Goal: Information Seeking & Learning: Learn about a topic

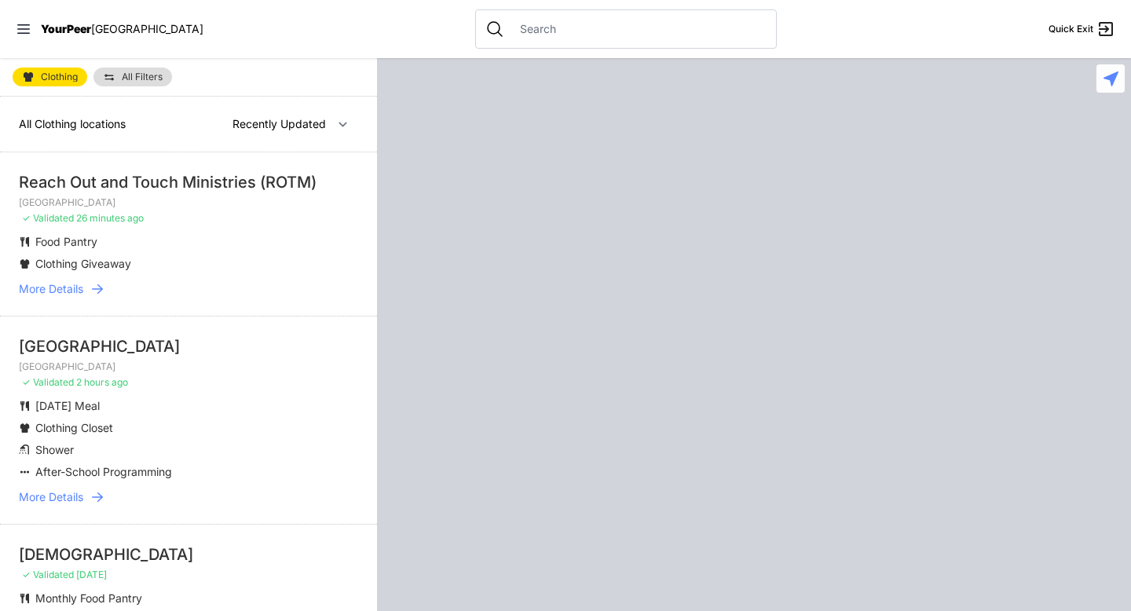
select select "recentlyUpdated"
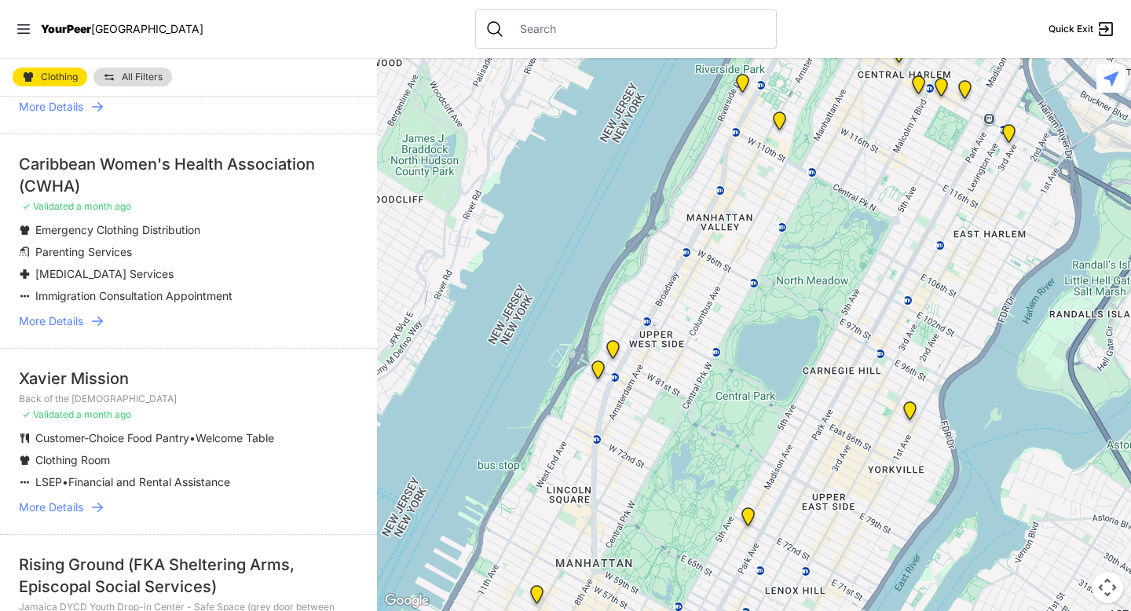
scroll to position [618, 0]
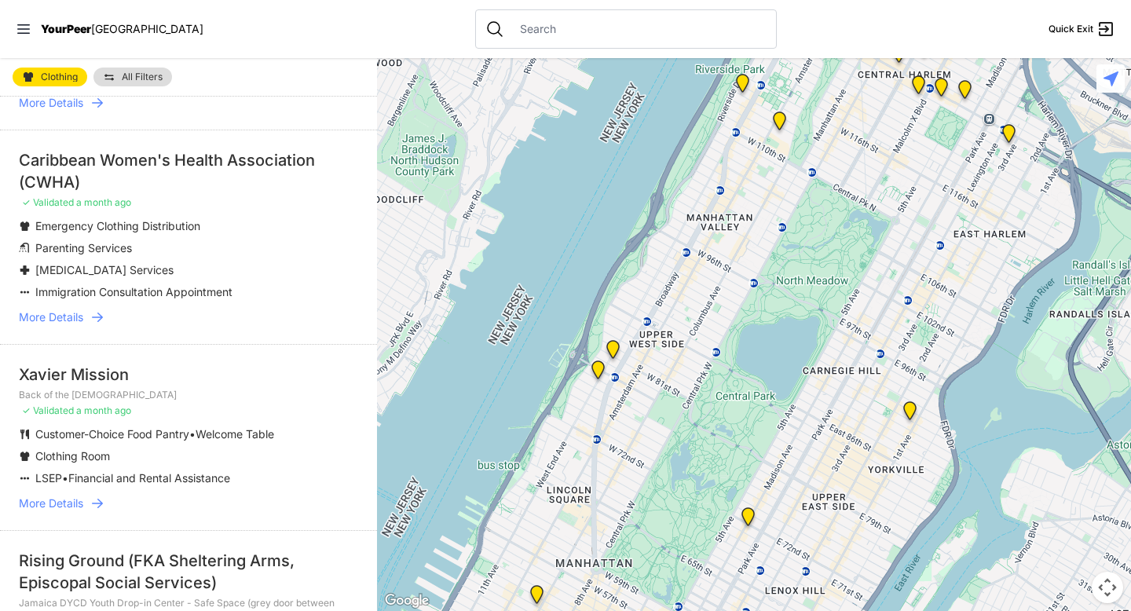
click at [74, 317] on span "More Details" at bounding box center [51, 317] width 64 height 16
click at [100, 316] on icon at bounding box center [98, 317] width 16 height 16
click at [54, 314] on span "More Details" at bounding box center [51, 317] width 64 height 16
click at [104, 234] on ul "Emergency Clothing Distribution Parenting Services HIV Services Immigration Con…" at bounding box center [188, 259] width 339 height 82
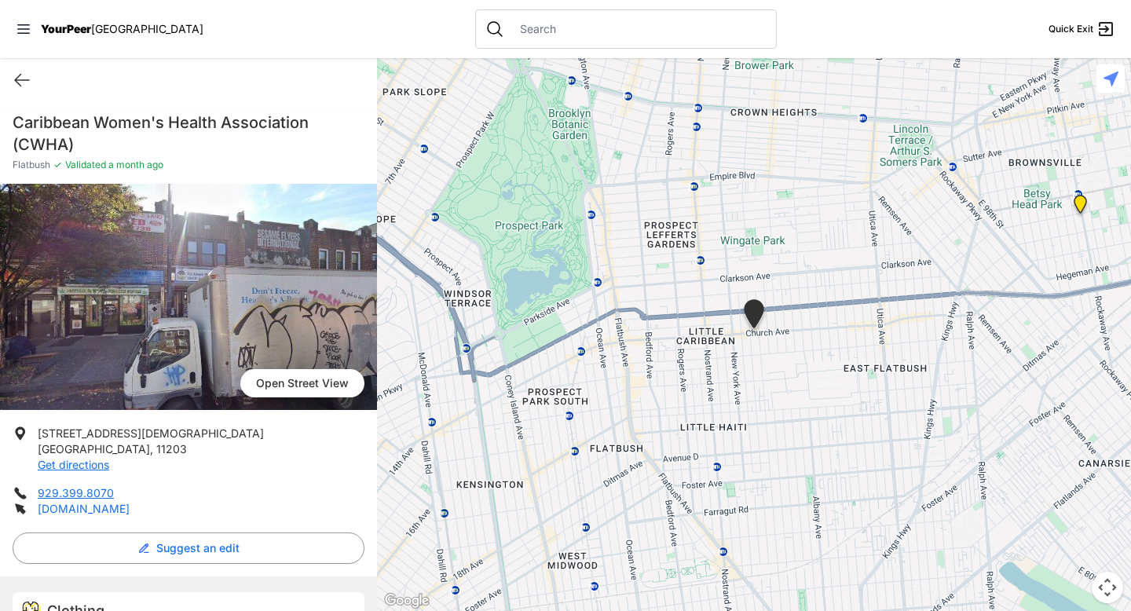
click at [75, 514] on link "cwha.org" at bounding box center [84, 508] width 92 height 13
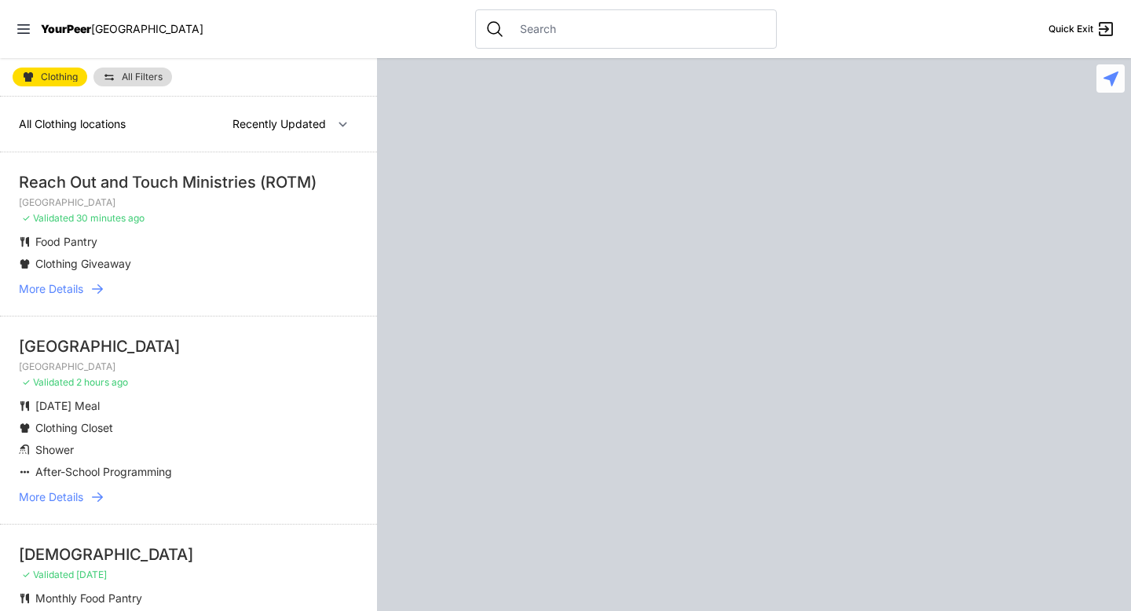
select select "recentlyUpdated"
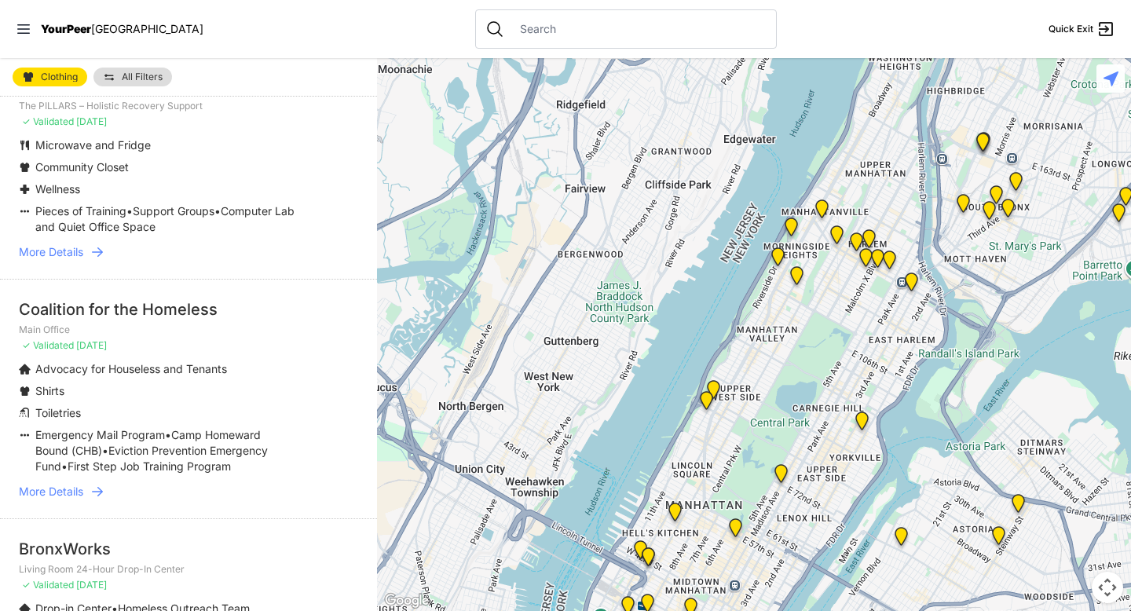
scroll to position [3457, 0]
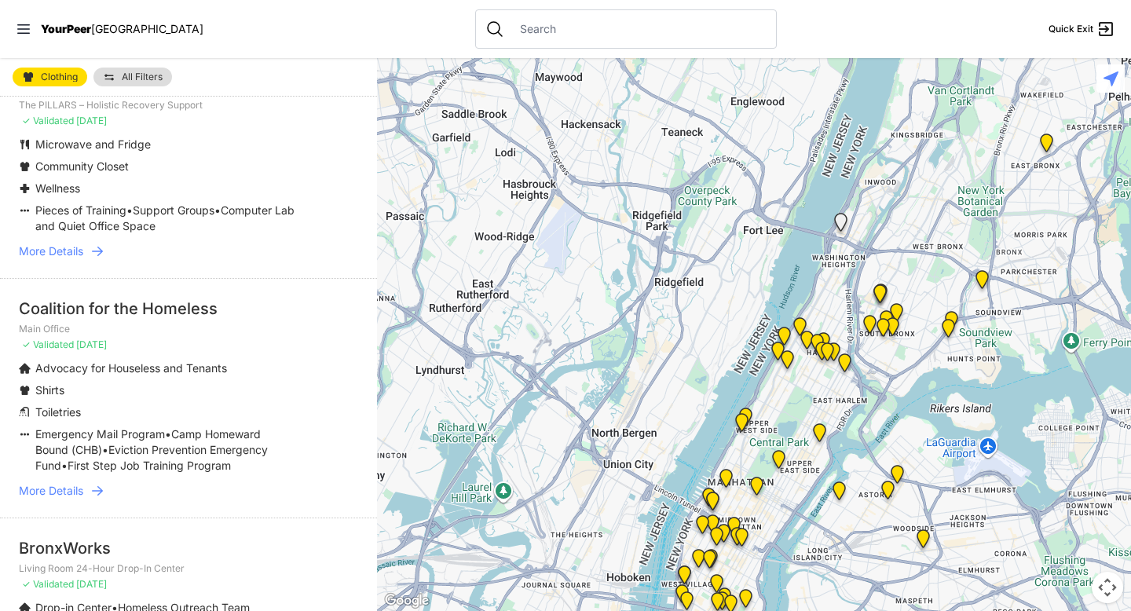
click at [1111, 82] on icon at bounding box center [1111, 78] width 15 height 15
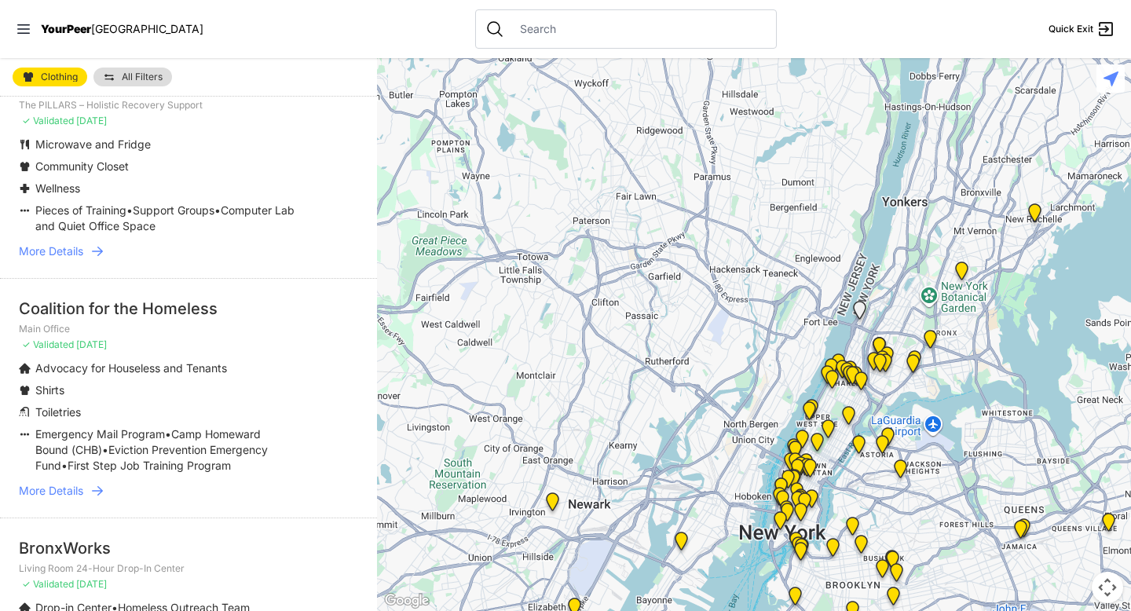
click at [1022, 532] on img "Queens" at bounding box center [1021, 532] width 20 height 25
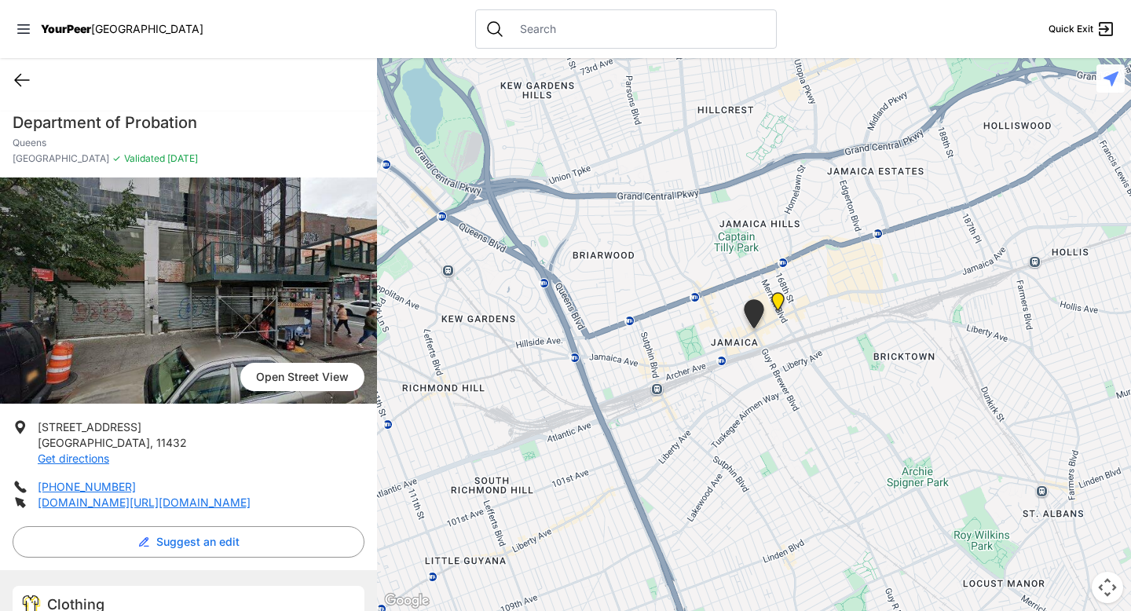
click at [16, 79] on icon at bounding box center [22, 81] width 14 height 12
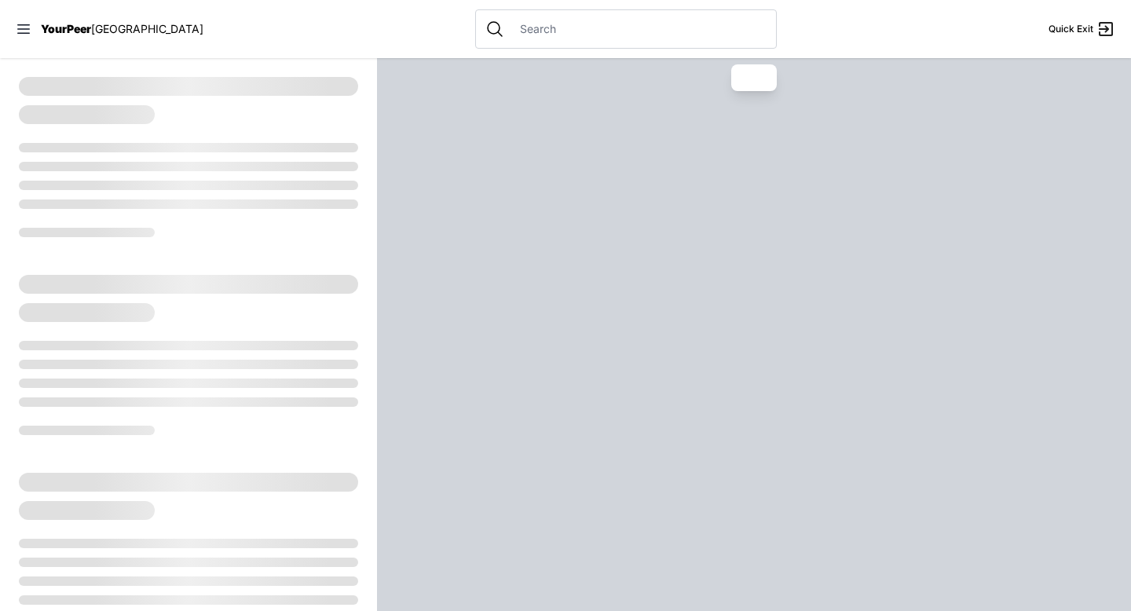
select select "recentlyUpdated"
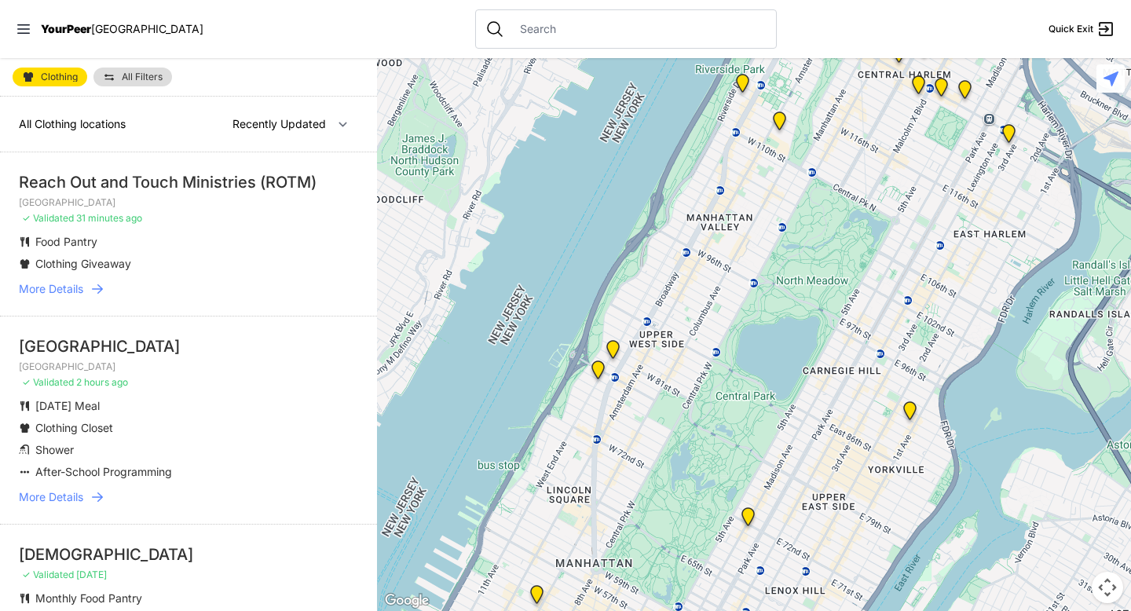
click at [748, 514] on img "Manhattan" at bounding box center [748, 519] width 20 height 25
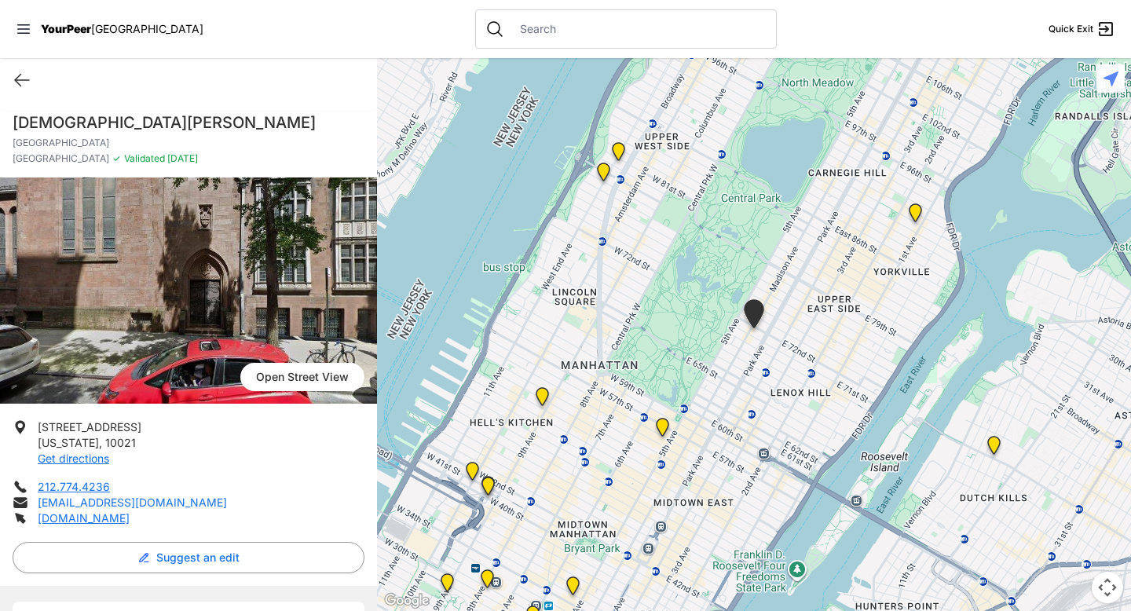
click at [99, 500] on link "stjameschurch@stjames.org" at bounding box center [132, 502] width 189 height 13
click at [663, 427] on img at bounding box center [663, 430] width 20 height 25
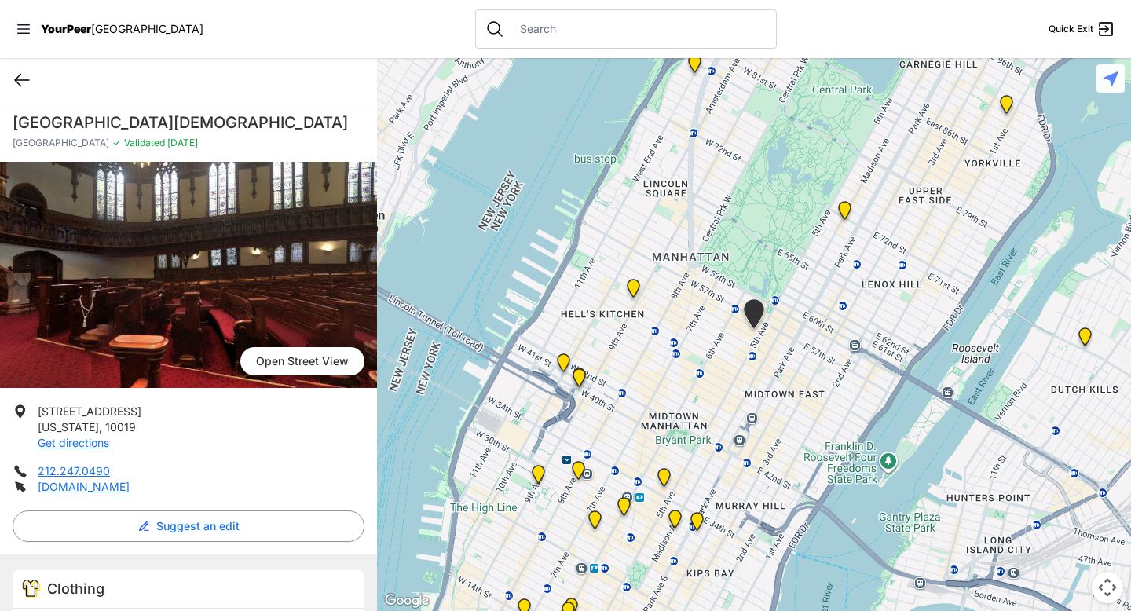
click at [20, 79] on icon at bounding box center [22, 80] width 19 height 19
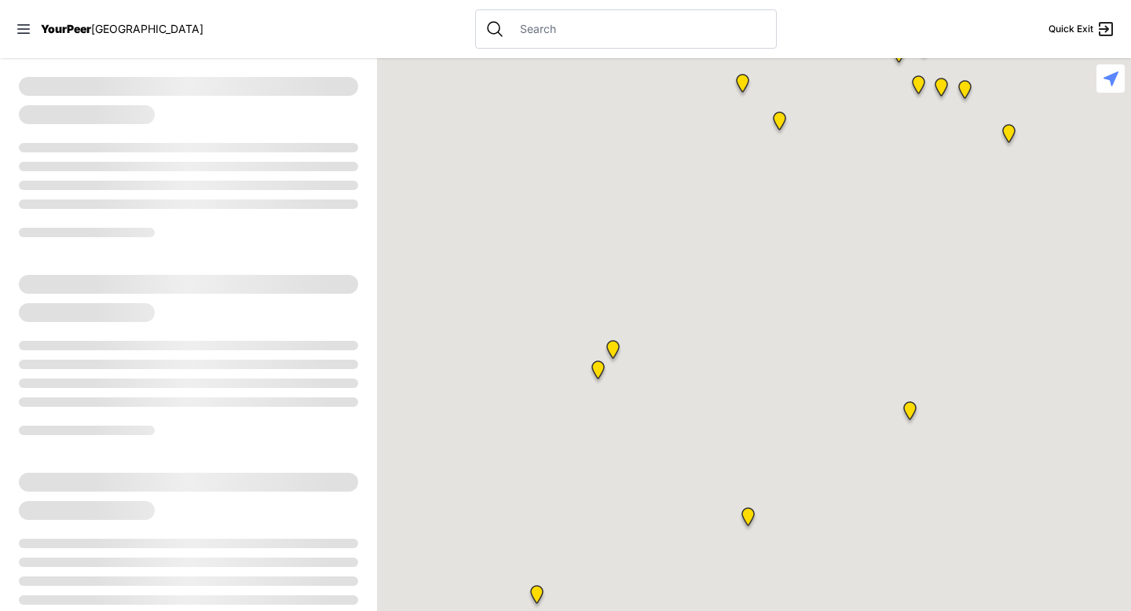
select select "recentlyUpdated"
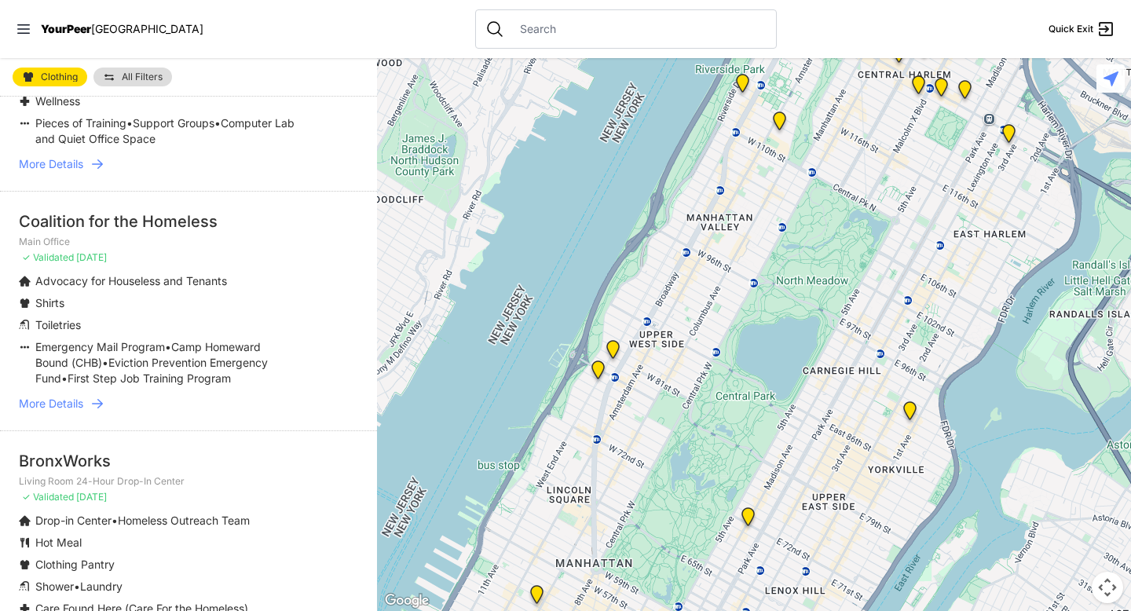
scroll to position [3532, 0]
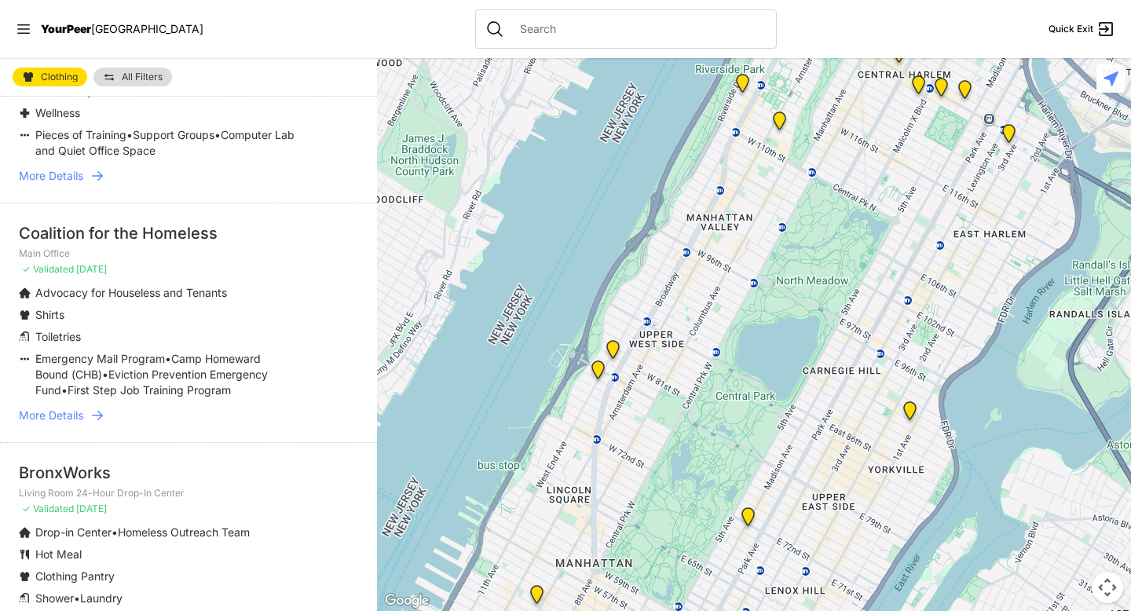
click at [74, 423] on span "More Details" at bounding box center [51, 416] width 64 height 16
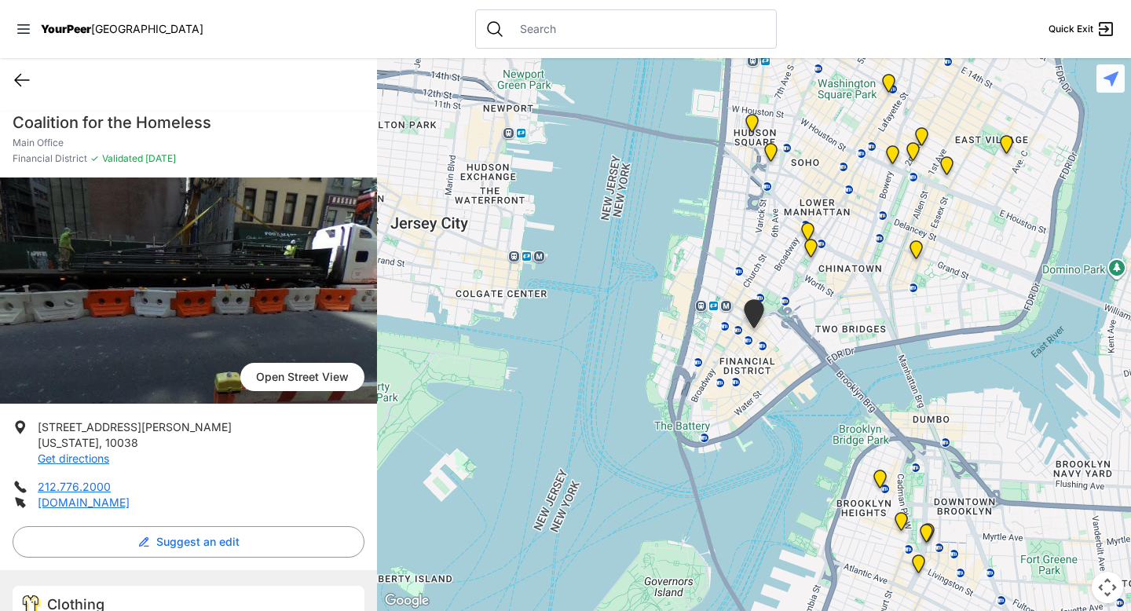
click at [17, 80] on icon at bounding box center [22, 81] width 14 height 12
select select "recentlyUpdated"
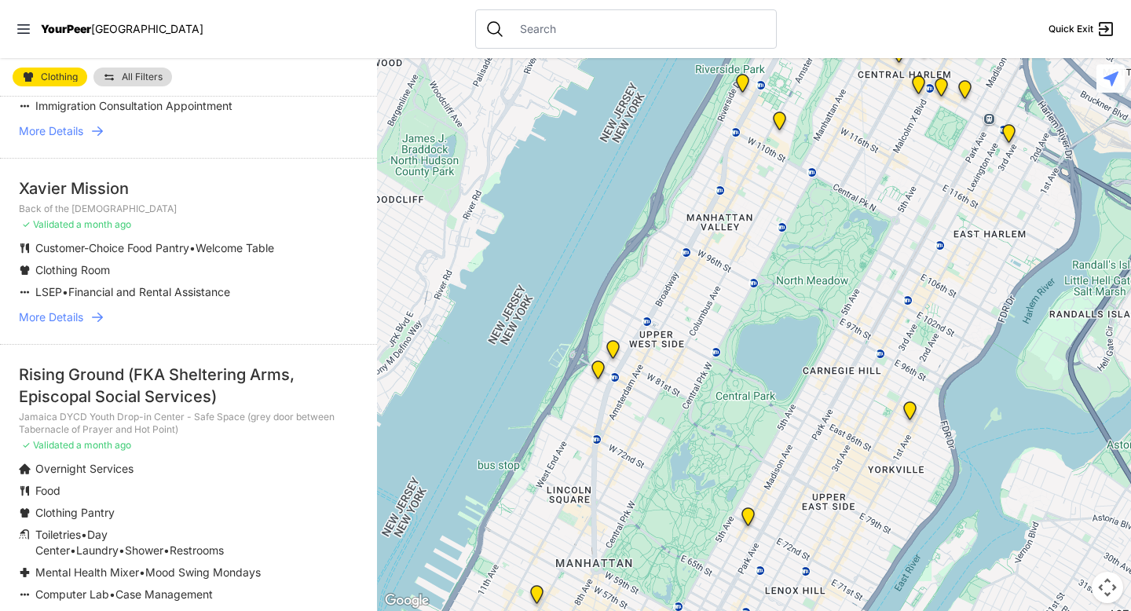
scroll to position [804, 0]
click at [82, 326] on span "More Details" at bounding box center [51, 318] width 64 height 16
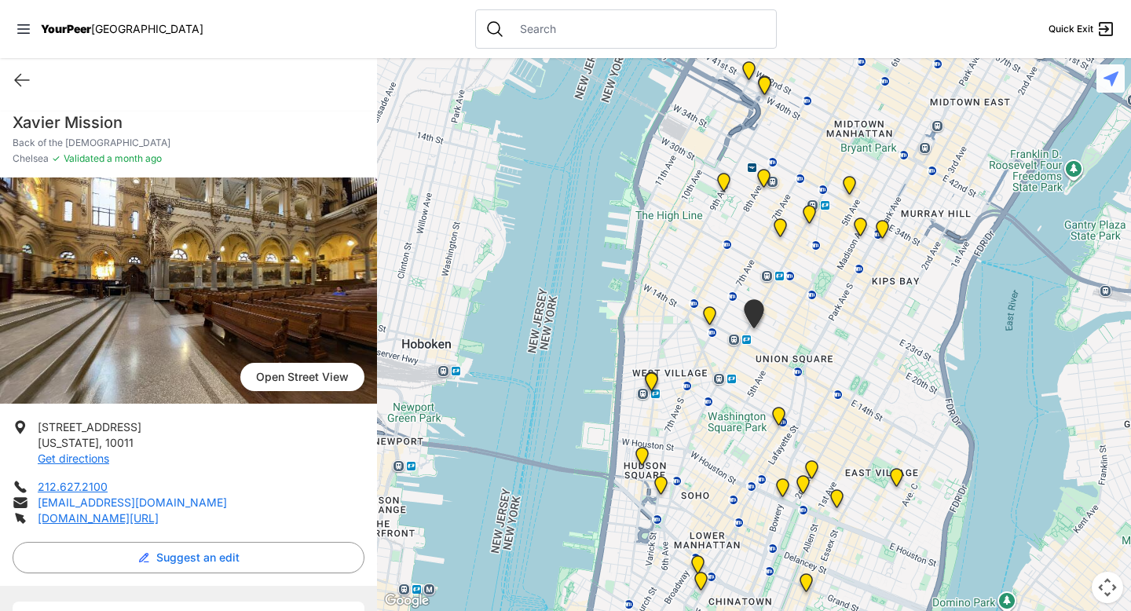
click at [134, 502] on link "info@xaviermission.org" at bounding box center [132, 502] width 189 height 13
click at [22, 75] on icon at bounding box center [22, 80] width 19 height 19
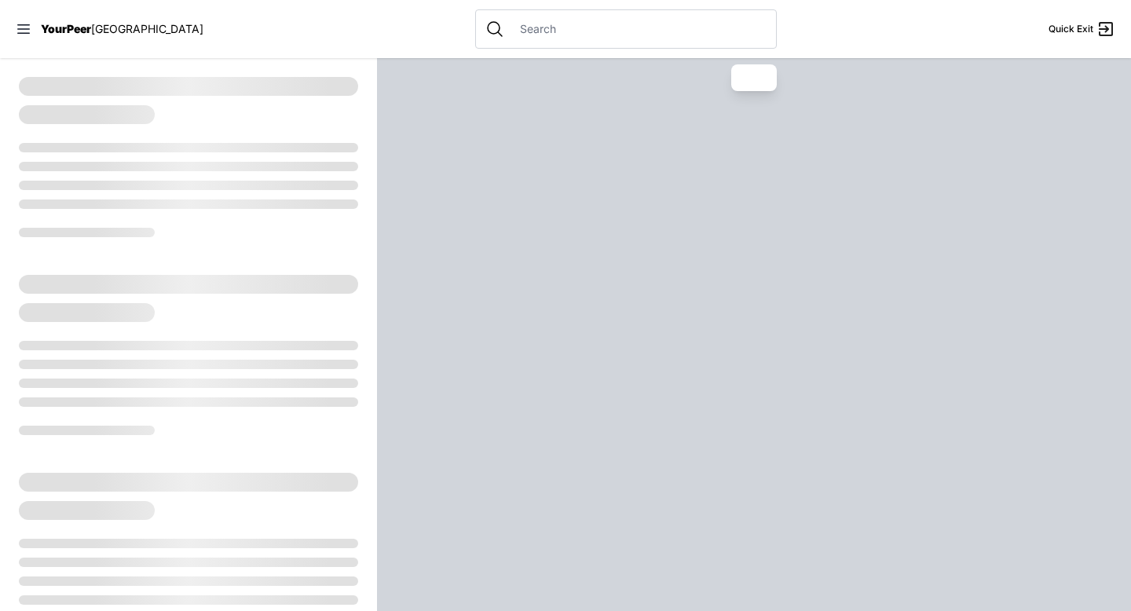
select select "recentlyUpdated"
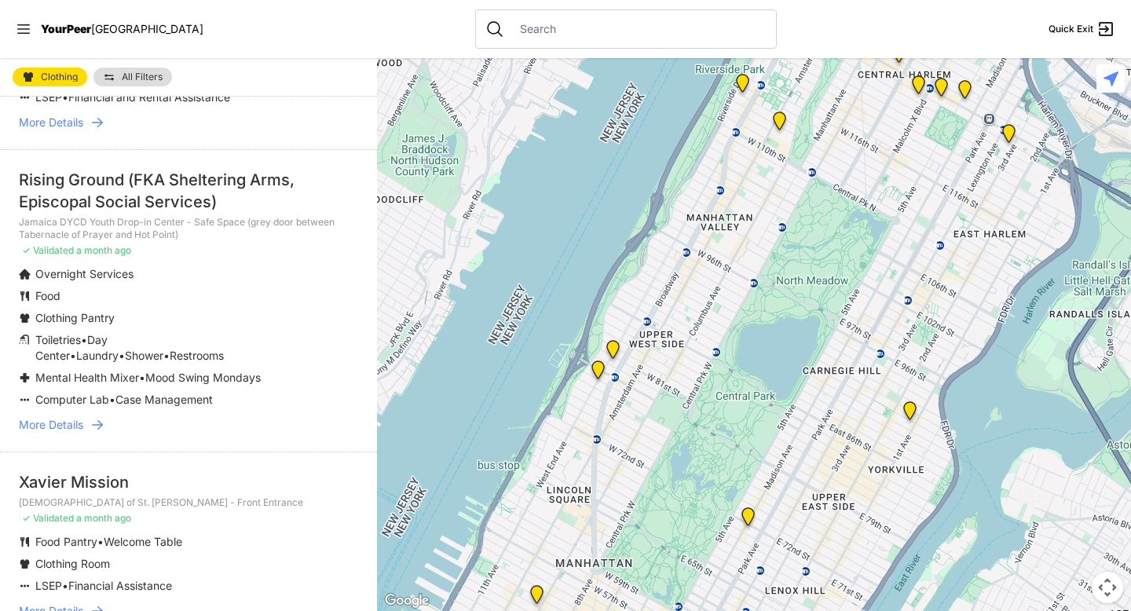
scroll to position [1000, 0]
click at [59, 432] on span "More Details" at bounding box center [51, 424] width 64 height 16
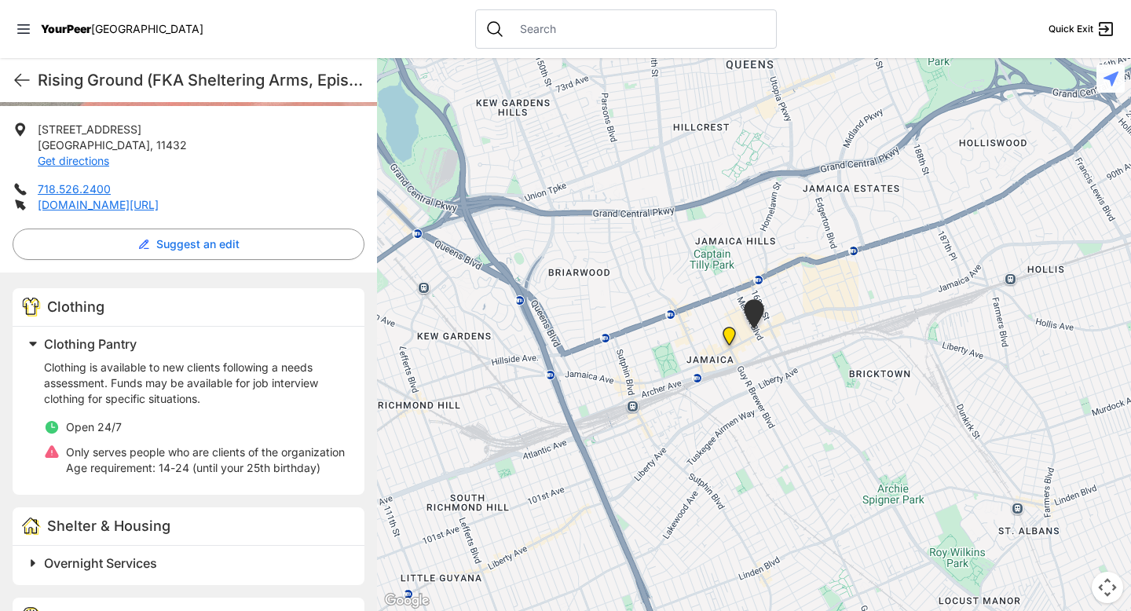
scroll to position [349, 0]
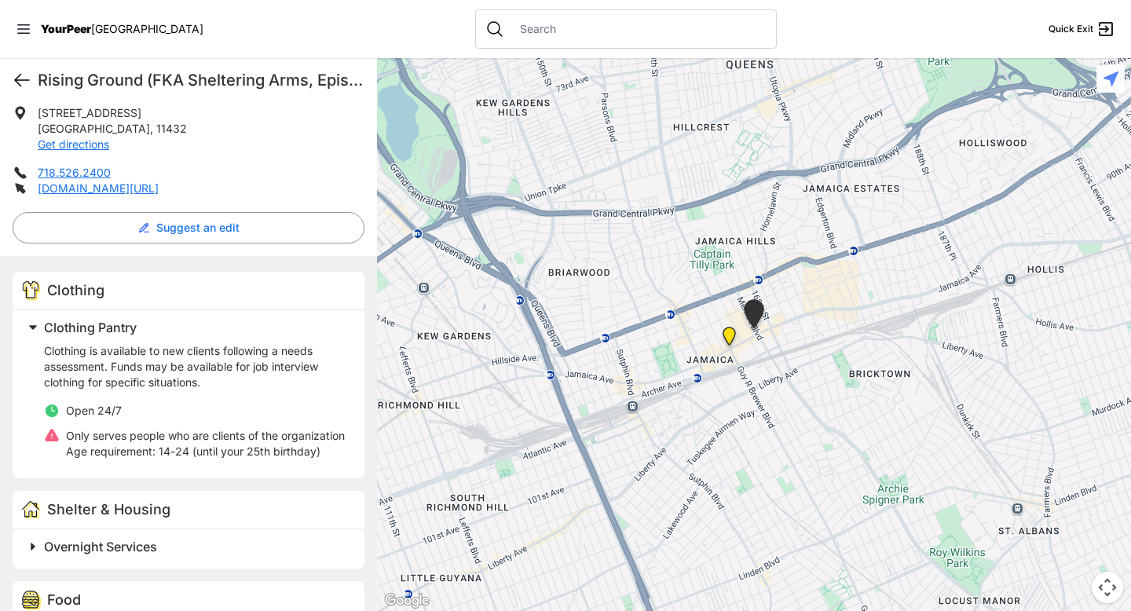
click at [24, 80] on icon at bounding box center [22, 81] width 14 height 12
select select "recentlyUpdated"
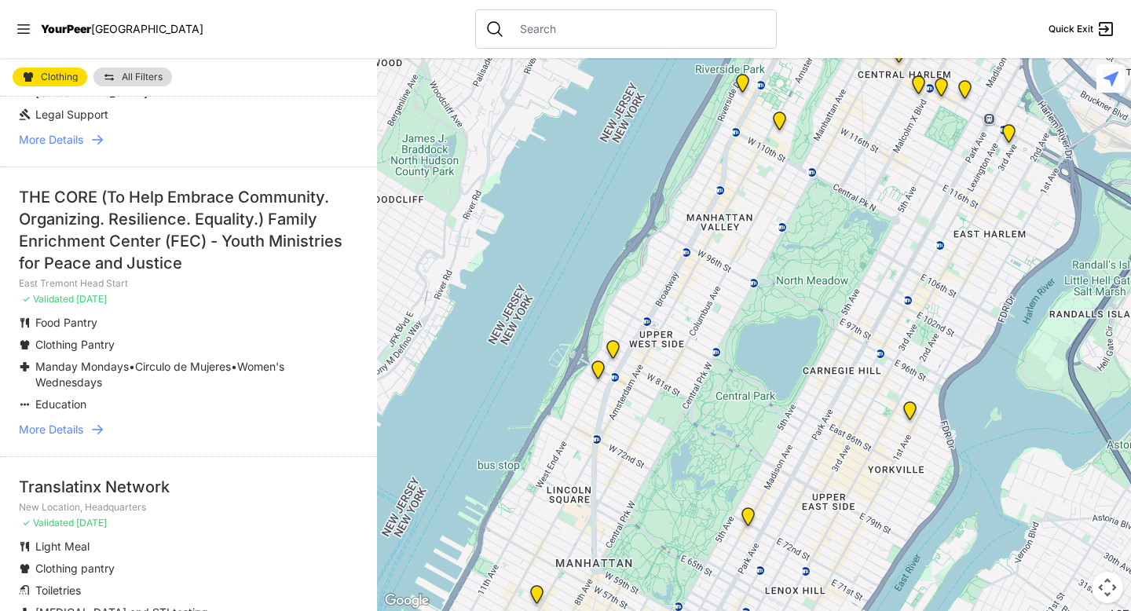
scroll to position [2797, 0]
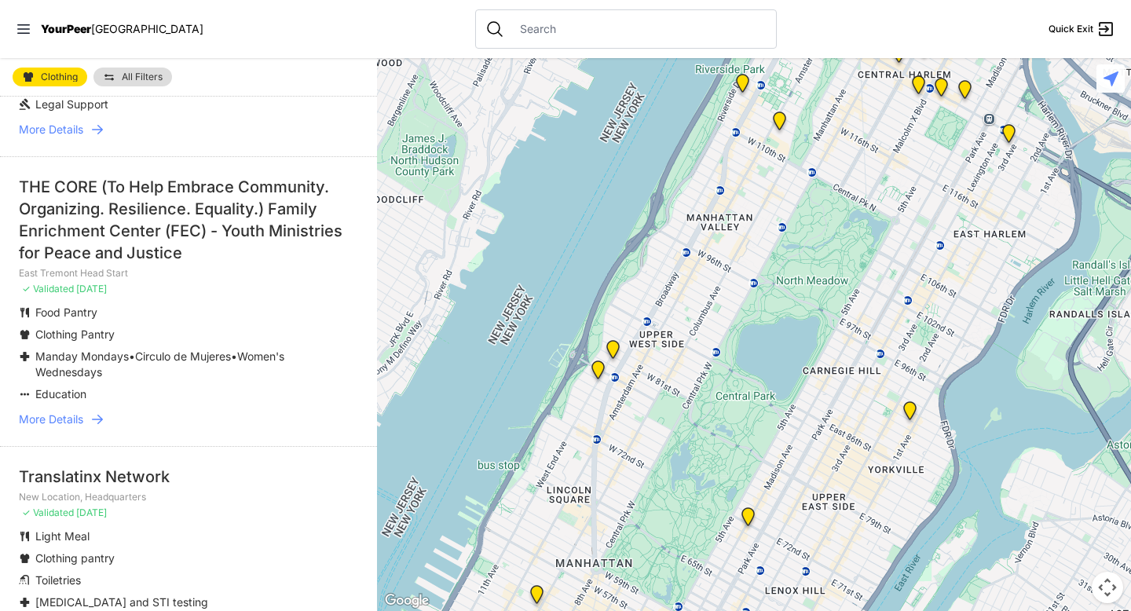
click at [75, 427] on span "More Details" at bounding box center [51, 420] width 64 height 16
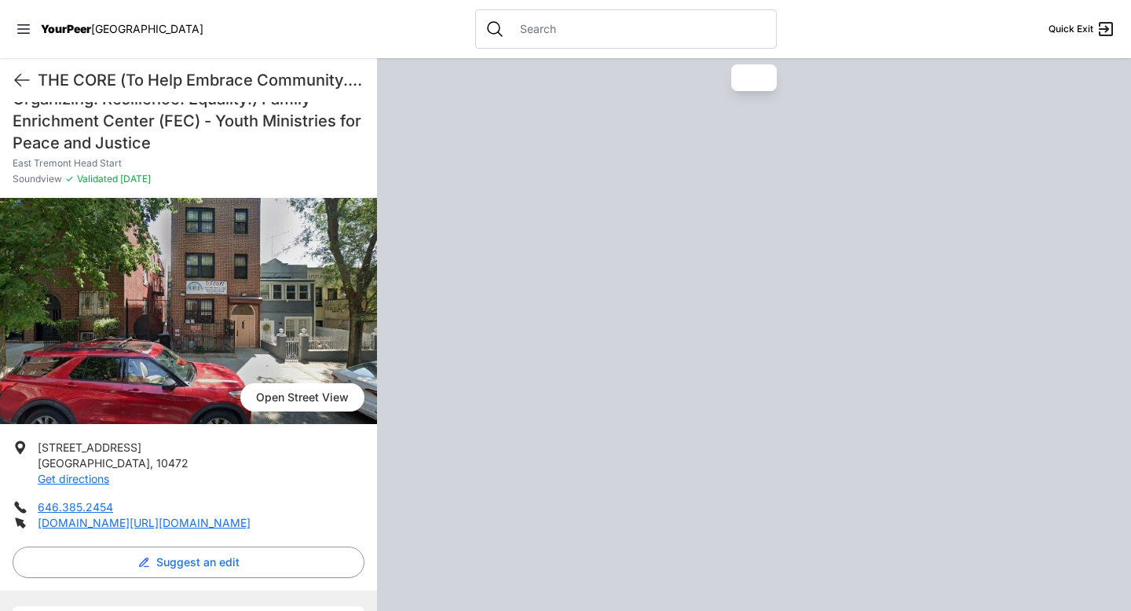
scroll to position [49, 0]
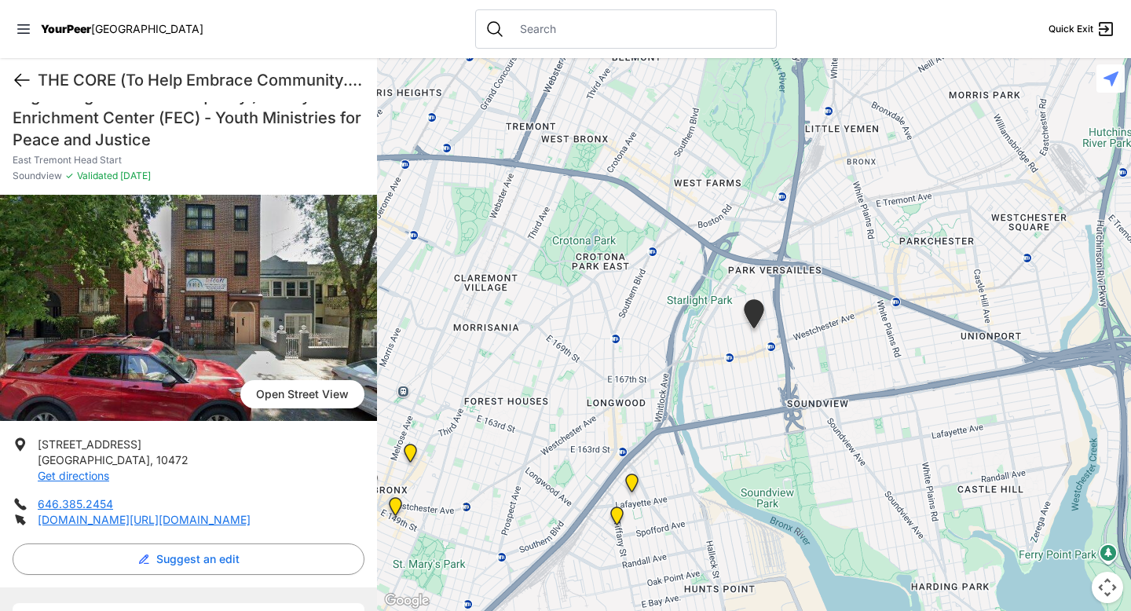
click at [18, 80] on icon at bounding box center [22, 81] width 14 height 12
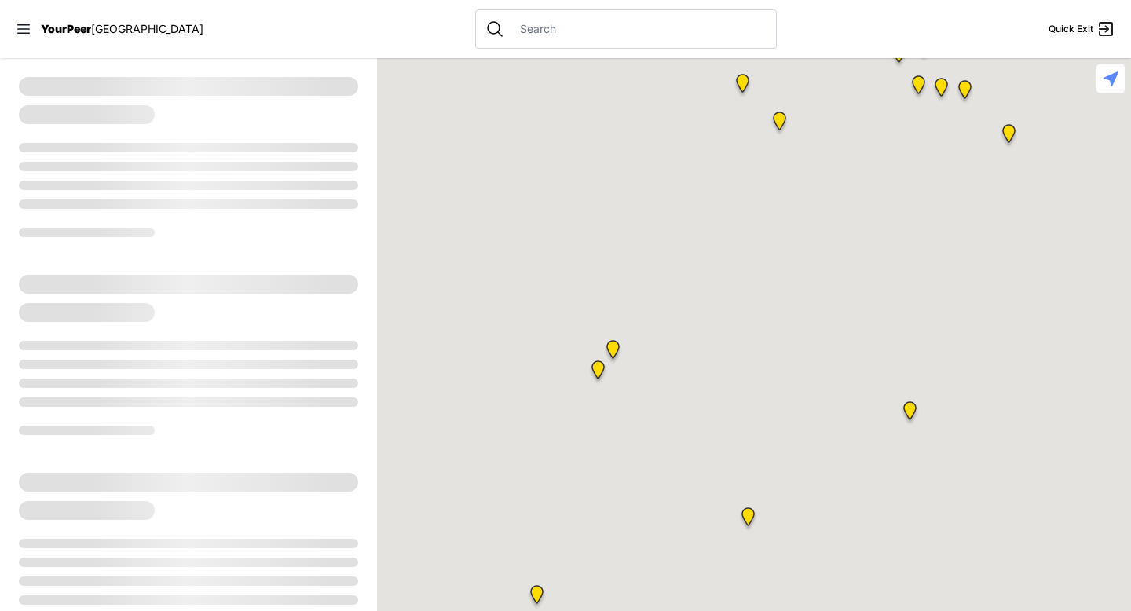
select select "recentlyUpdated"
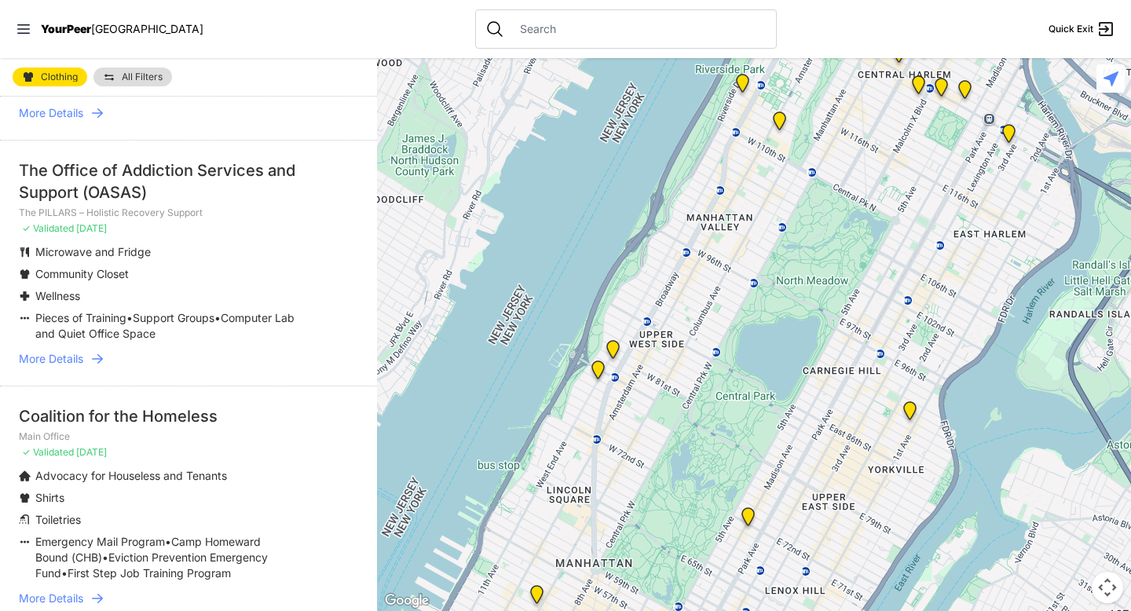
scroll to position [3353, 0]
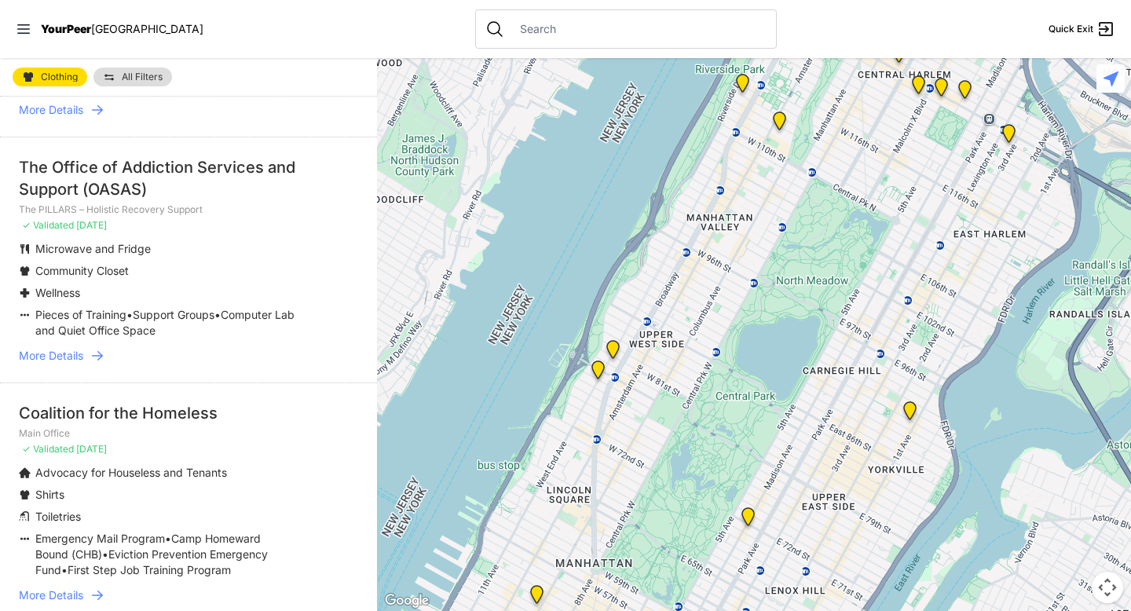
click at [88, 364] on link "More Details" at bounding box center [188, 356] width 339 height 16
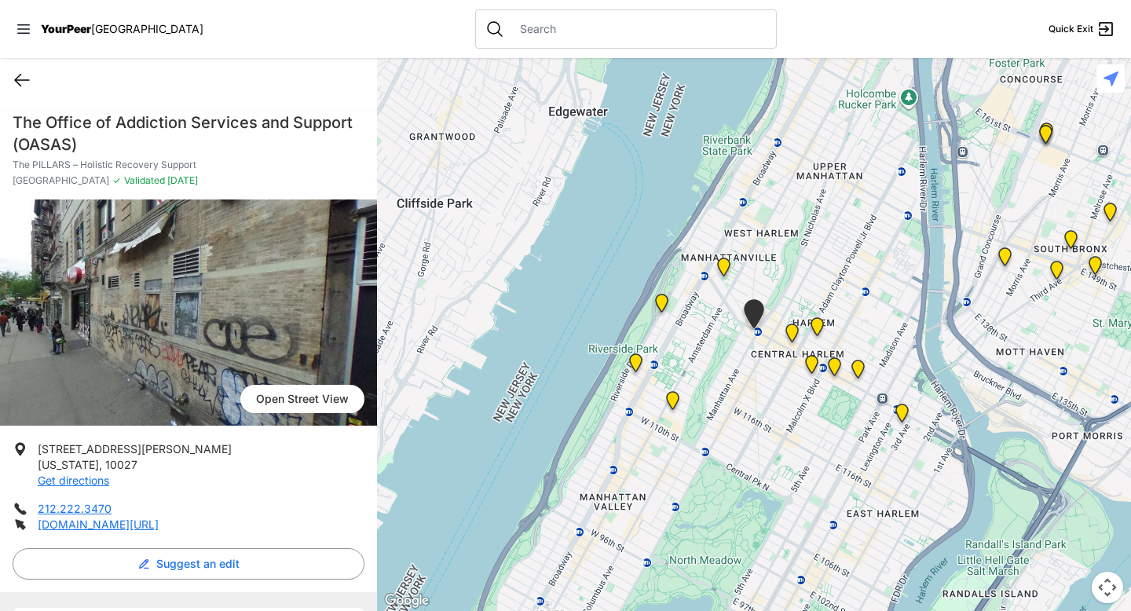
click at [22, 79] on icon at bounding box center [22, 80] width 19 height 19
select select "recentlyUpdated"
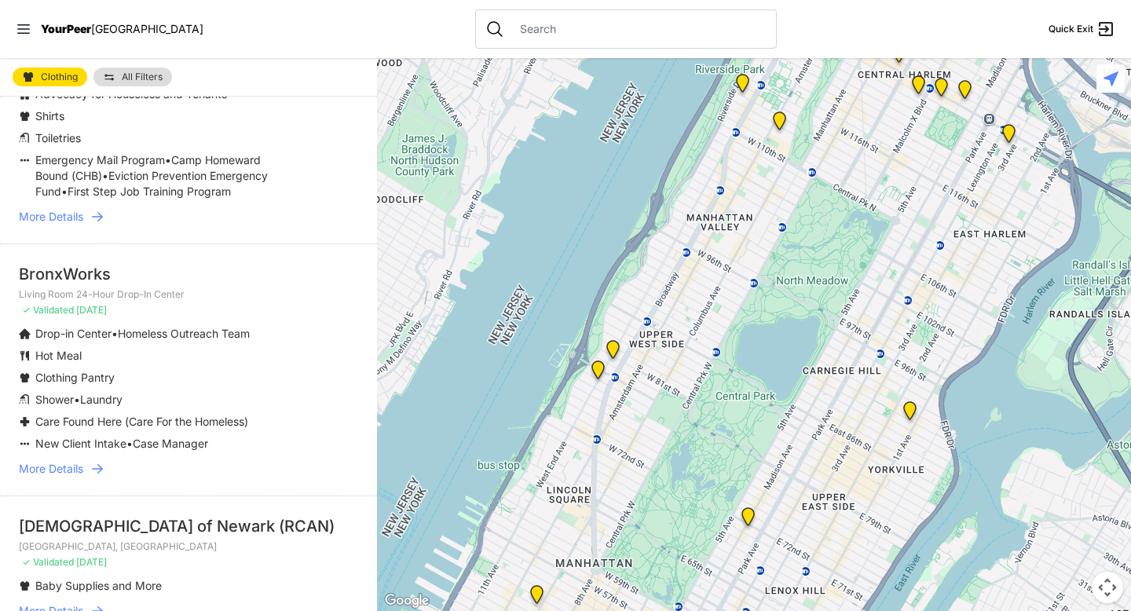
scroll to position [4017, 0]
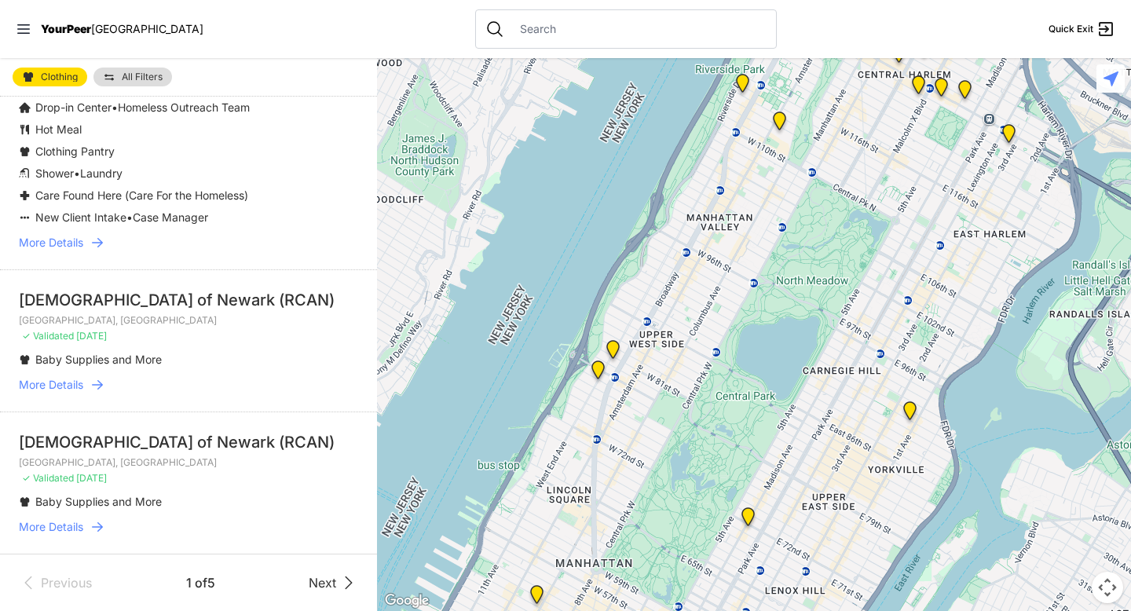
click at [339, 580] on icon at bounding box center [348, 582] width 19 height 19
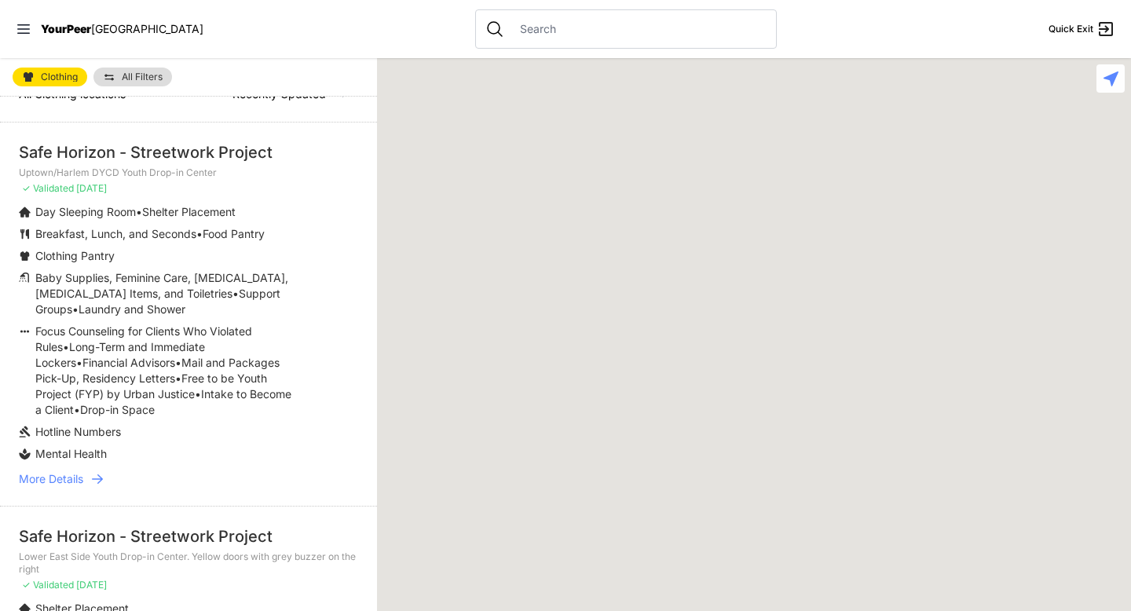
scroll to position [38, 0]
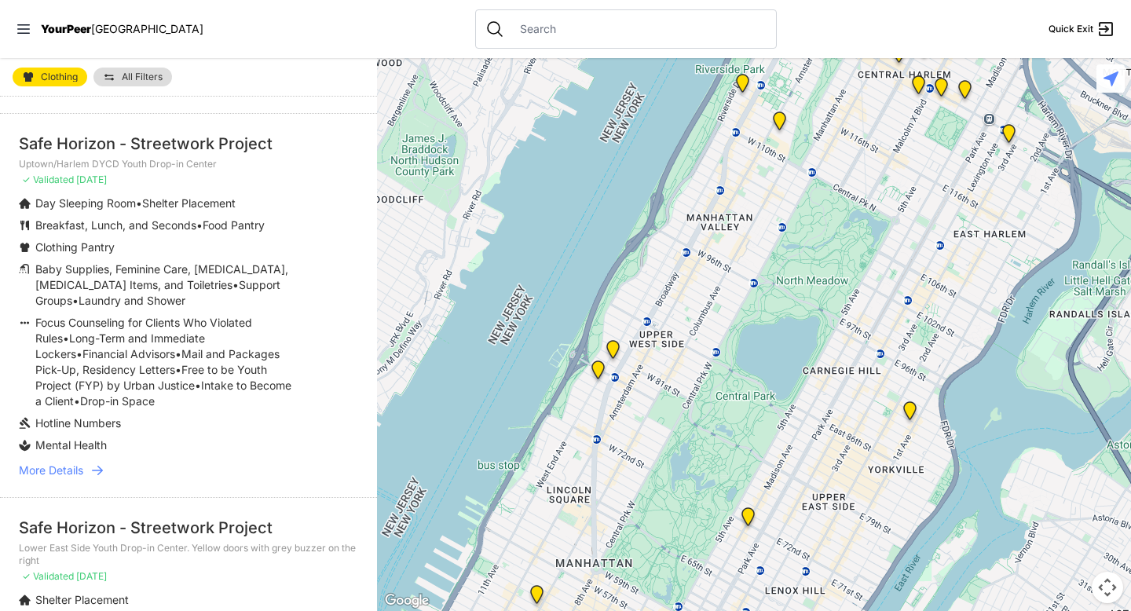
click at [75, 471] on span "More Details" at bounding box center [51, 471] width 64 height 16
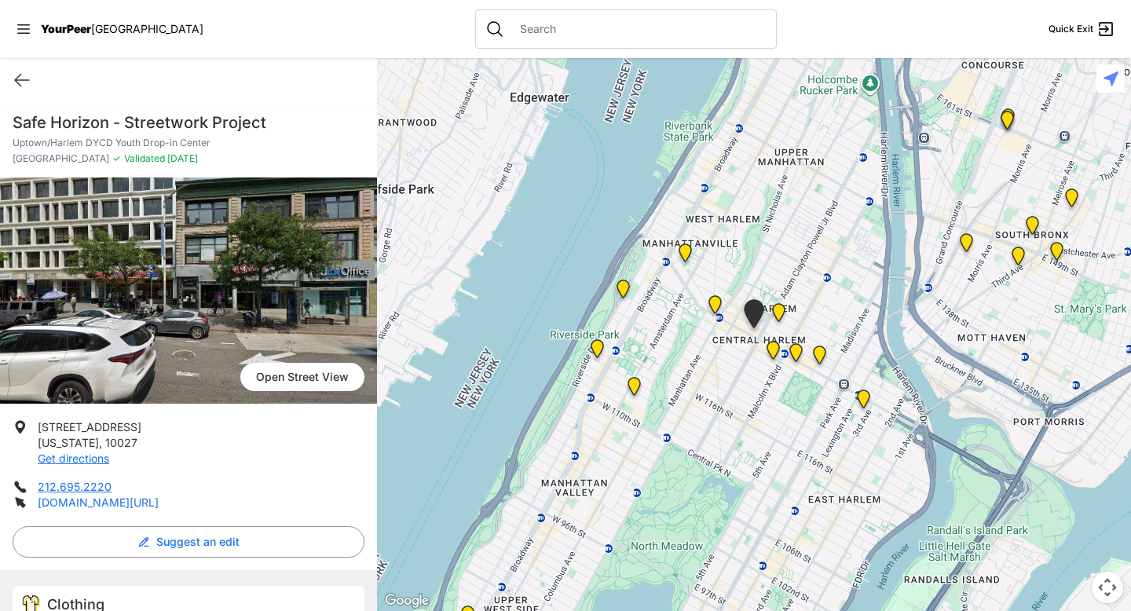
click at [151, 502] on link "[DOMAIN_NAME][URL]" at bounding box center [98, 502] width 121 height 13
click at [19, 83] on icon at bounding box center [22, 81] width 14 height 12
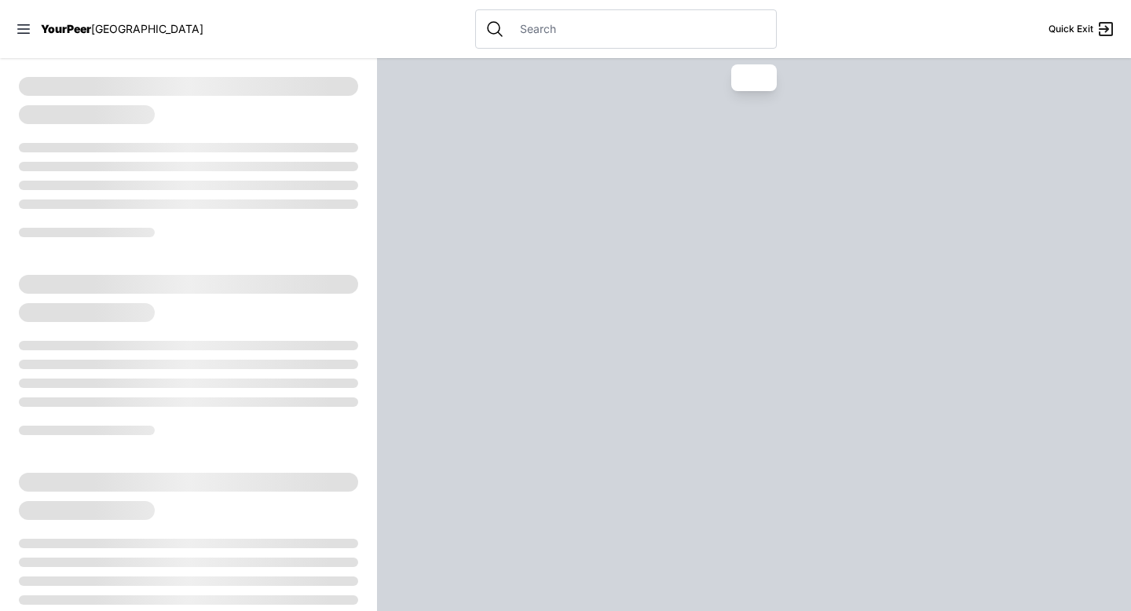
select select "recentlyUpdated"
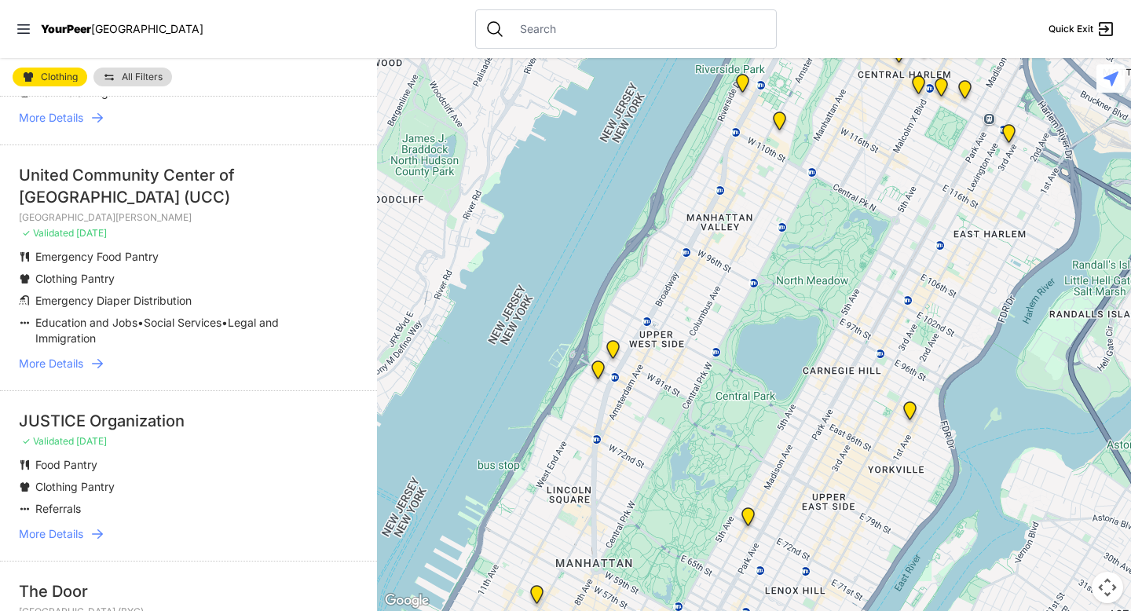
scroll to position [3907, 0]
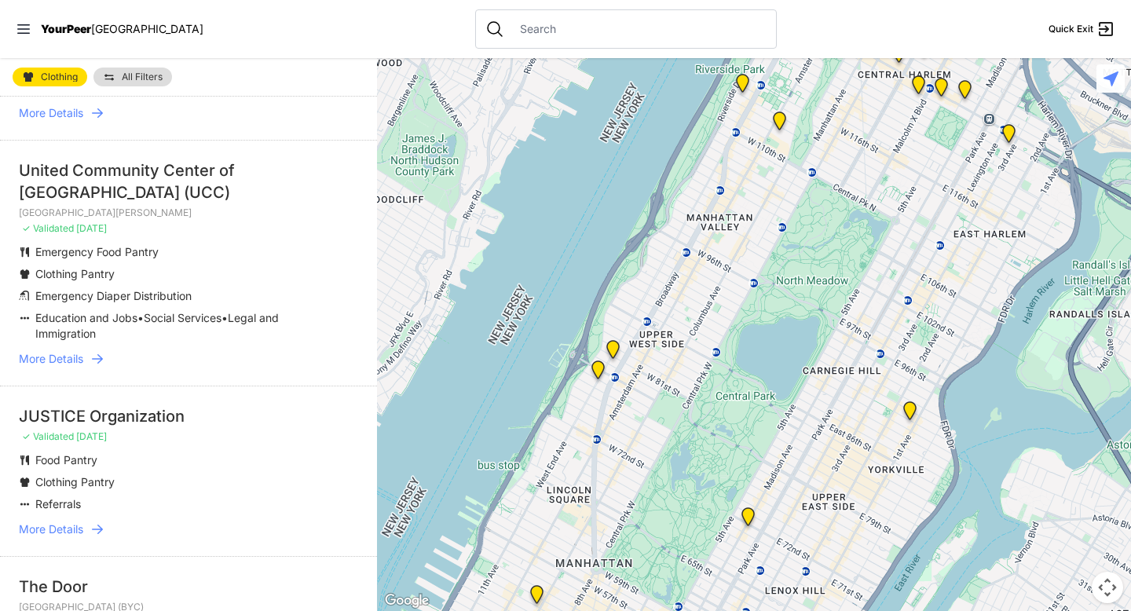
click at [45, 522] on span "More Details" at bounding box center [51, 530] width 64 height 16
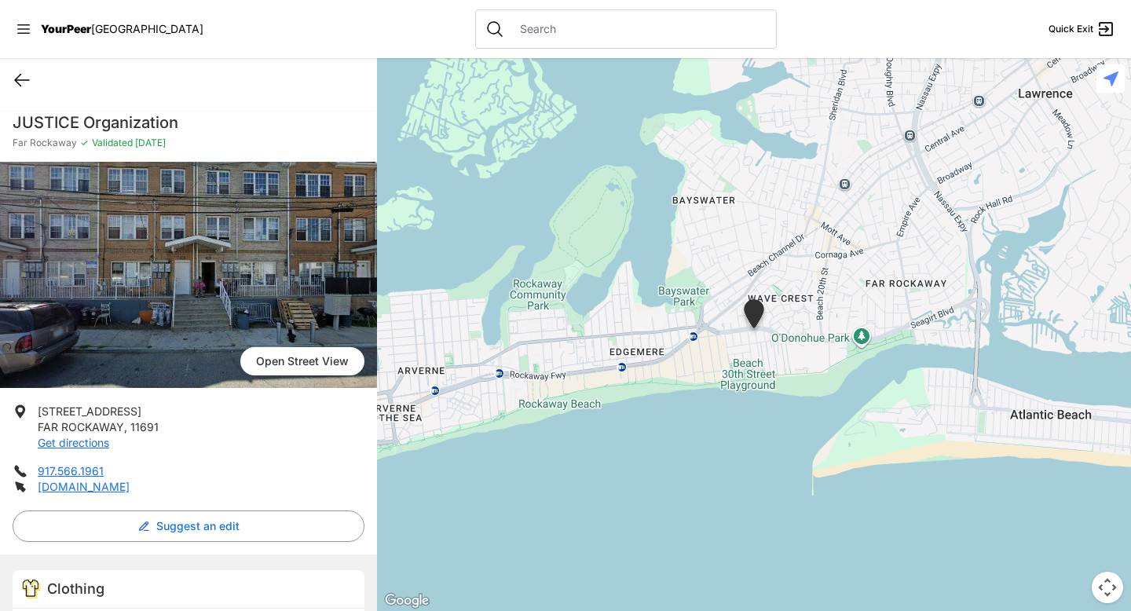
click at [24, 82] on icon at bounding box center [22, 80] width 19 height 19
select select "recentlyUpdated"
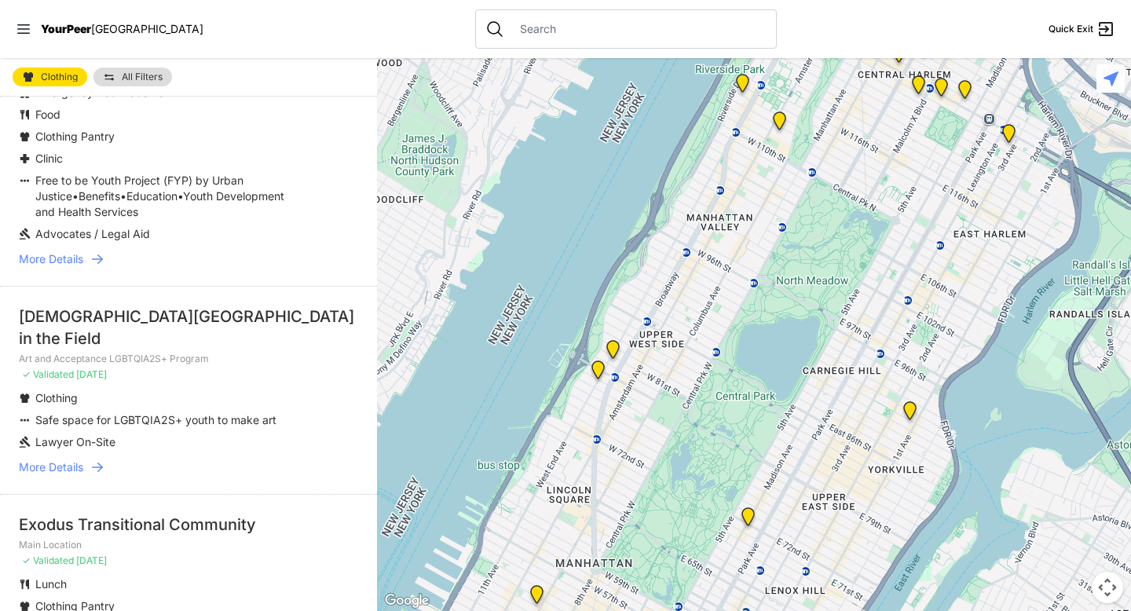
scroll to position [1119, 0]
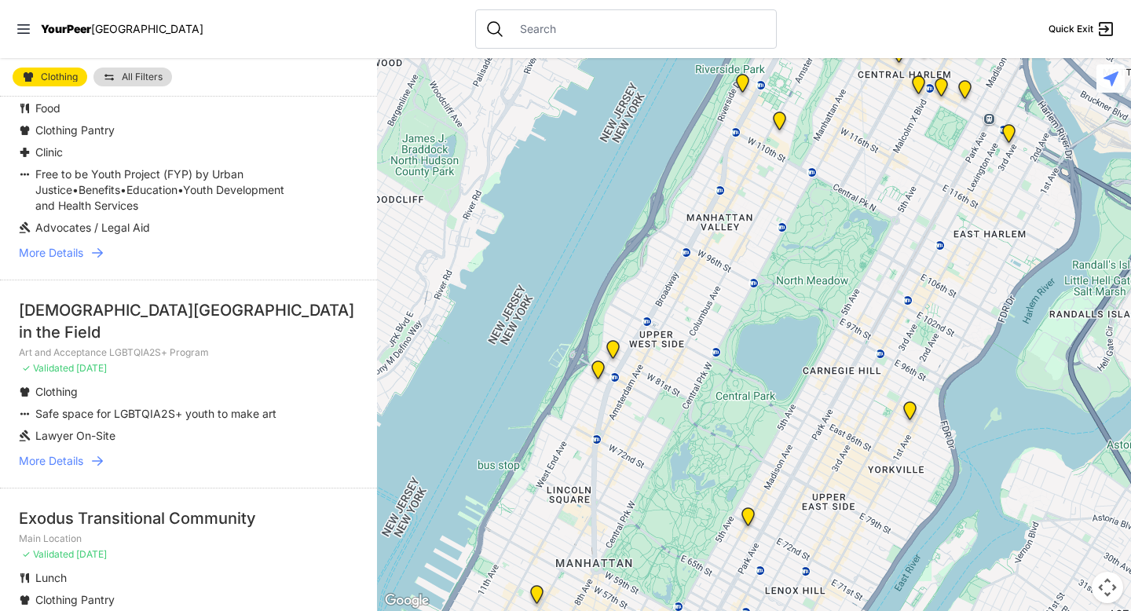
click at [74, 453] on span "More Details" at bounding box center [51, 461] width 64 height 16
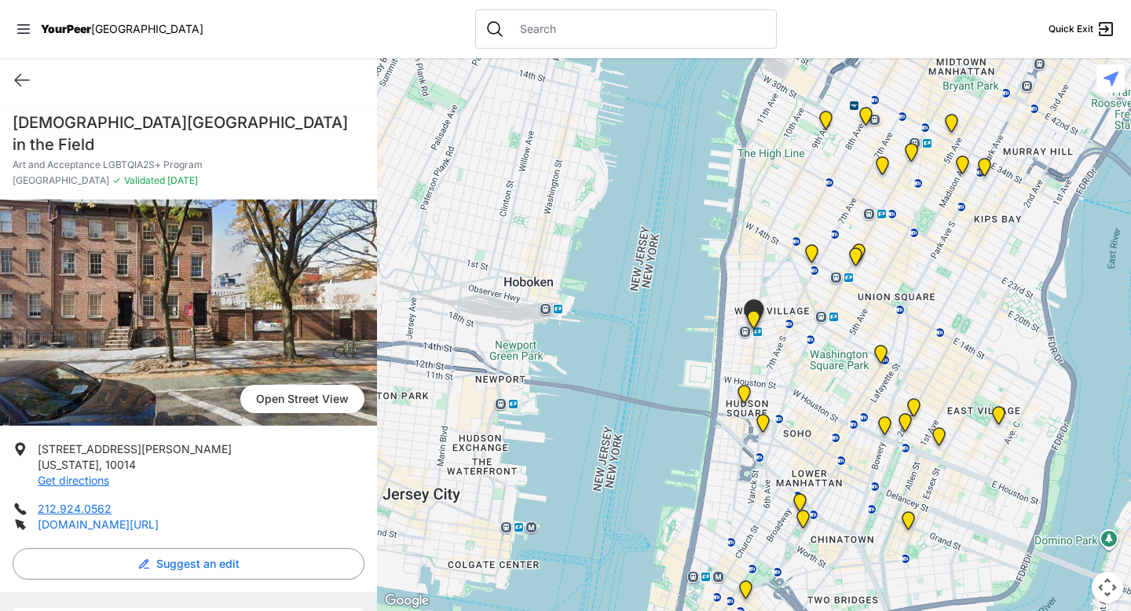
click at [136, 518] on link "stlukeinthefields.org/outreach/art-acceptance" at bounding box center [98, 524] width 121 height 13
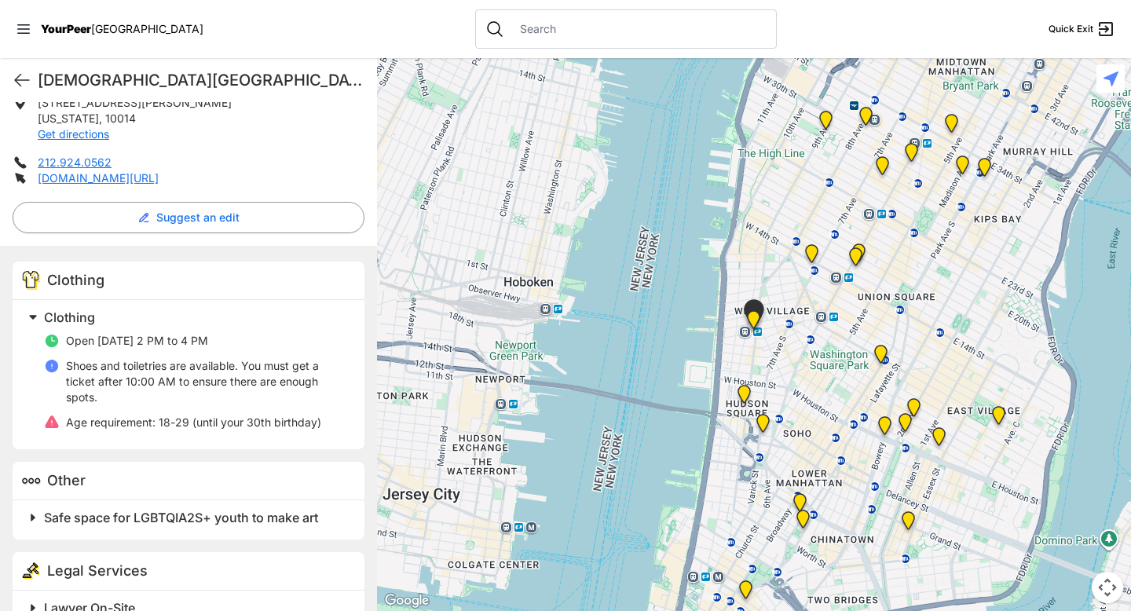
scroll to position [359, 0]
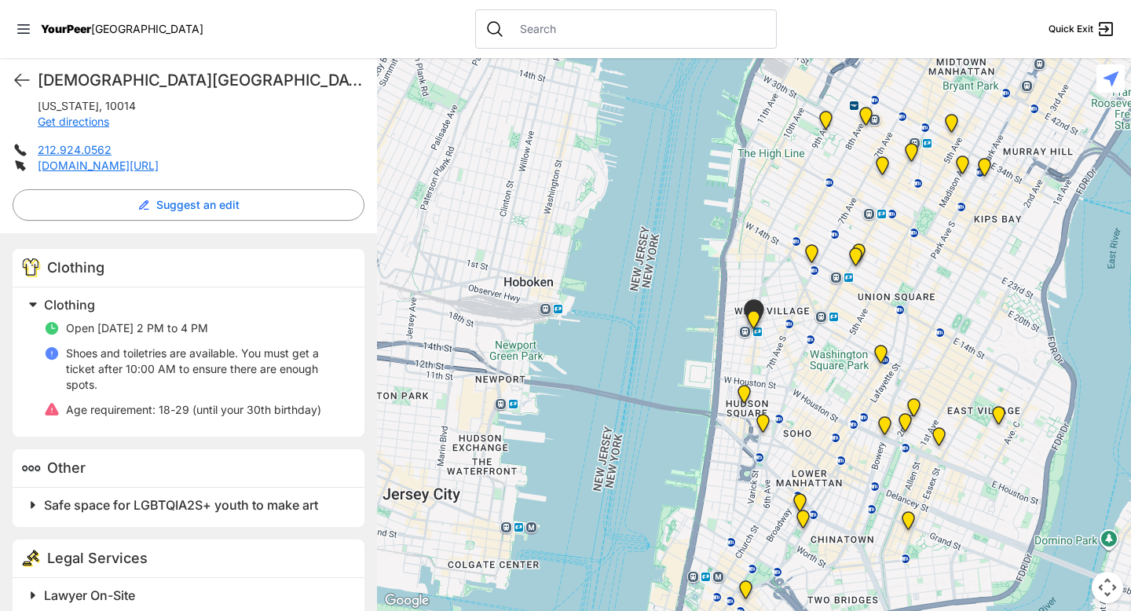
click at [91, 297] on span "Clothing" at bounding box center [69, 305] width 51 height 16
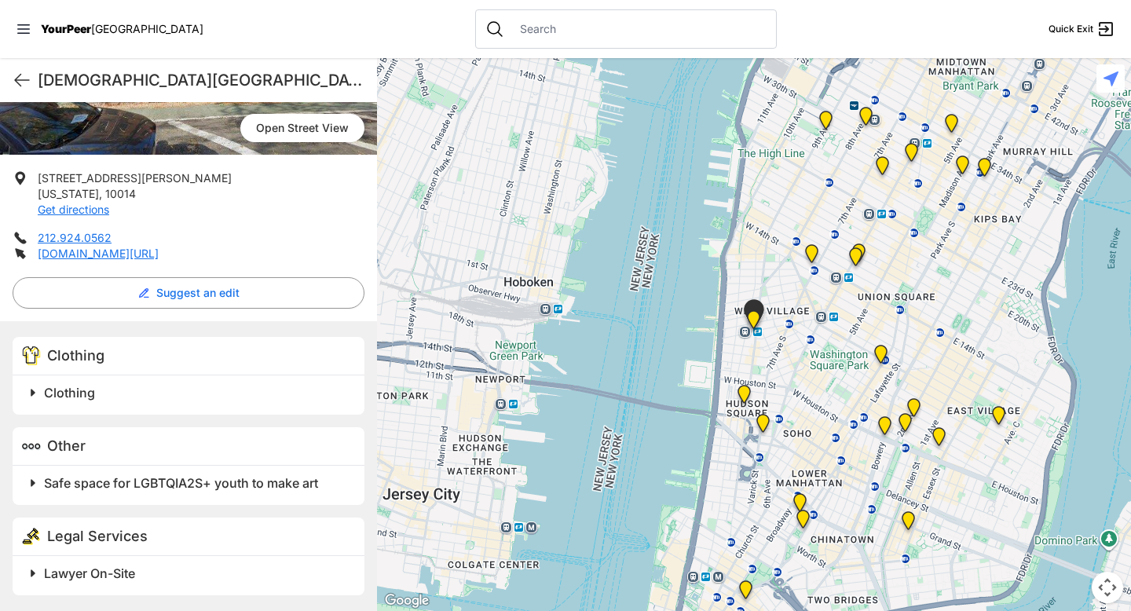
scroll to position [249, 0]
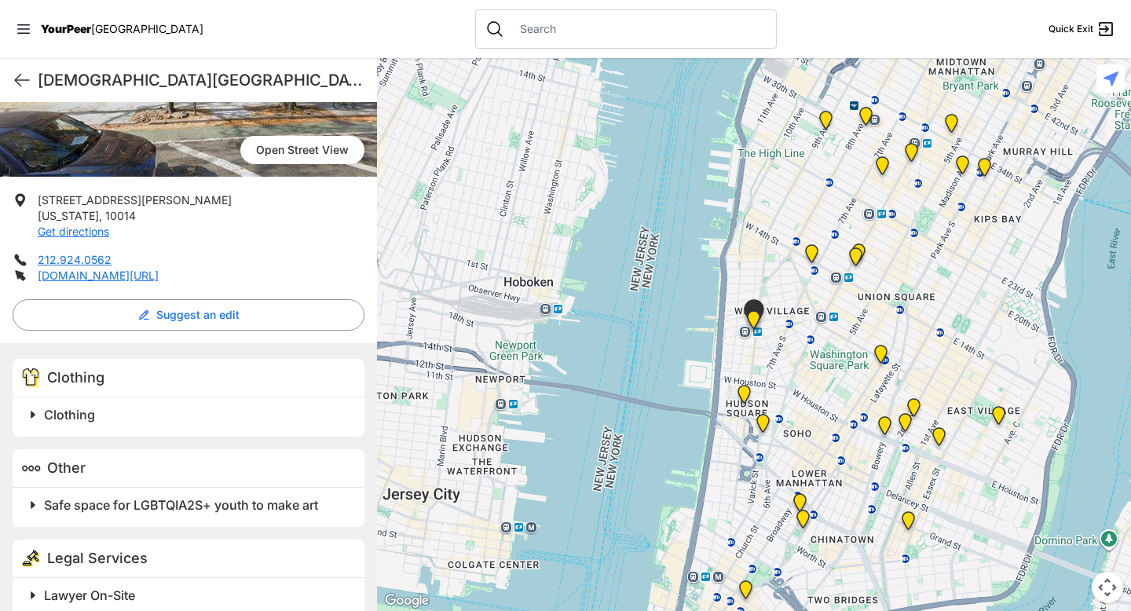
click at [38, 404] on span at bounding box center [229, 415] width 415 height 22
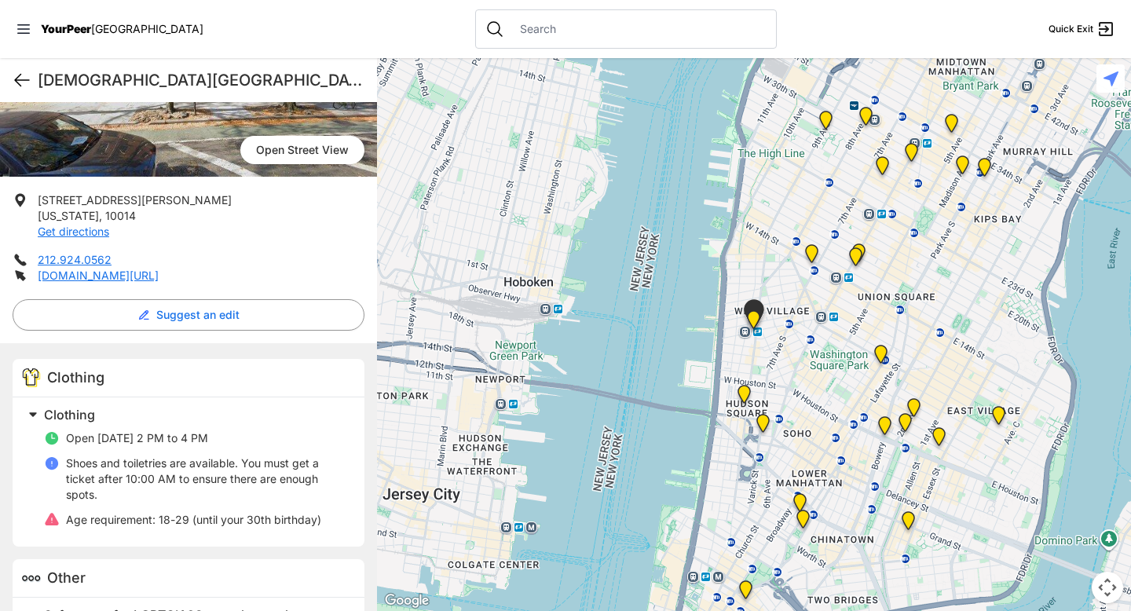
click at [19, 81] on icon at bounding box center [22, 80] width 19 height 19
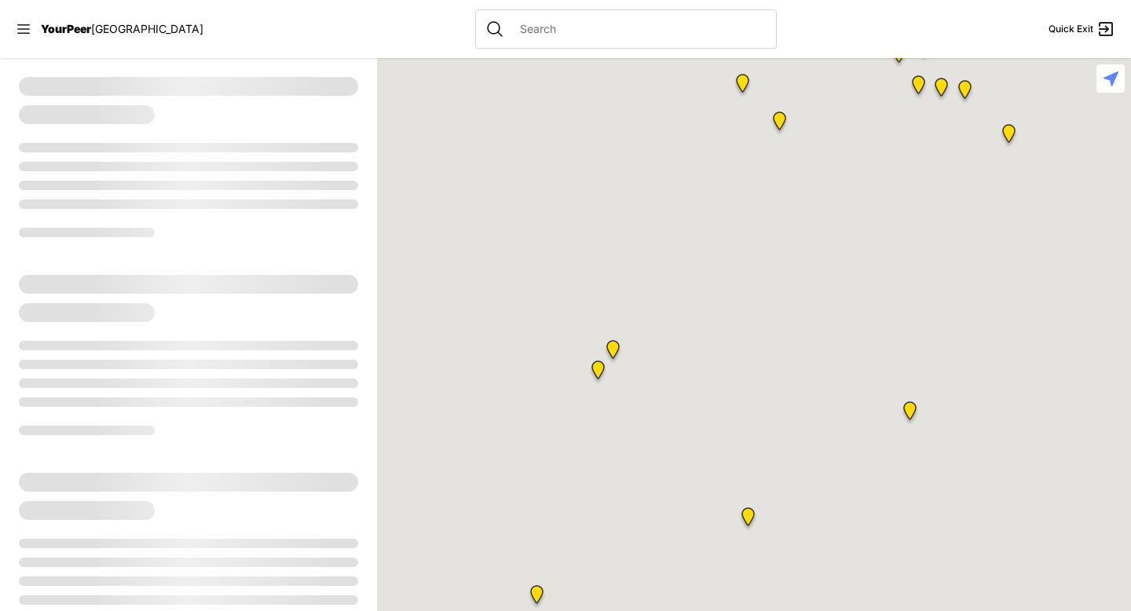
select select "recentlyUpdated"
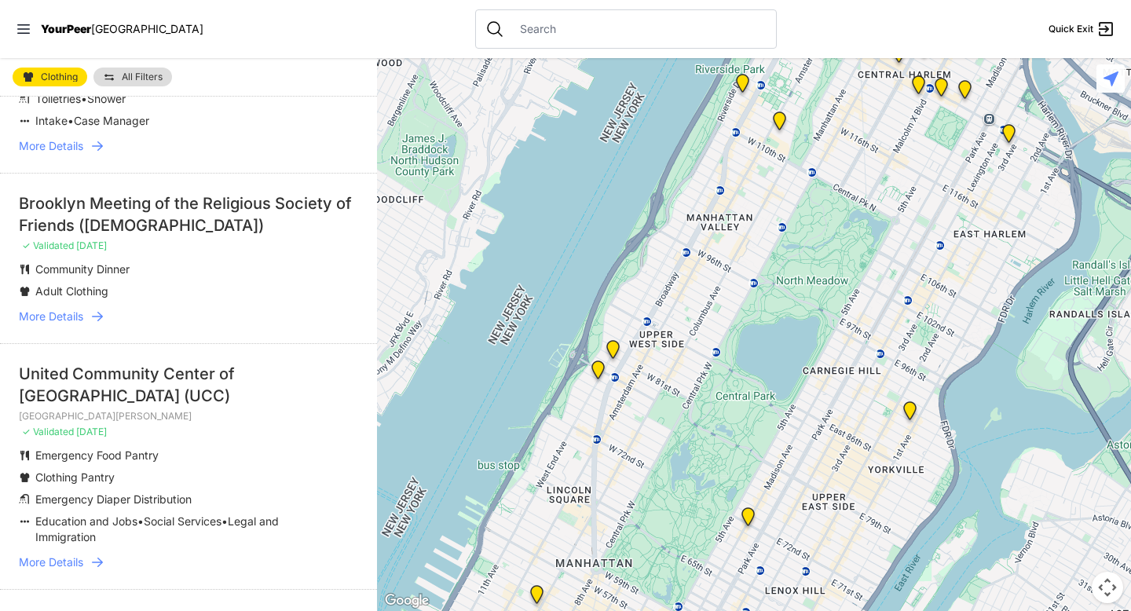
scroll to position [3704, 0]
click at [78, 308] on span "More Details" at bounding box center [51, 316] width 64 height 16
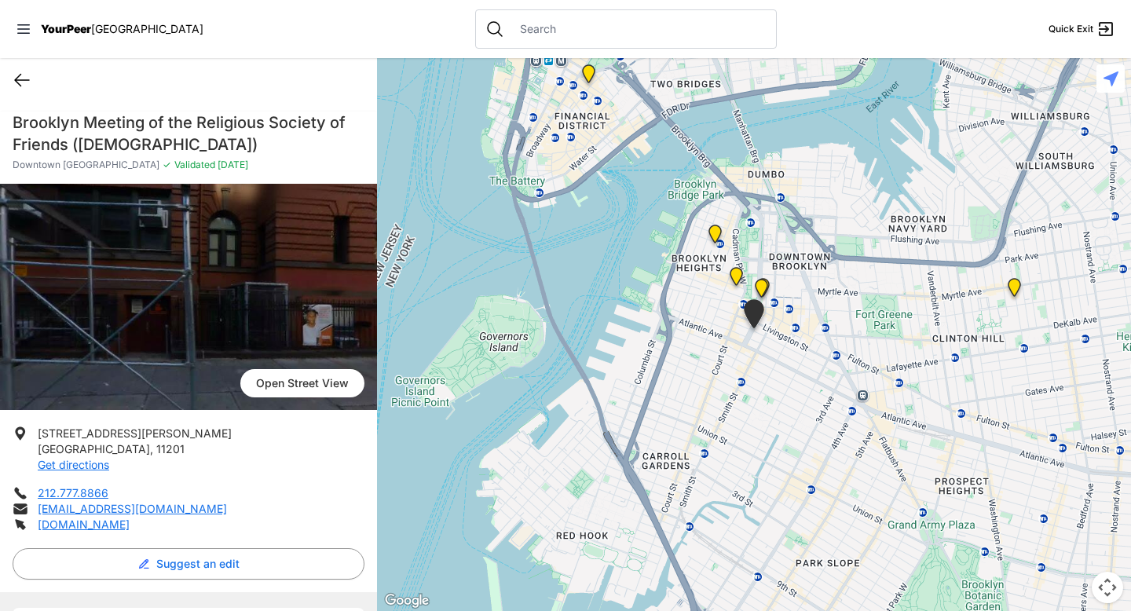
click at [24, 80] on icon at bounding box center [22, 80] width 19 height 19
select select "recentlyUpdated"
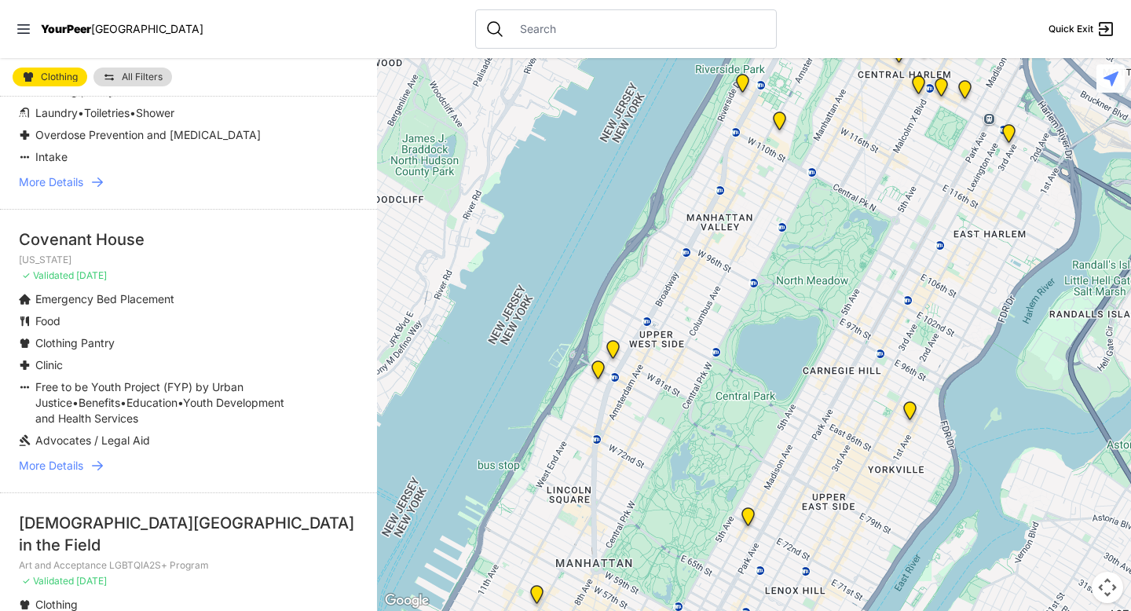
scroll to position [909, 0]
click at [83, 456] on span "More Details" at bounding box center [51, 464] width 64 height 16
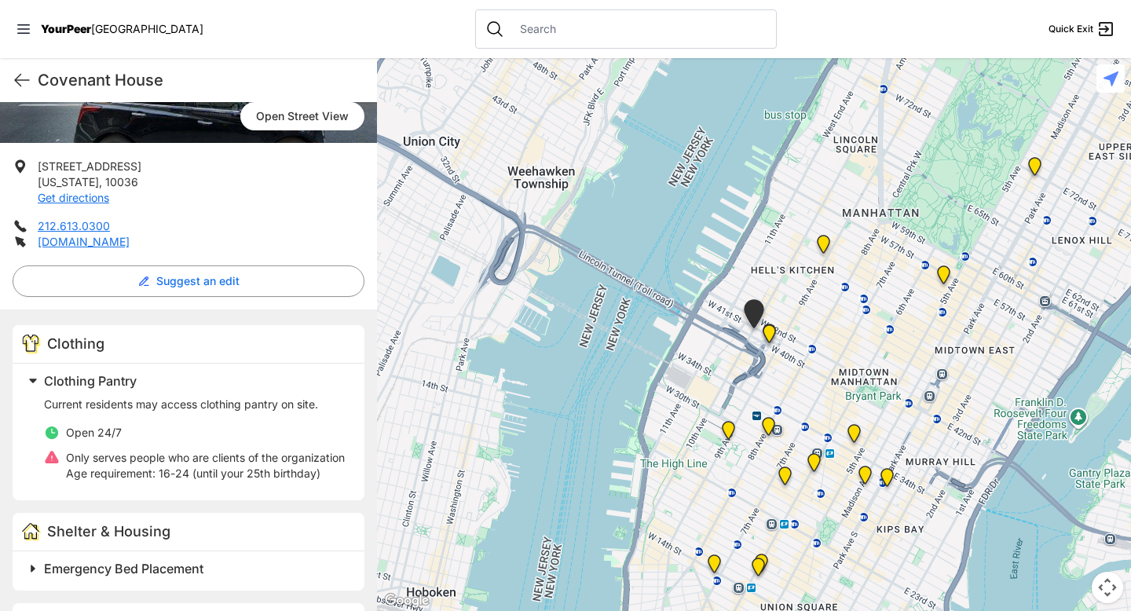
scroll to position [272, 0]
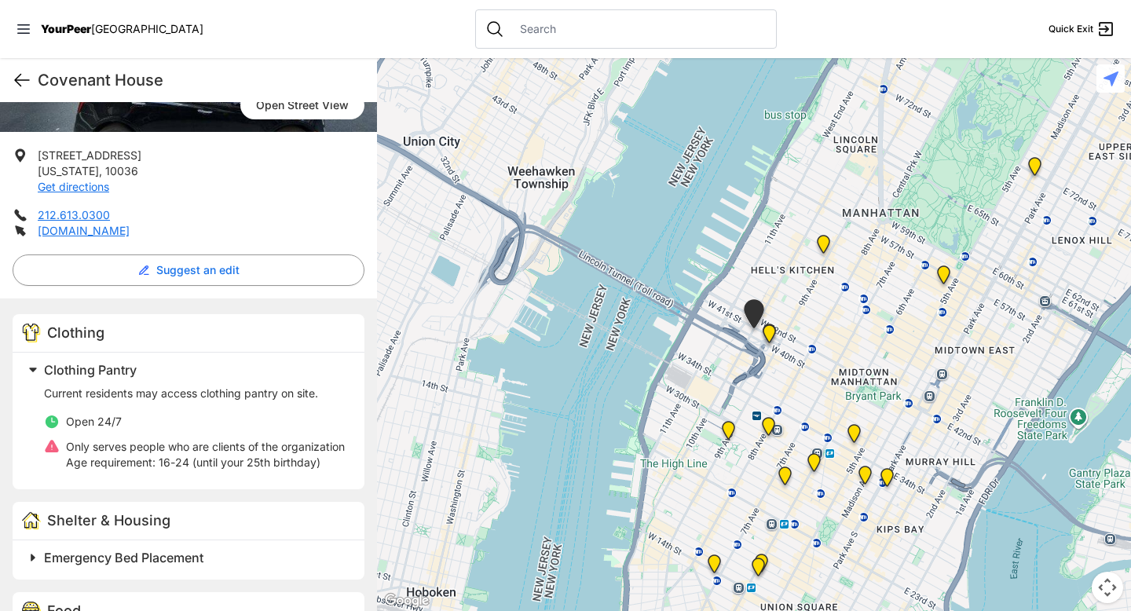
click at [17, 89] on icon at bounding box center [22, 80] width 19 height 19
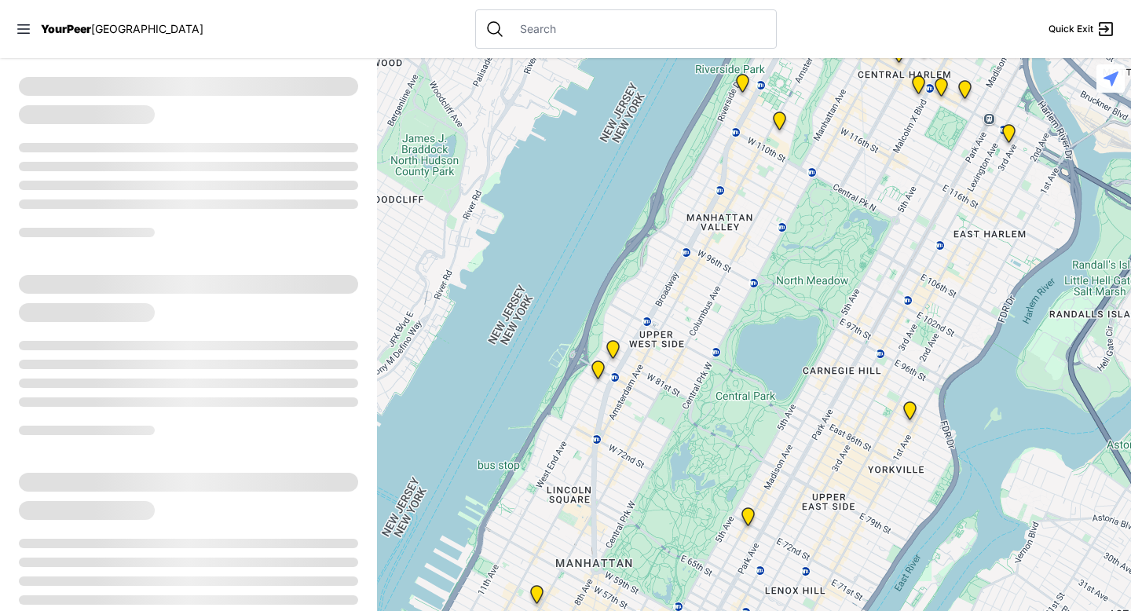
select select "recentlyUpdated"
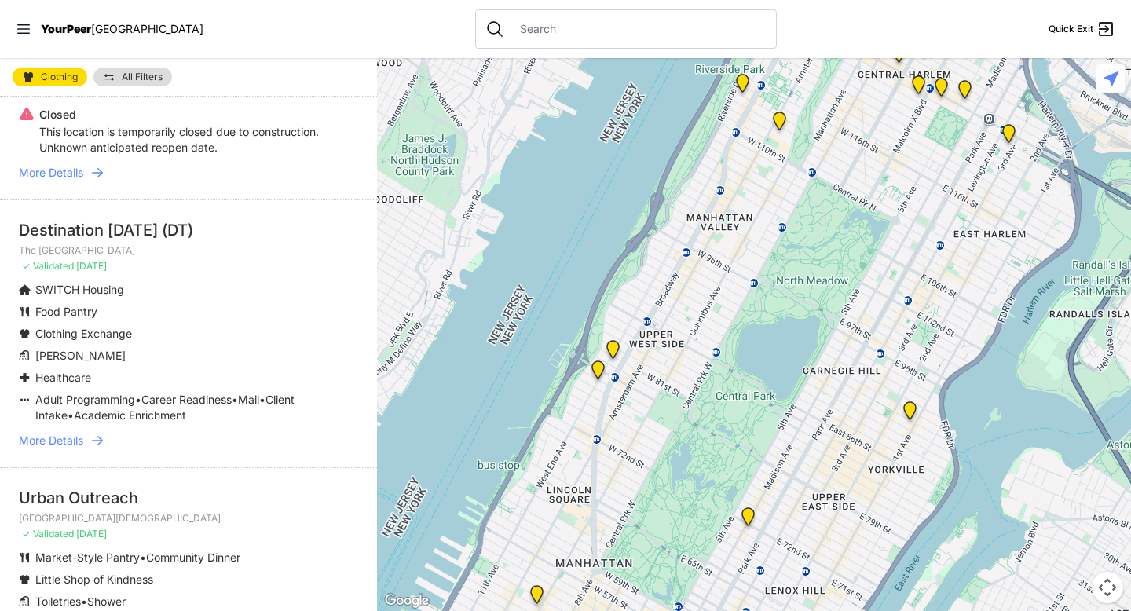
scroll to position [1827, 0]
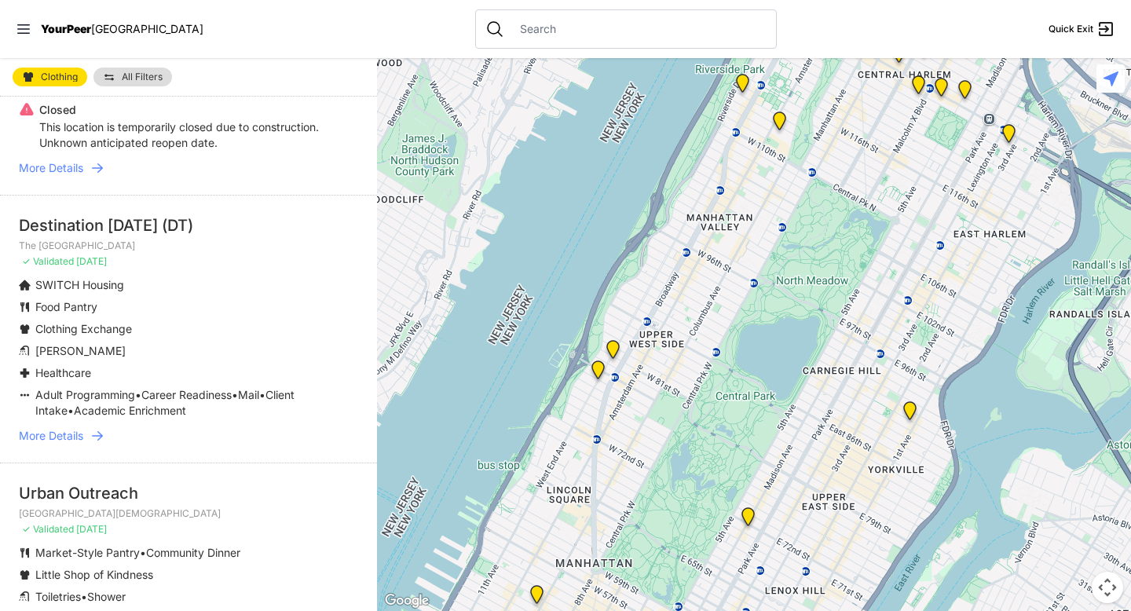
click at [75, 428] on span "More Details" at bounding box center [51, 436] width 64 height 16
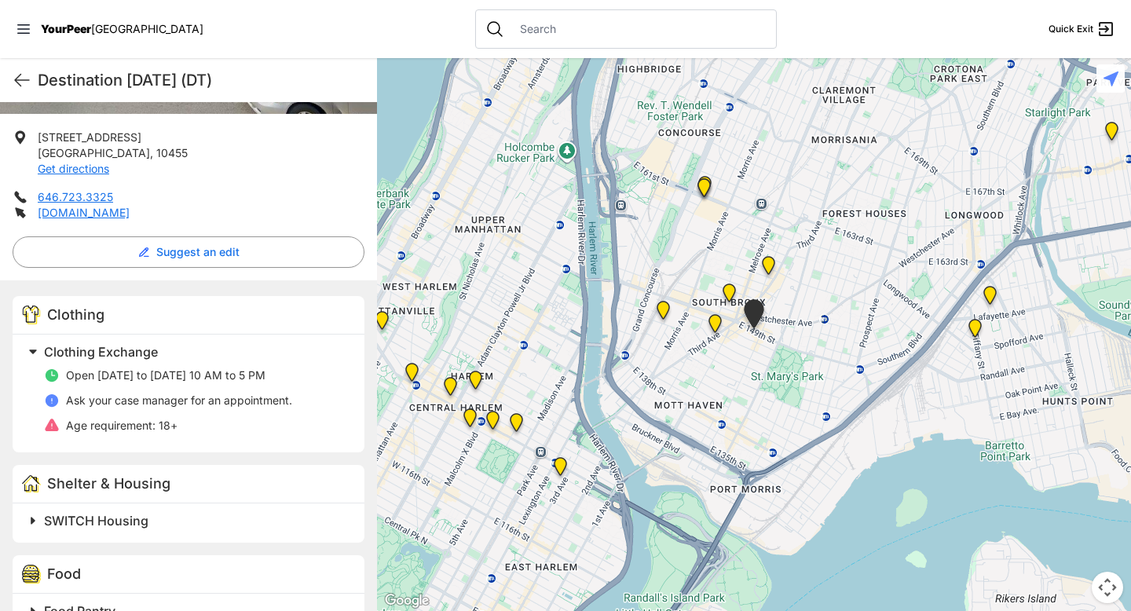
scroll to position [295, 0]
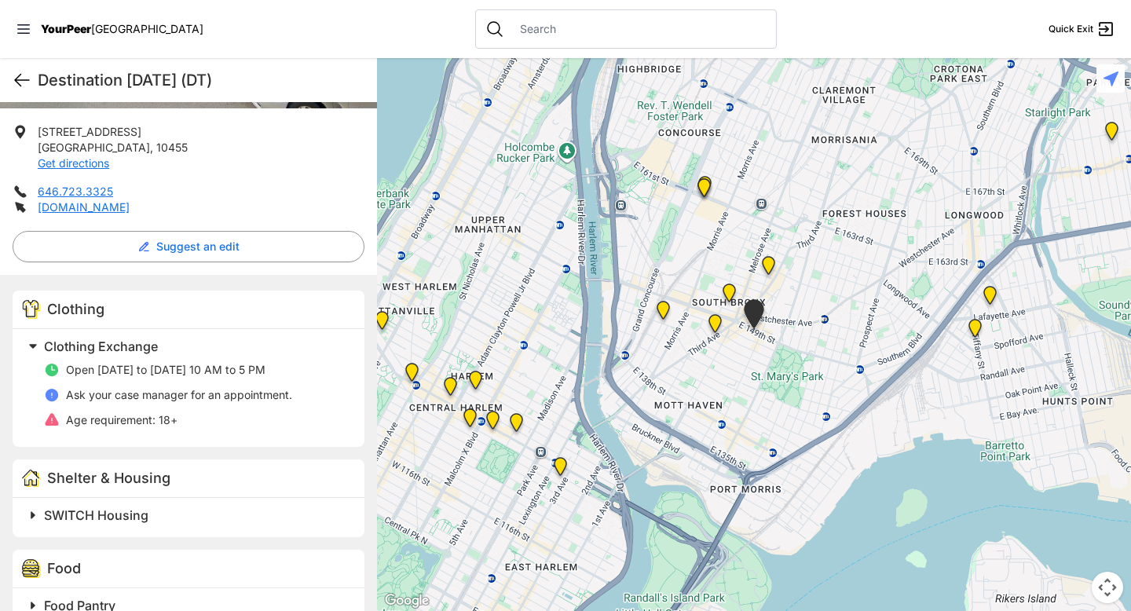
click at [19, 81] on icon at bounding box center [22, 80] width 19 height 19
select select "recentlyUpdated"
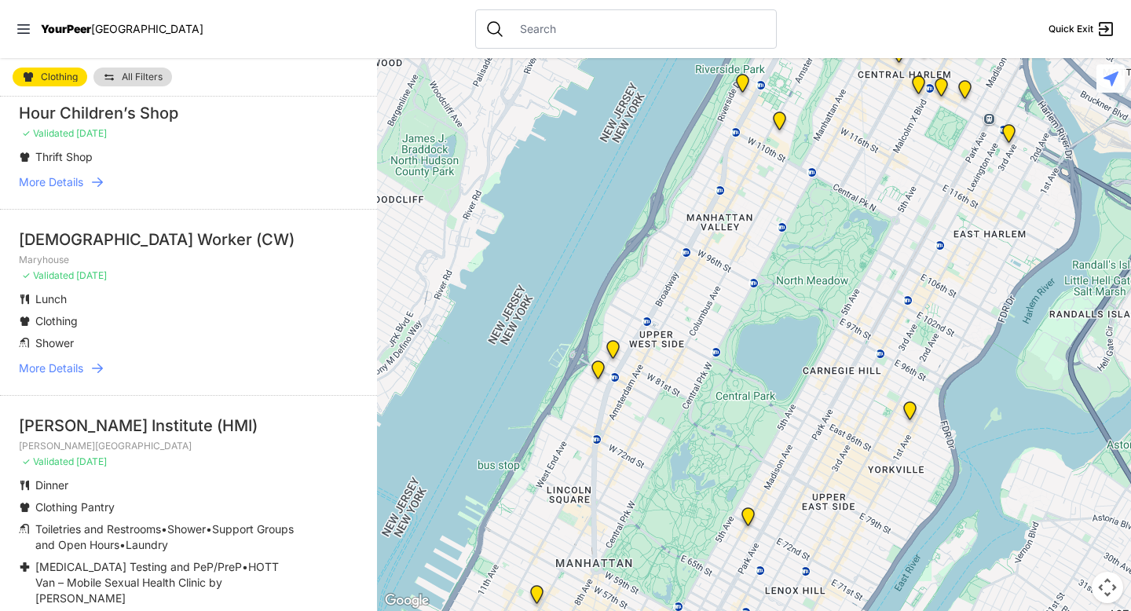
scroll to position [2422, 0]
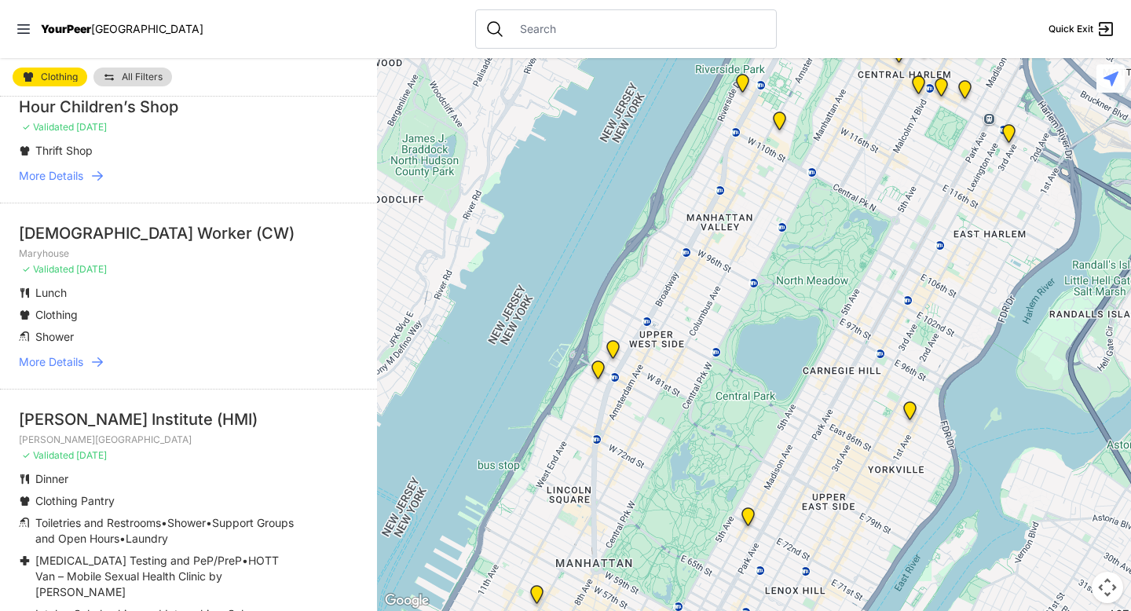
click at [57, 354] on span "More Details" at bounding box center [51, 362] width 64 height 16
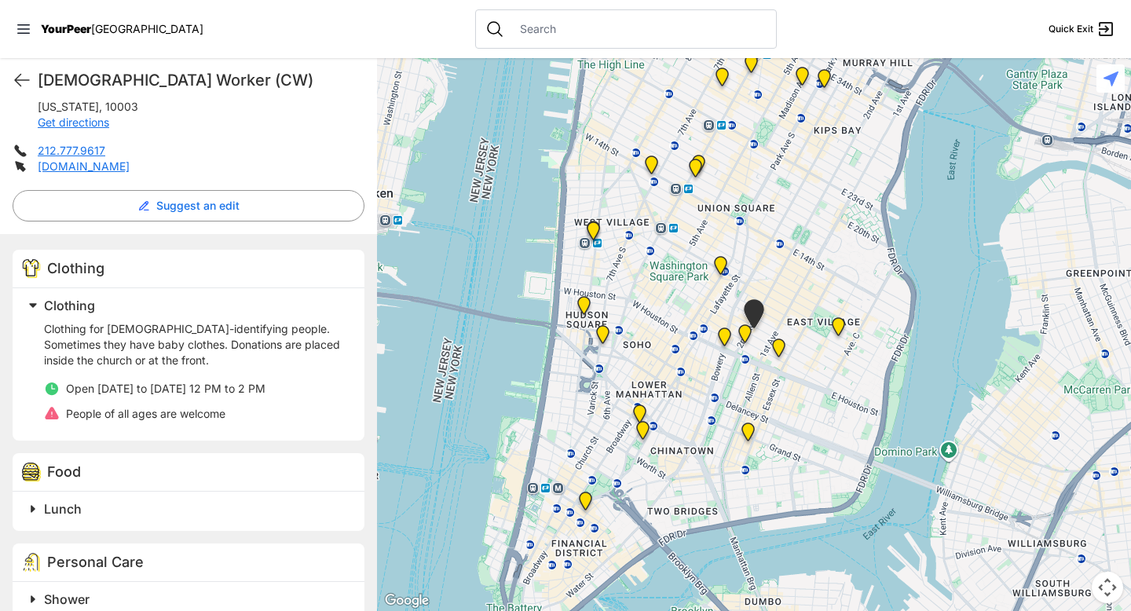
scroll to position [341, 0]
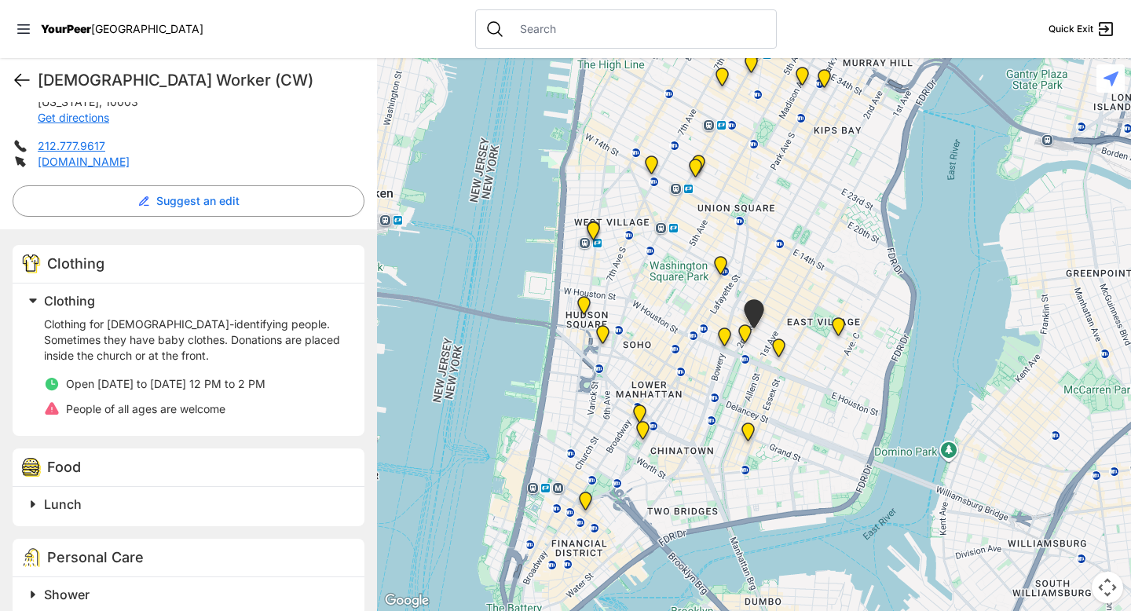
click at [20, 76] on icon at bounding box center [22, 80] width 19 height 19
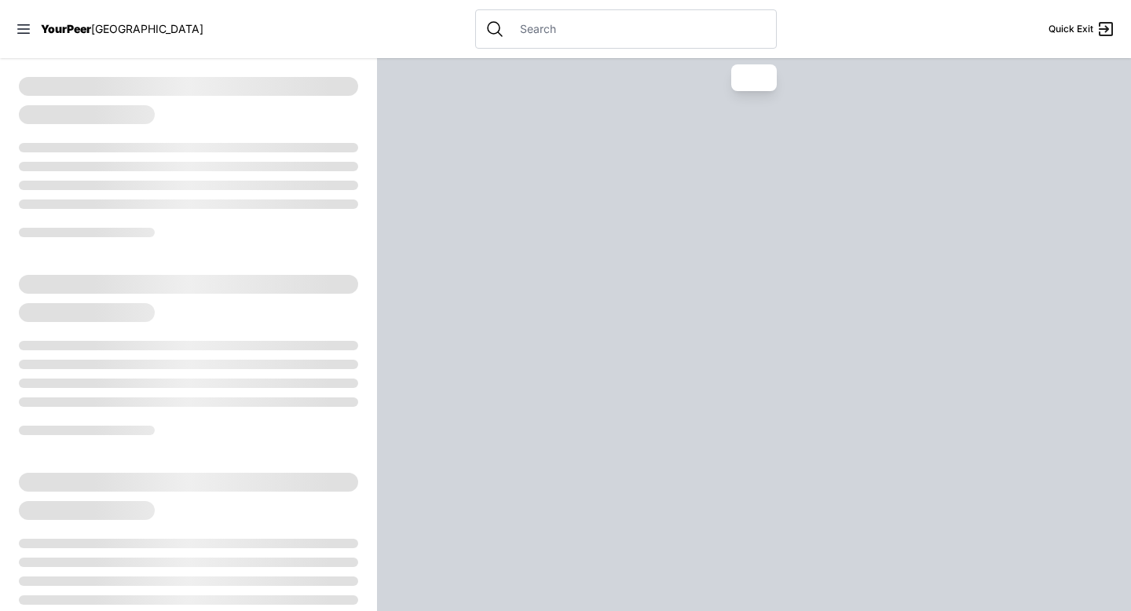
select select "recentlyUpdated"
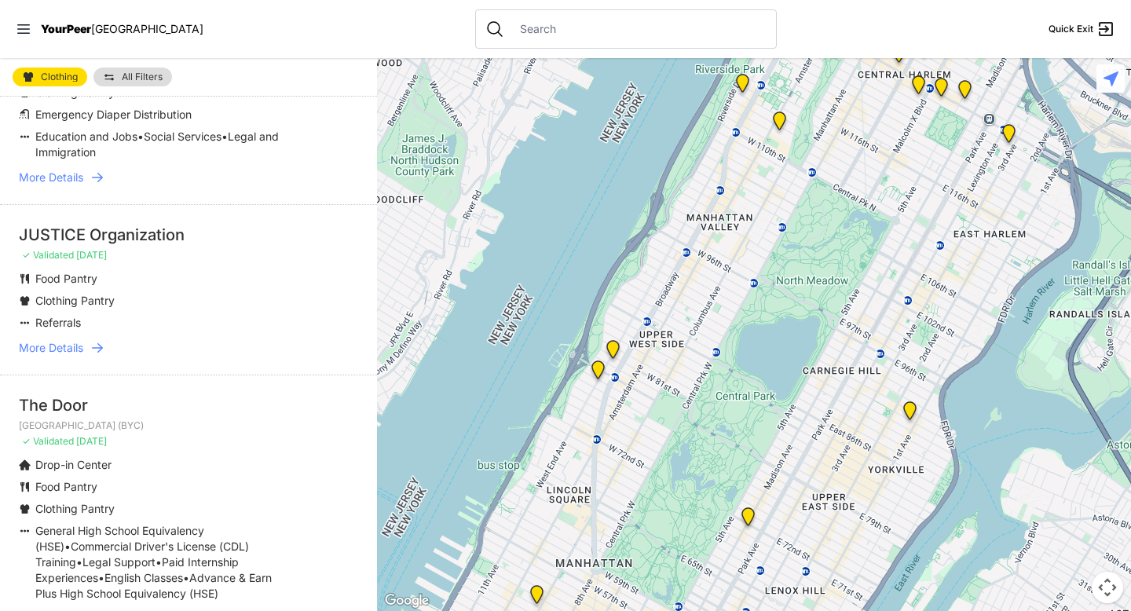
scroll to position [4127, 0]
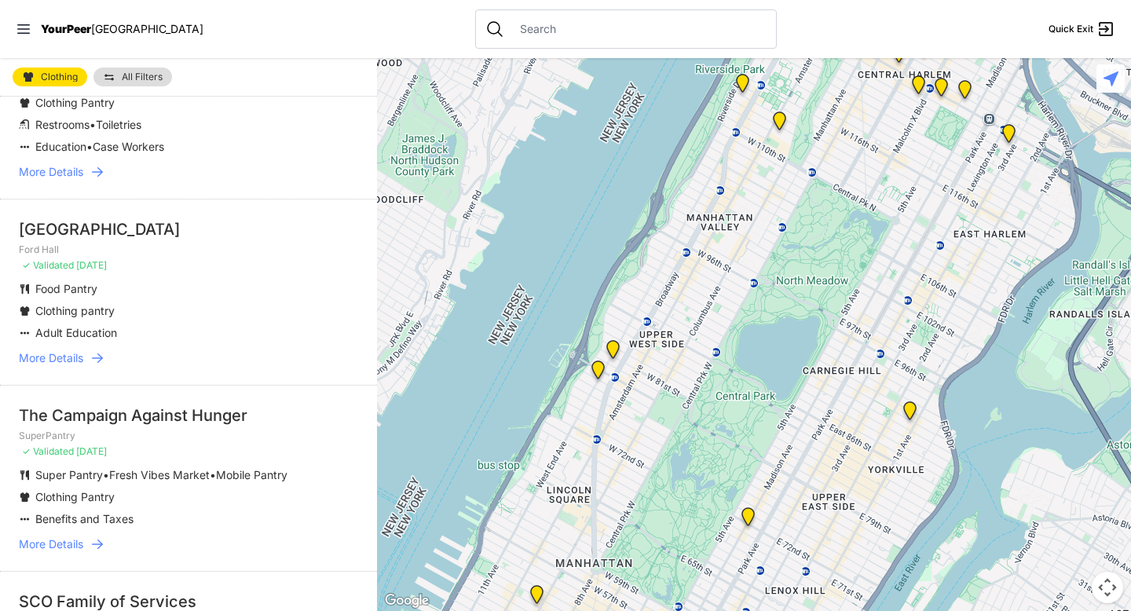
scroll to position [372, 0]
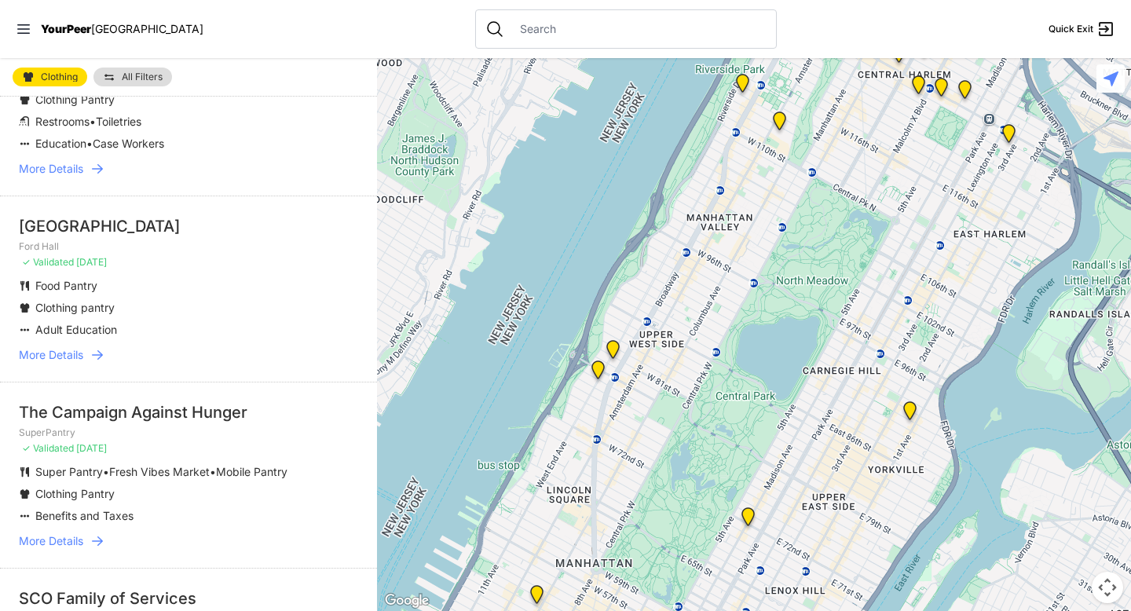
click at [75, 353] on span "More Details" at bounding box center [51, 355] width 64 height 16
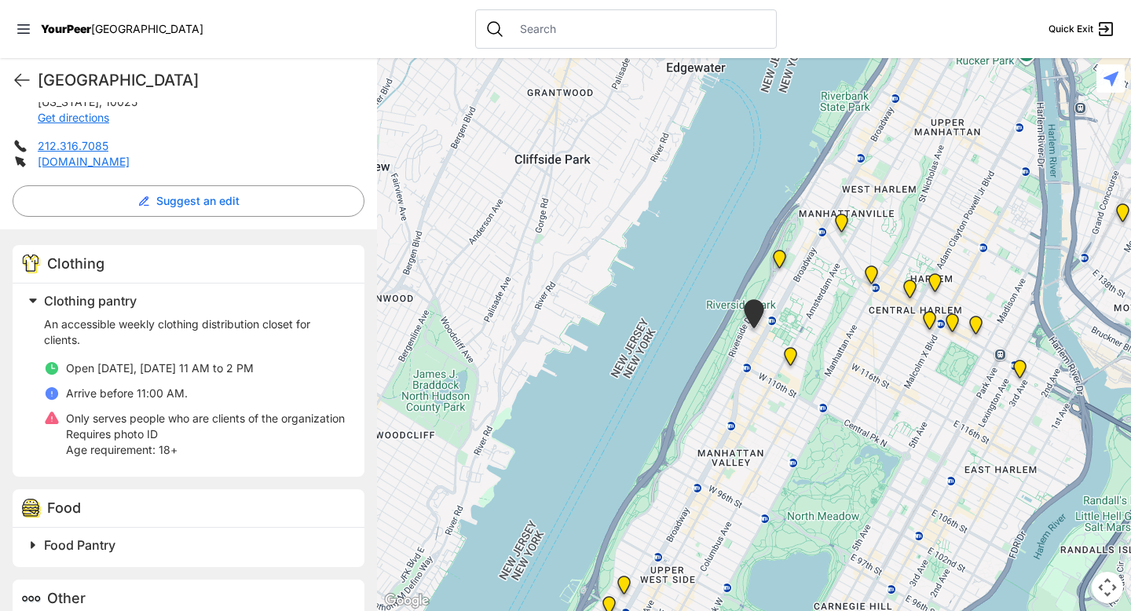
scroll to position [345, 0]
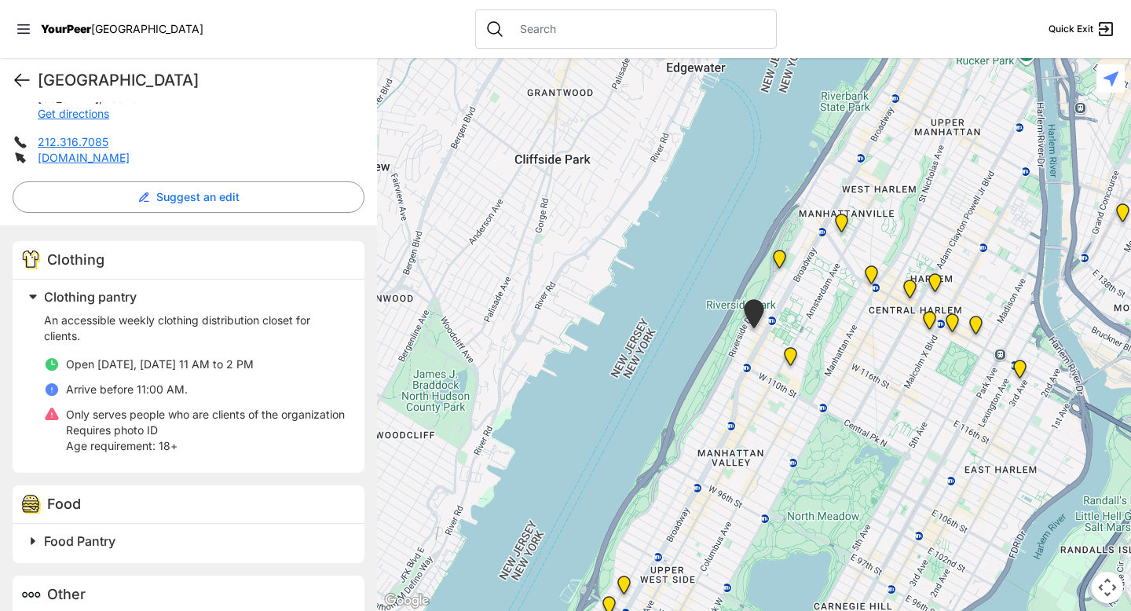
click at [23, 79] on icon at bounding box center [22, 80] width 19 height 19
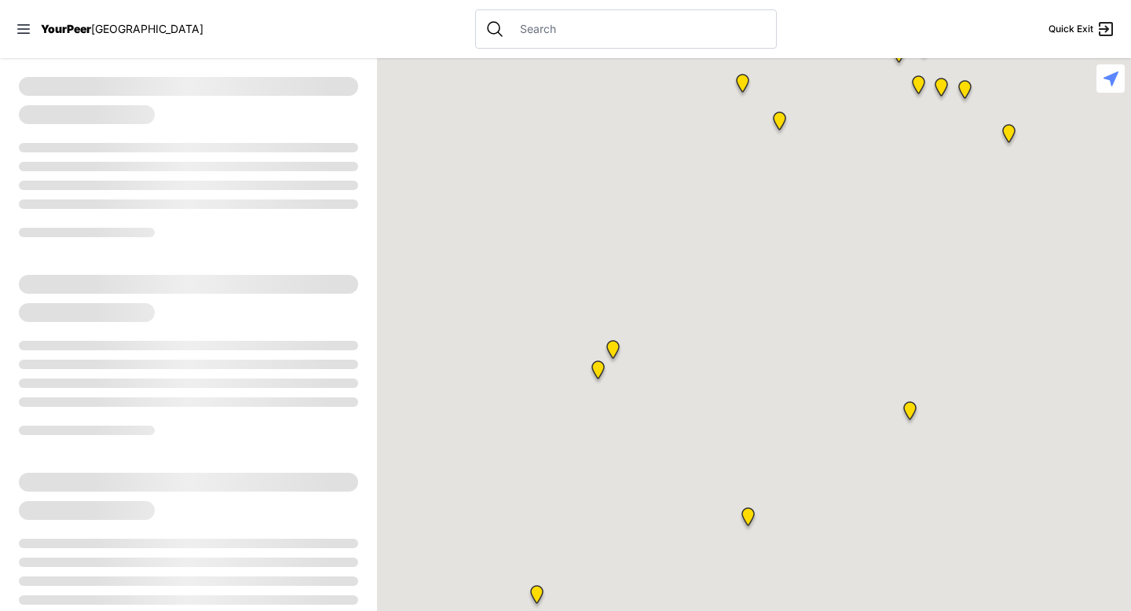
select select "recentlyUpdated"
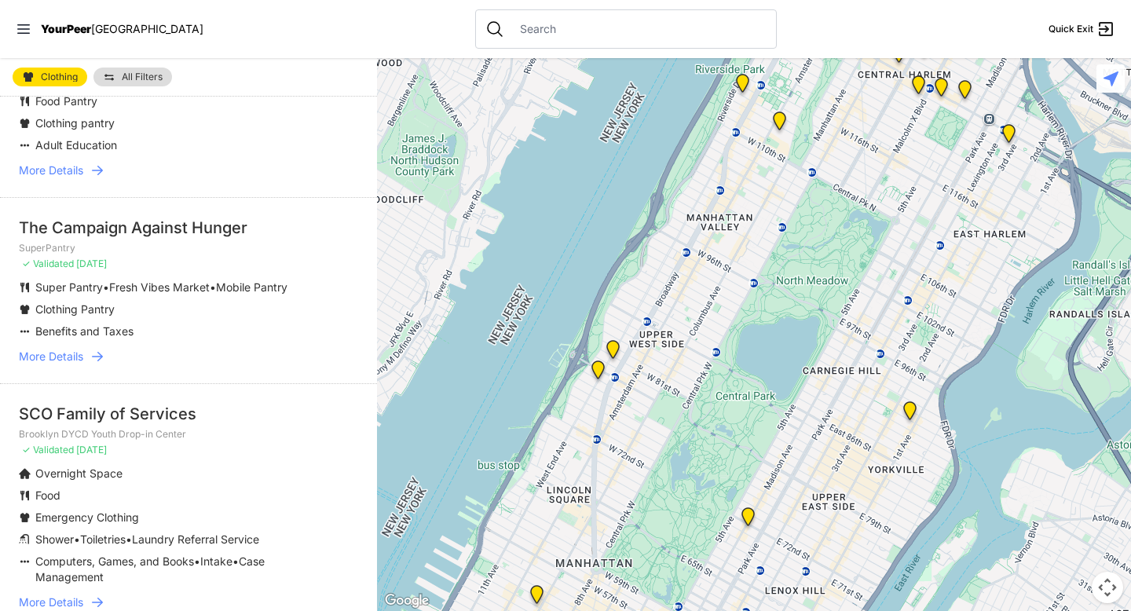
scroll to position [560, 0]
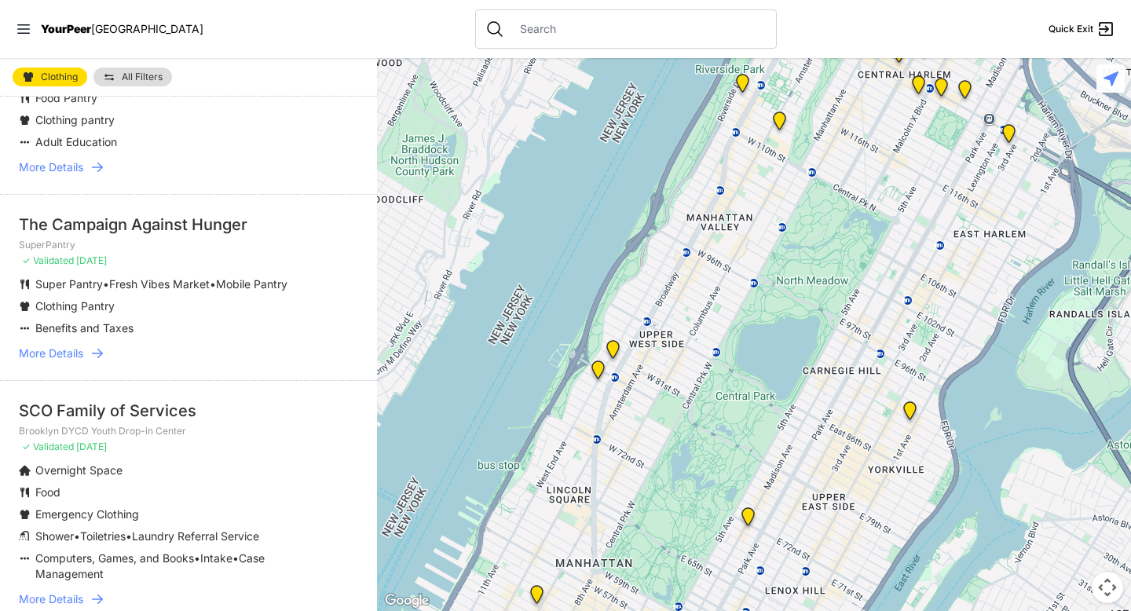
click at [73, 361] on span "More Details" at bounding box center [51, 354] width 64 height 16
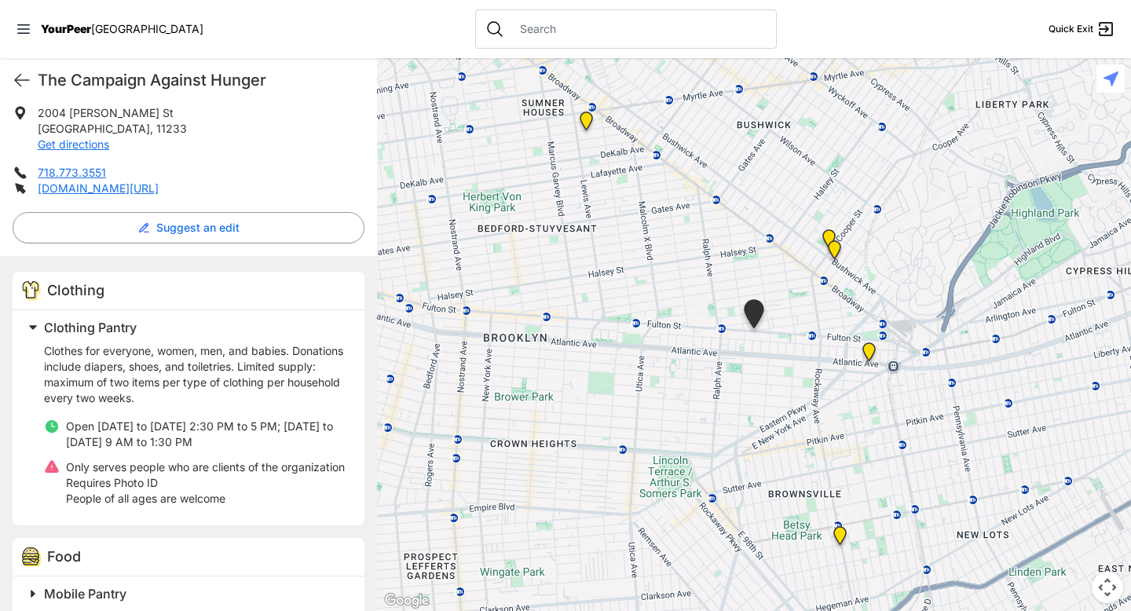
scroll to position [315, 0]
click at [22, 79] on icon at bounding box center [22, 80] width 19 height 19
select select "recentlyUpdated"
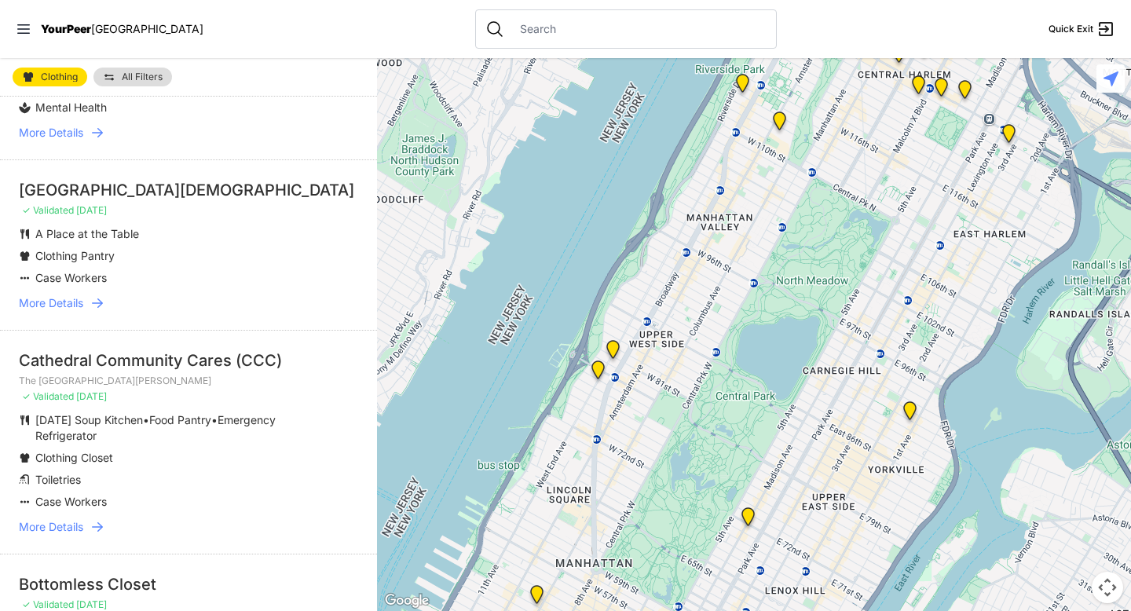
scroll to position [1571, 0]
click at [84, 309] on link "More Details" at bounding box center [188, 302] width 339 height 16
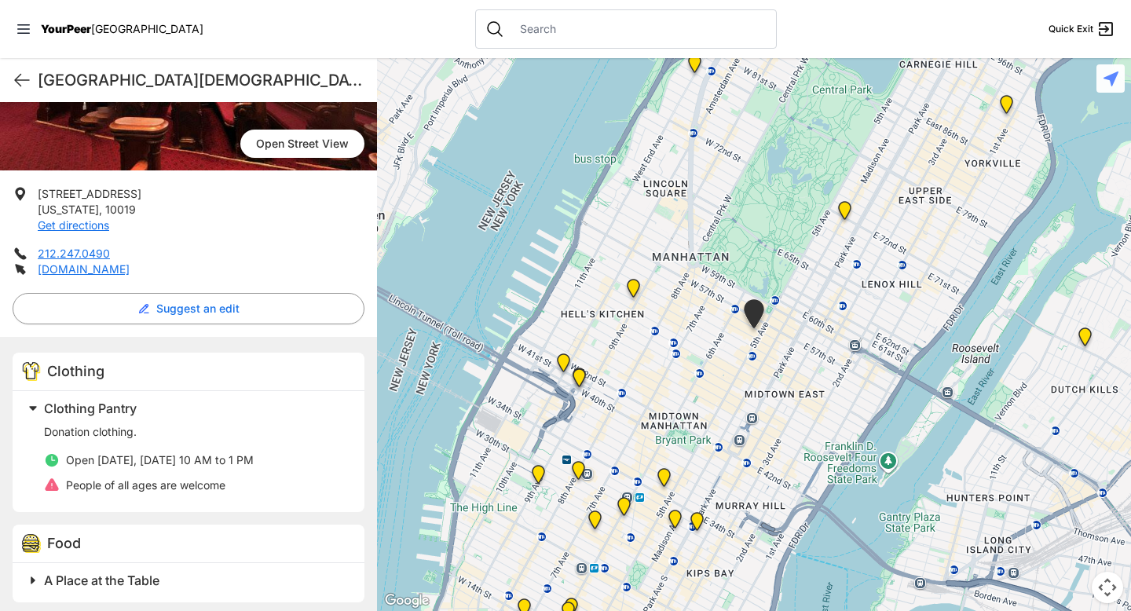
scroll to position [218, 0]
click at [19, 84] on icon at bounding box center [22, 81] width 14 height 12
select select "recentlyUpdated"
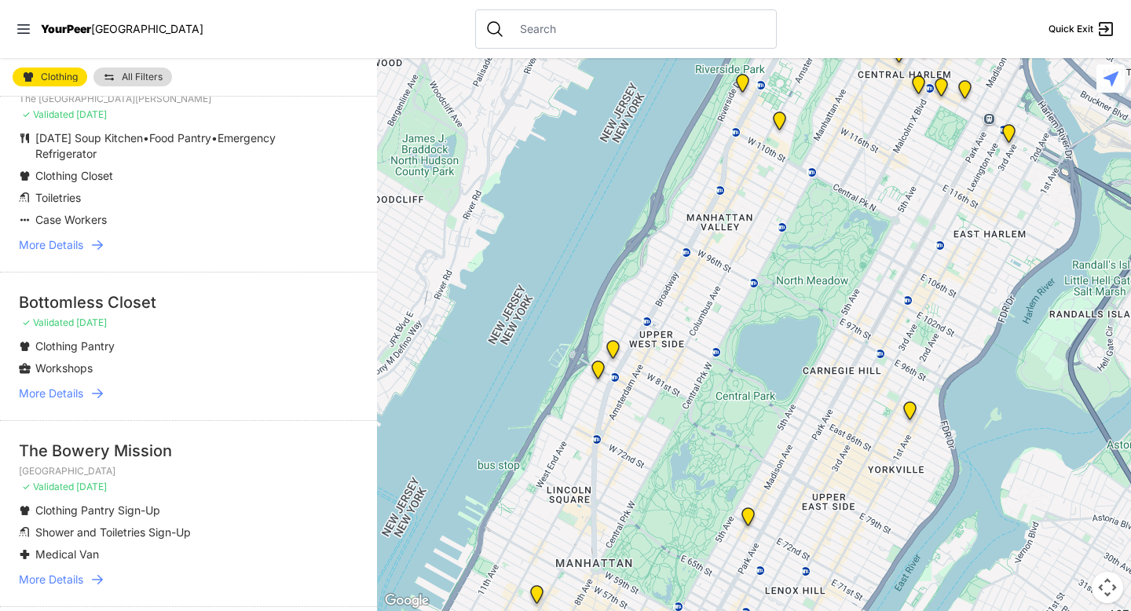
scroll to position [1890, 0]
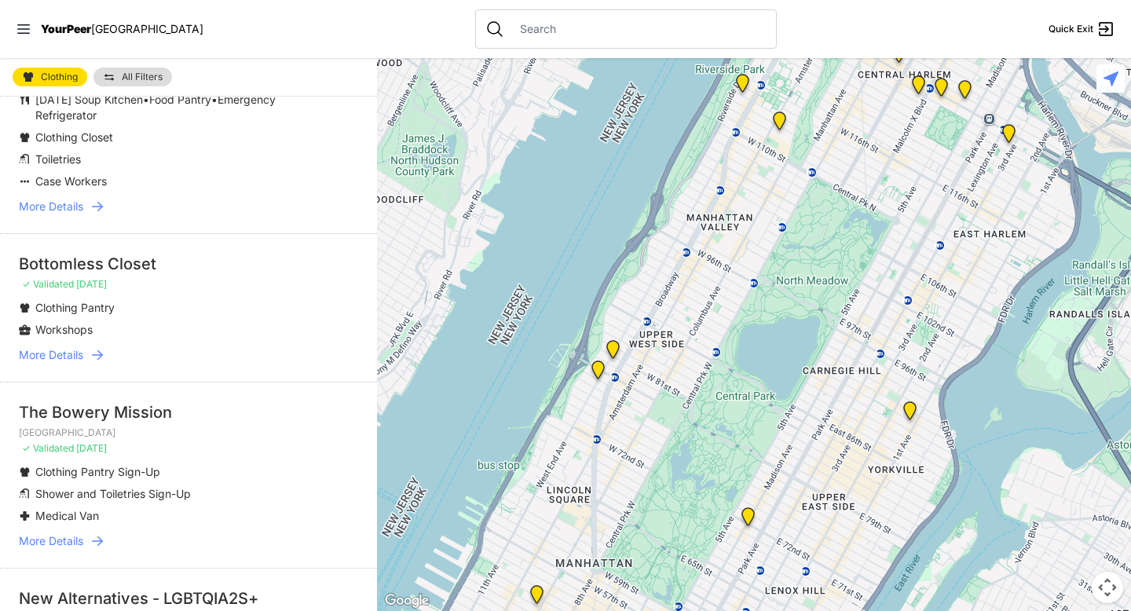
click at [57, 363] on span "More Details" at bounding box center [51, 355] width 64 height 16
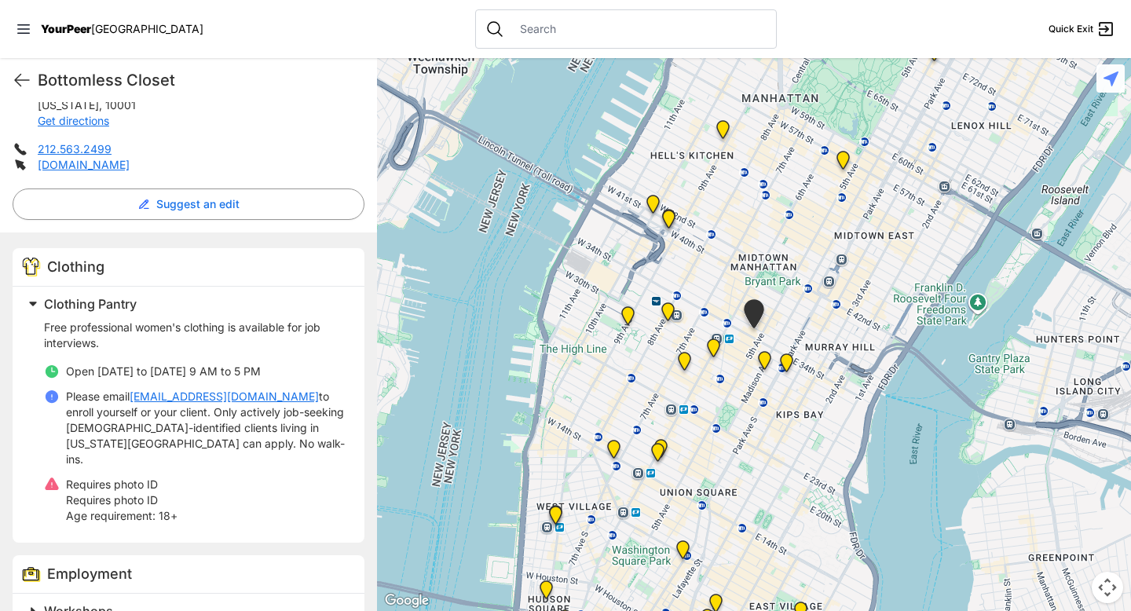
scroll to position [323, 0]
click at [16, 75] on icon at bounding box center [22, 80] width 19 height 19
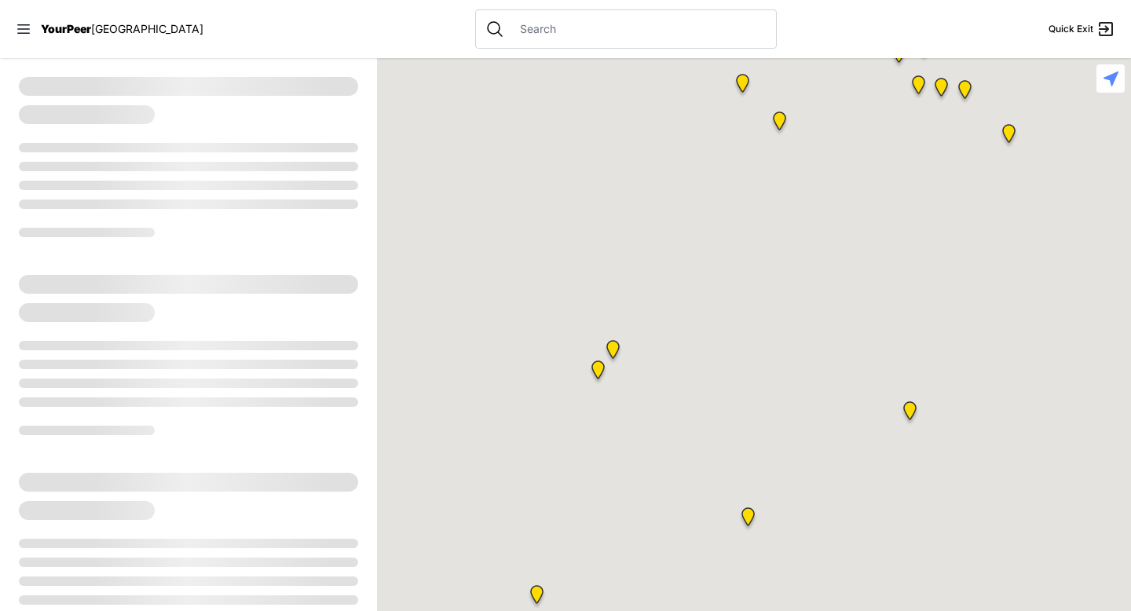
select select "recentlyUpdated"
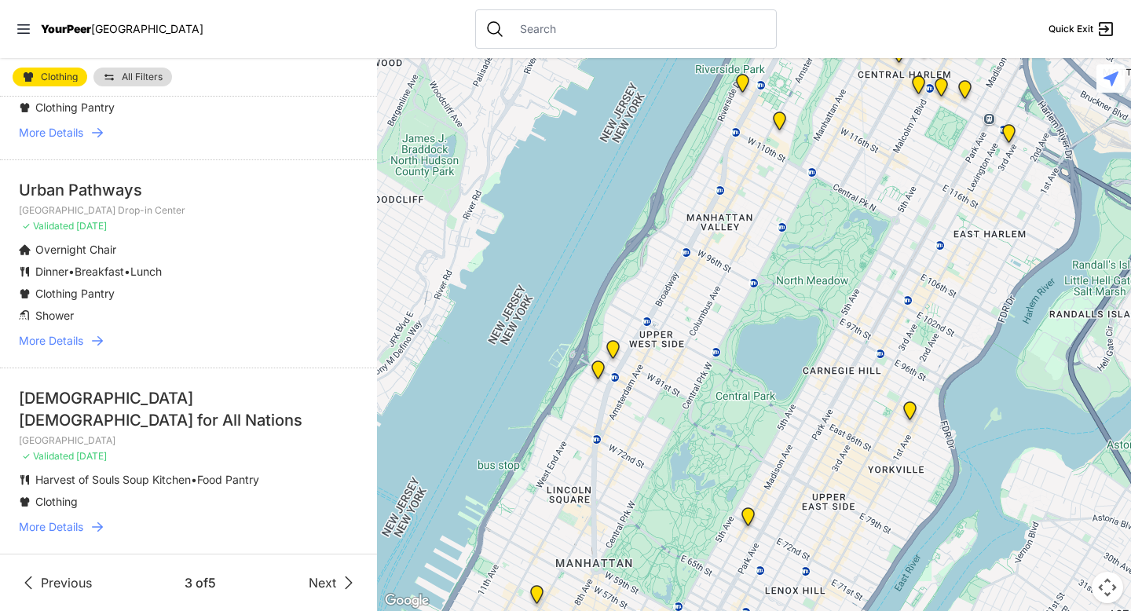
scroll to position [3579, 0]
click at [317, 579] on span "Next" at bounding box center [322, 582] width 27 height 19
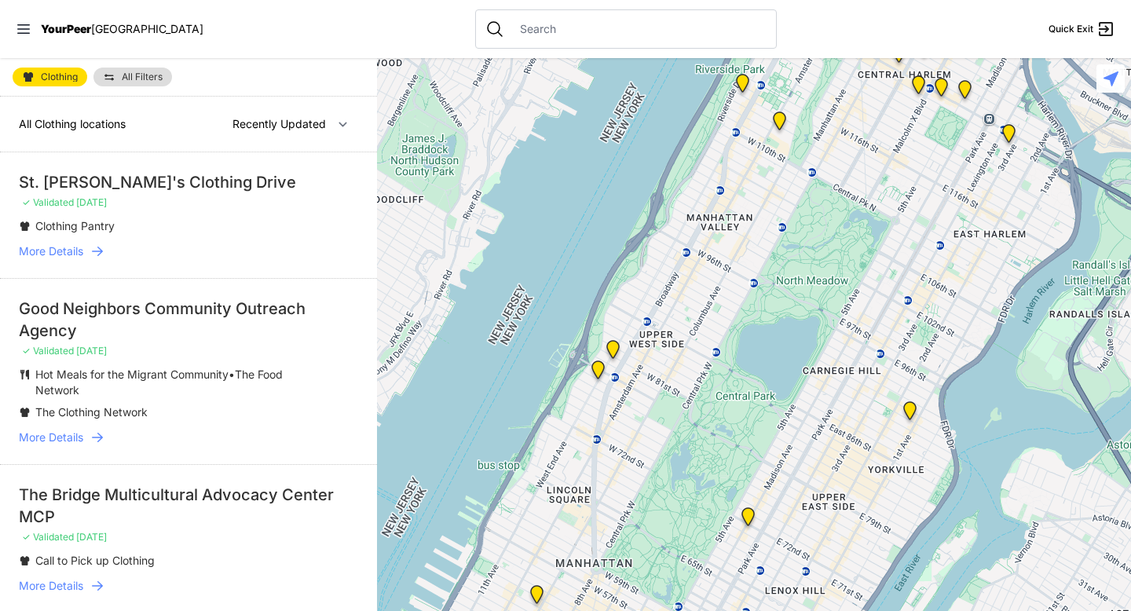
click at [74, 251] on span "More Details" at bounding box center [51, 252] width 64 height 16
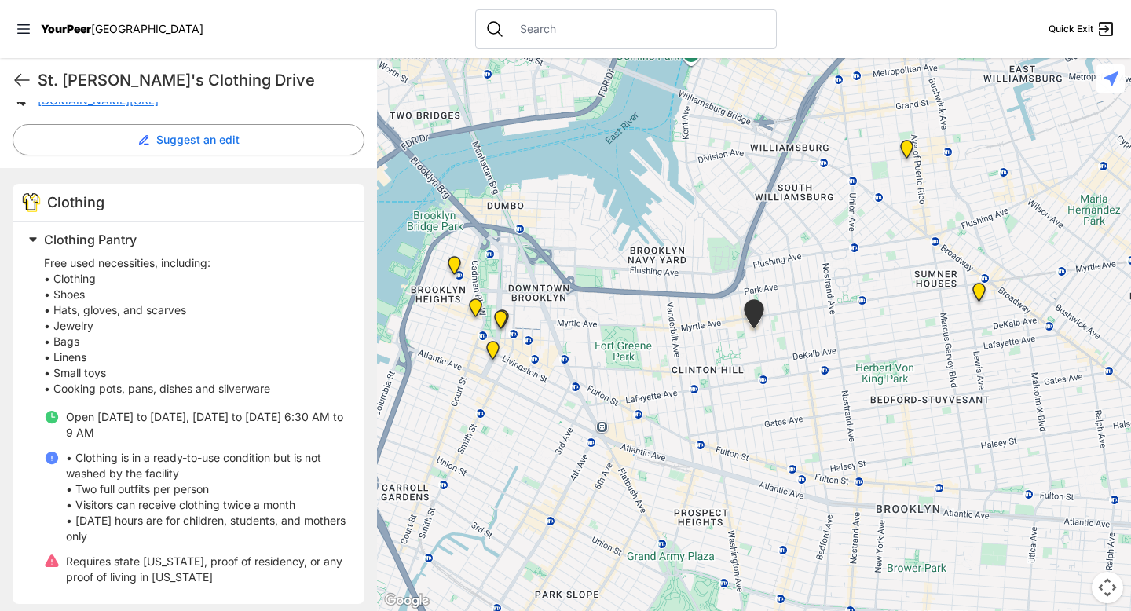
scroll to position [395, 0]
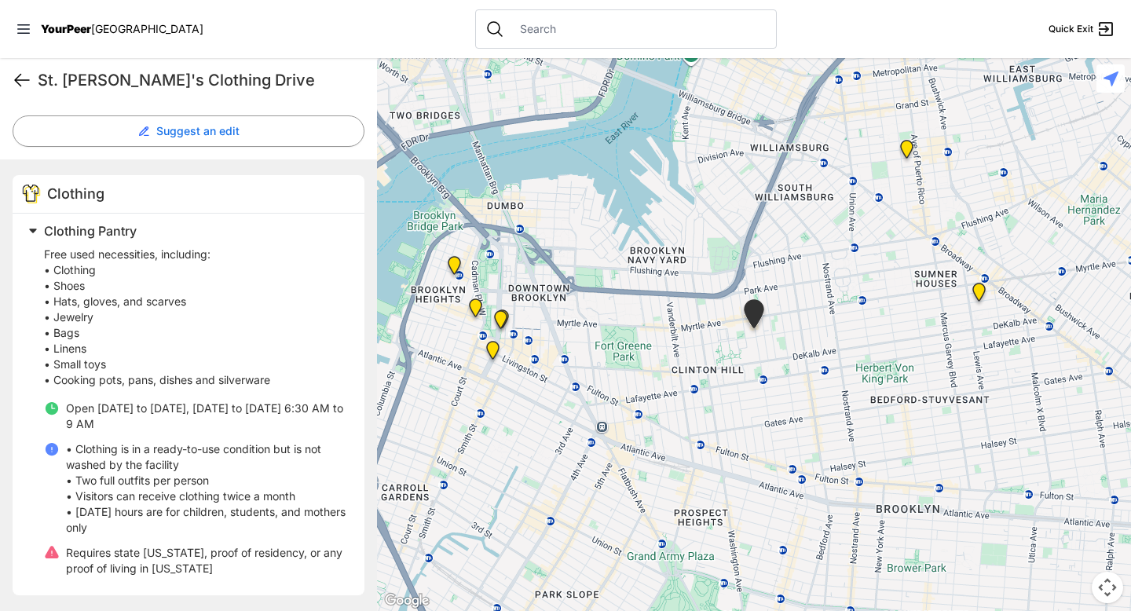
click at [17, 81] on icon at bounding box center [22, 80] width 19 height 19
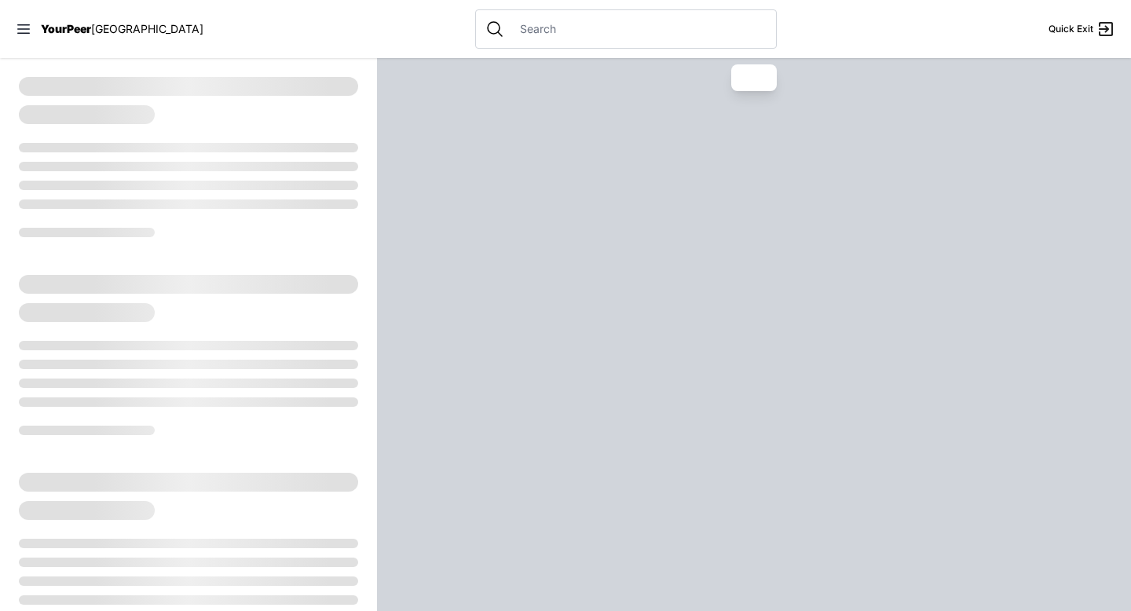
select select "recentlyUpdated"
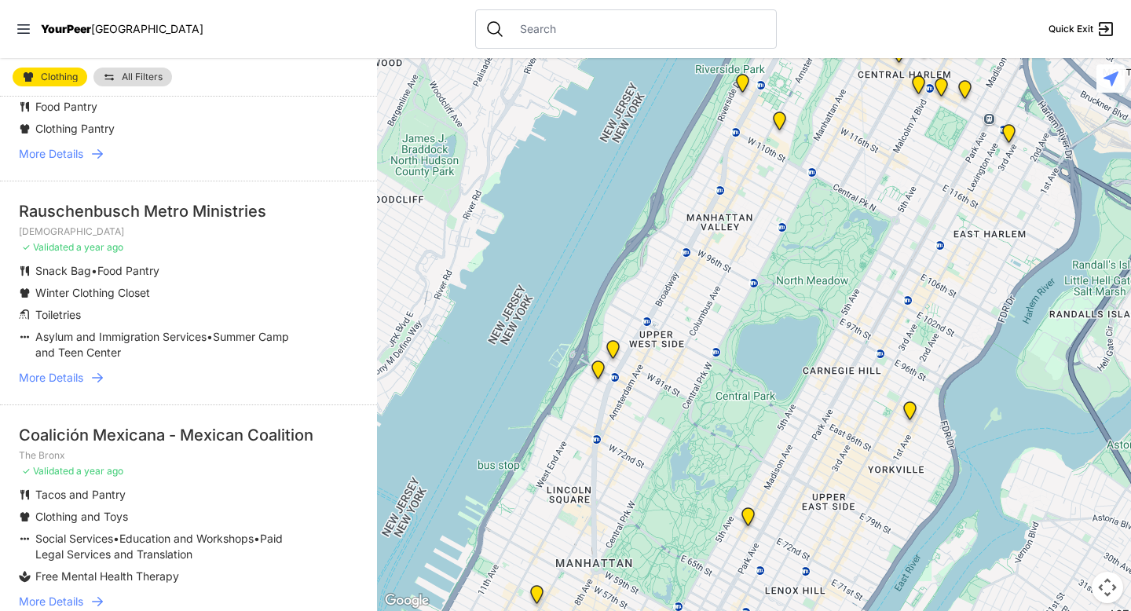
scroll to position [2881, 0]
click at [71, 376] on span "More Details" at bounding box center [51, 377] width 64 height 16
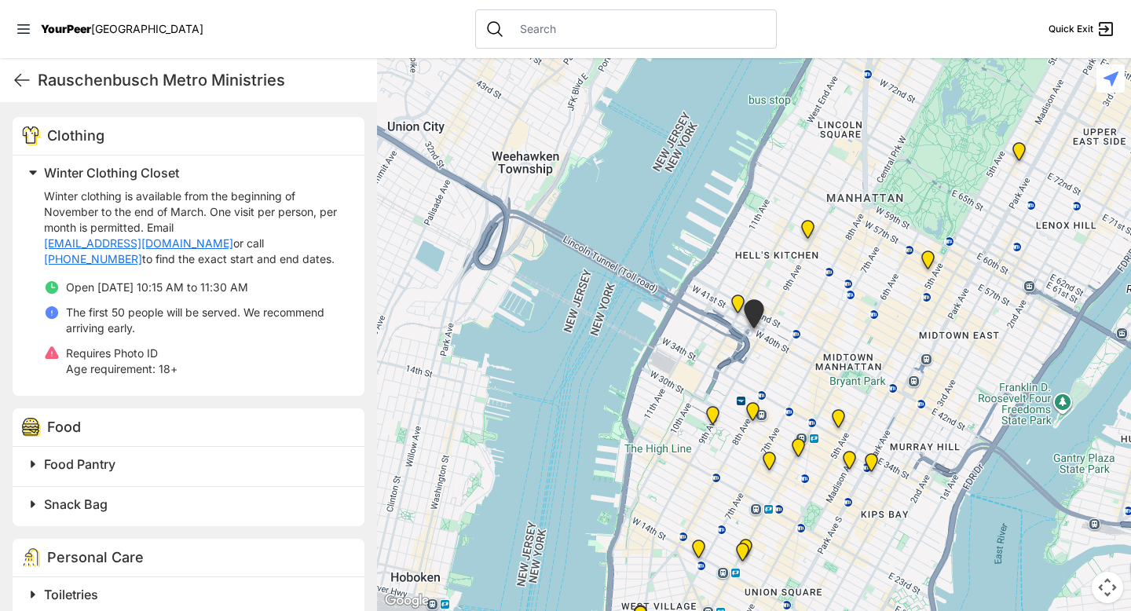
scroll to position [480, 0]
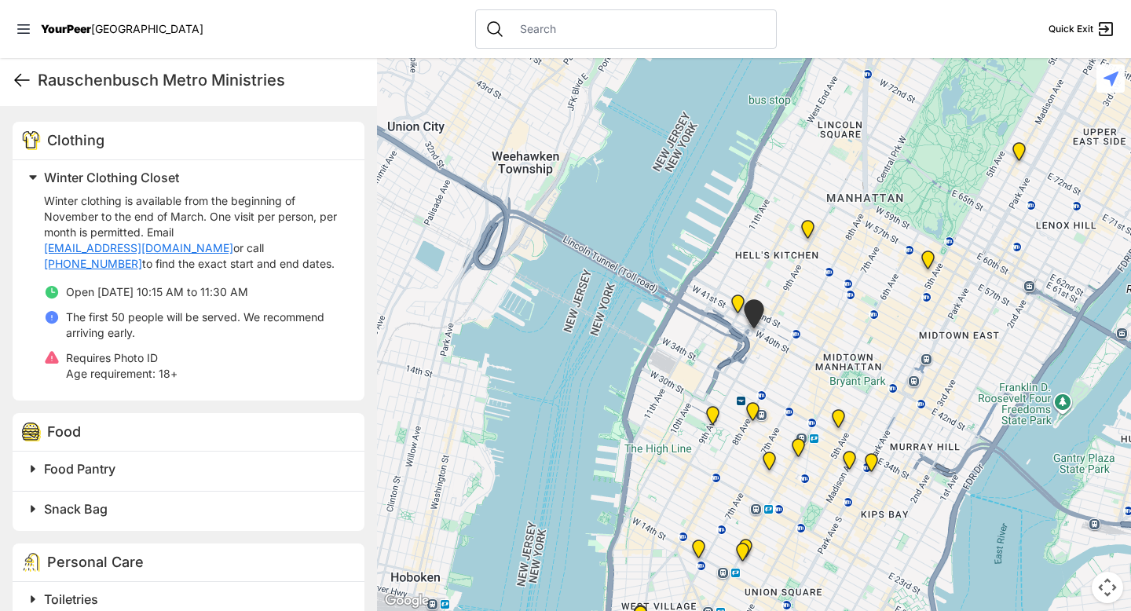
click at [23, 82] on icon at bounding box center [22, 80] width 19 height 19
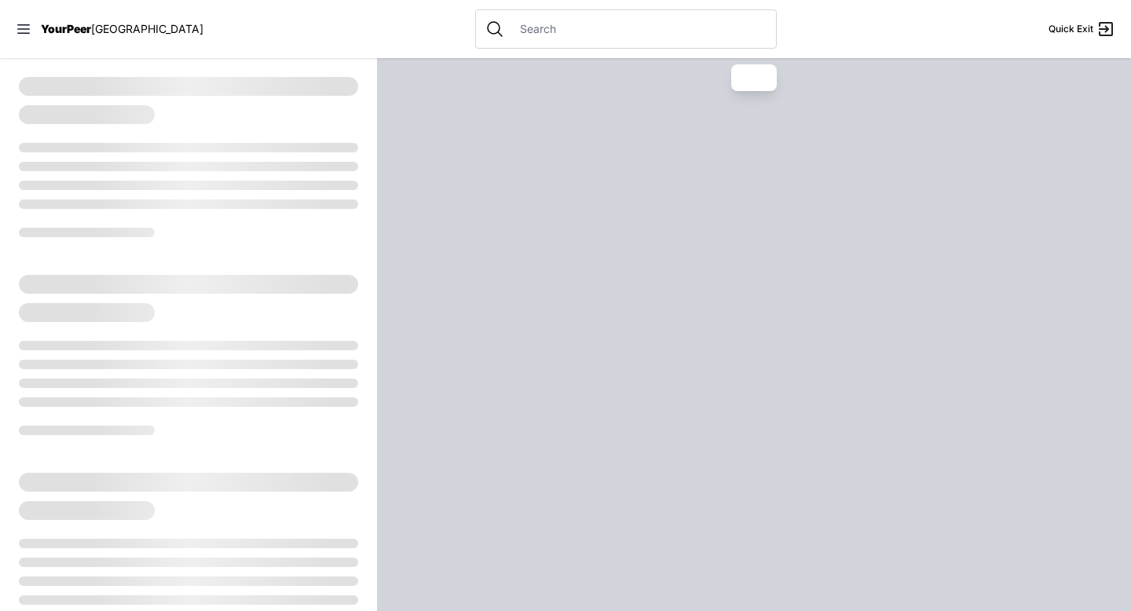
select select "recentlyUpdated"
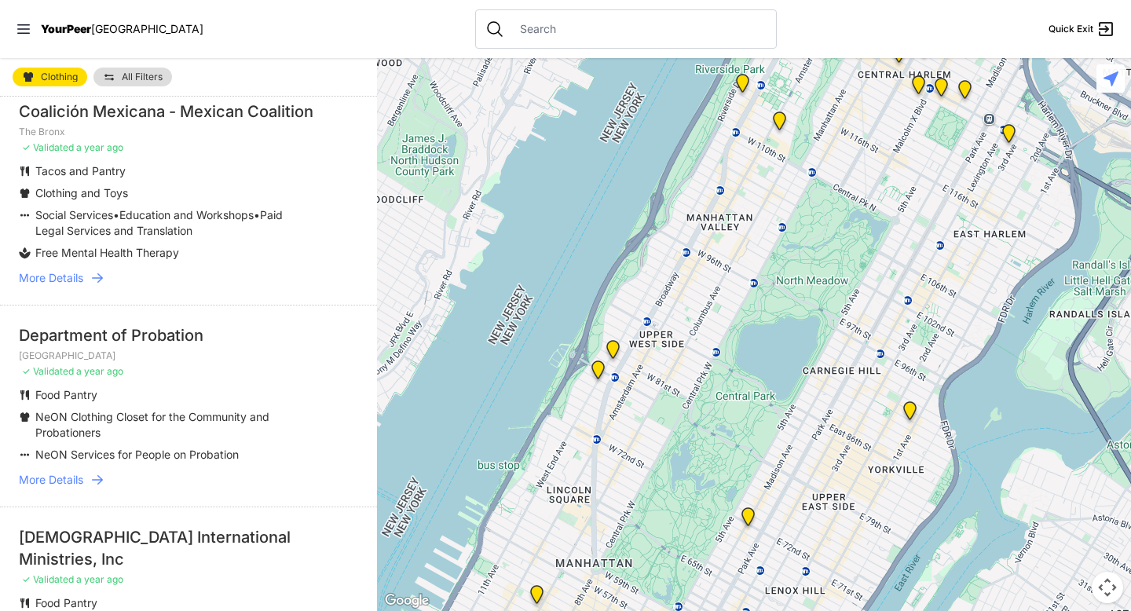
scroll to position [3327, 0]
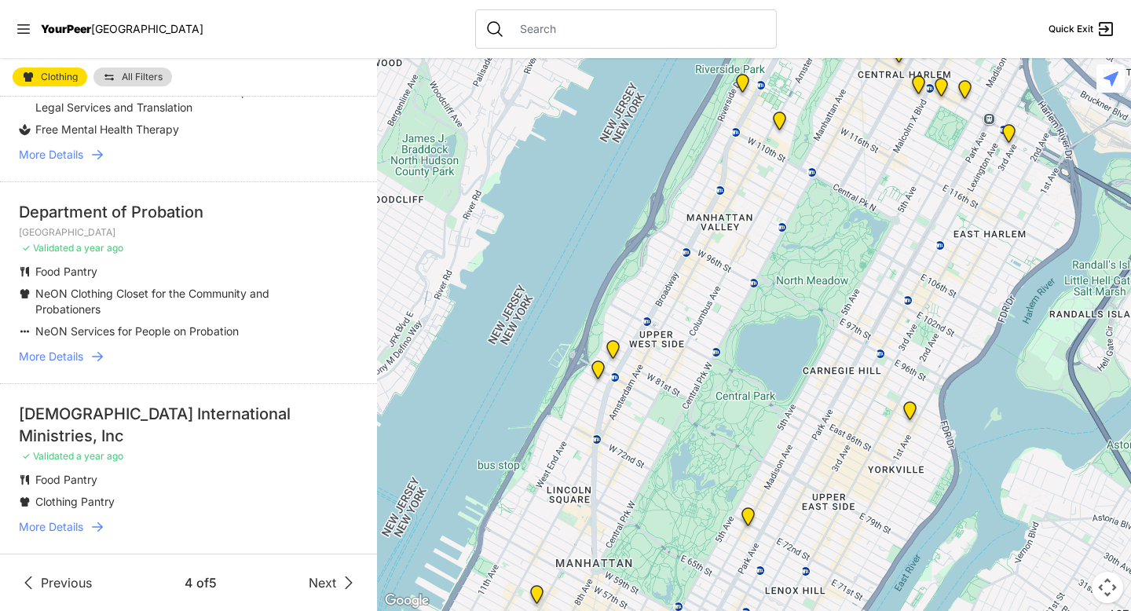
click at [319, 593] on div "Previous 4 of 5 Next" at bounding box center [188, 582] width 377 height 57
click at [317, 580] on span "Next" at bounding box center [322, 582] width 27 height 19
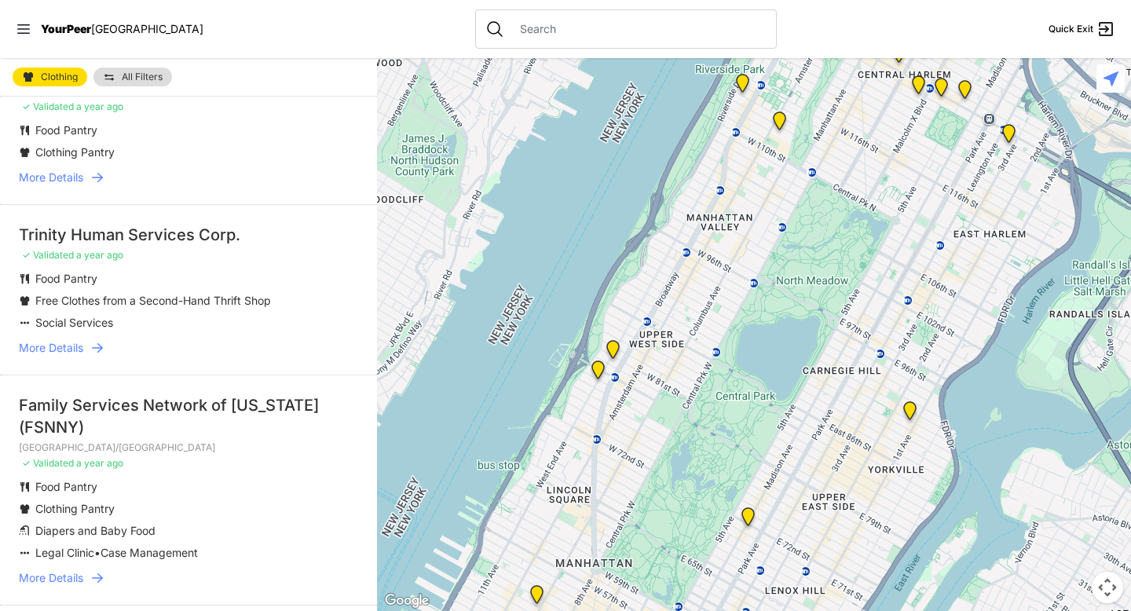
scroll to position [92, 0]
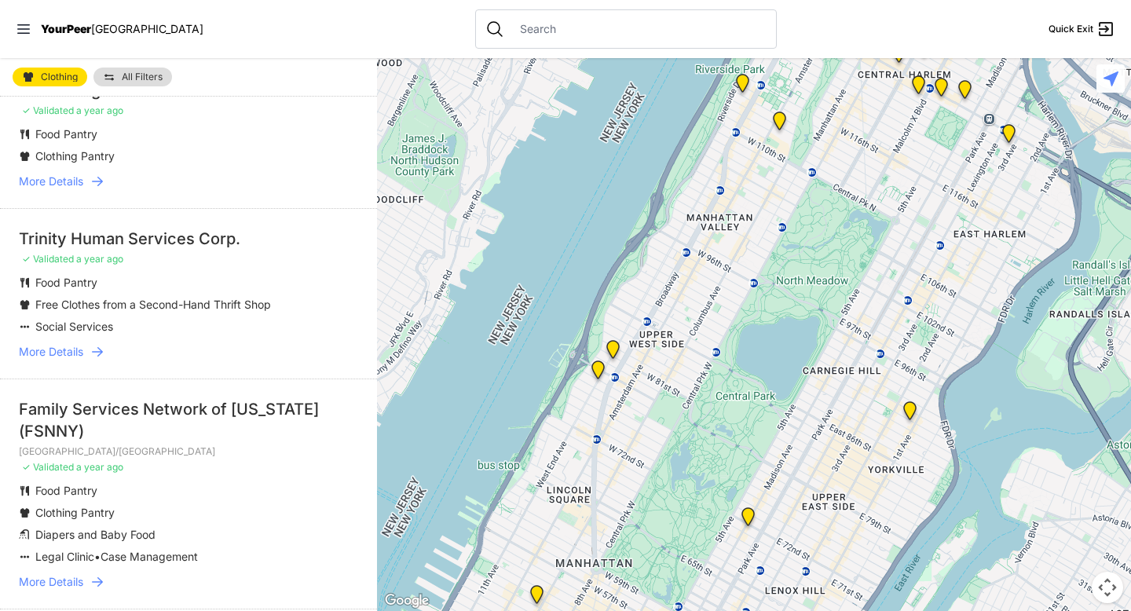
click at [80, 353] on span "More Details" at bounding box center [51, 352] width 64 height 16
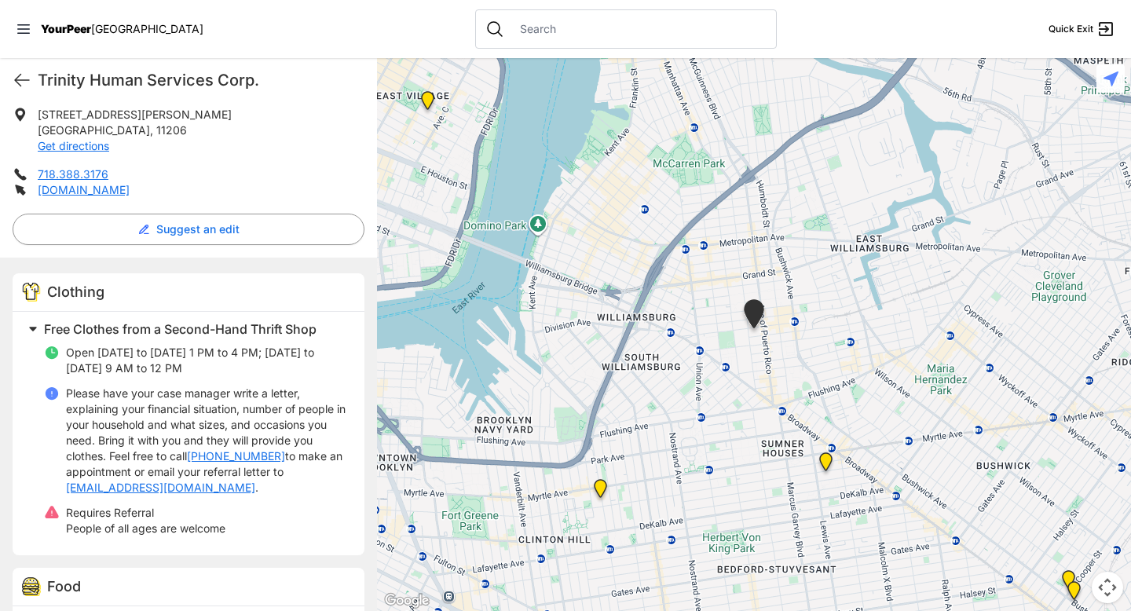
scroll to position [300, 0]
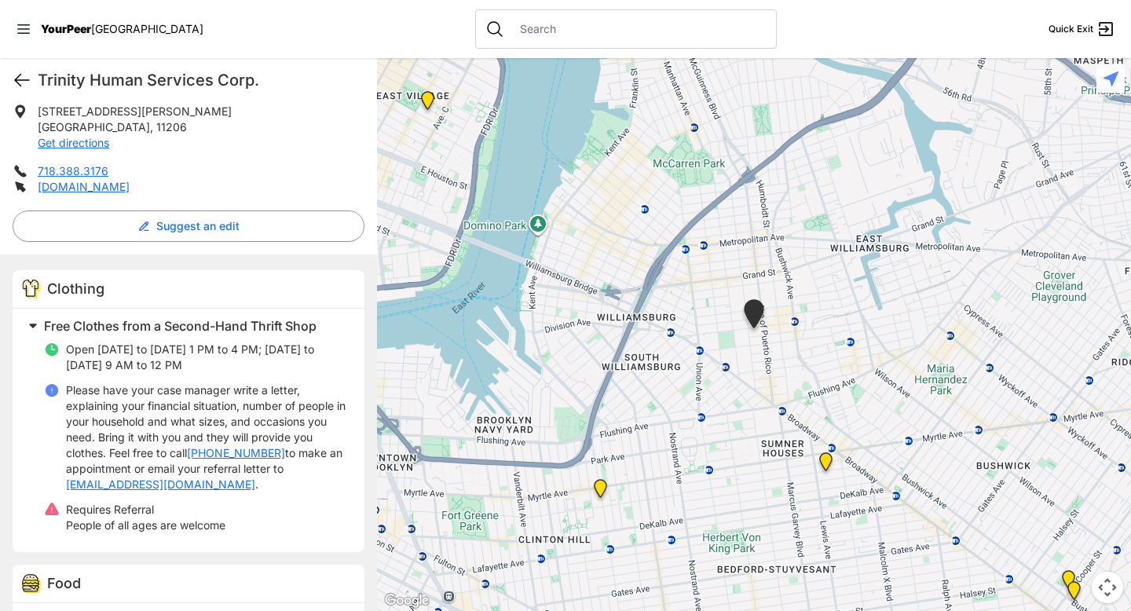
click at [16, 75] on icon at bounding box center [22, 80] width 19 height 19
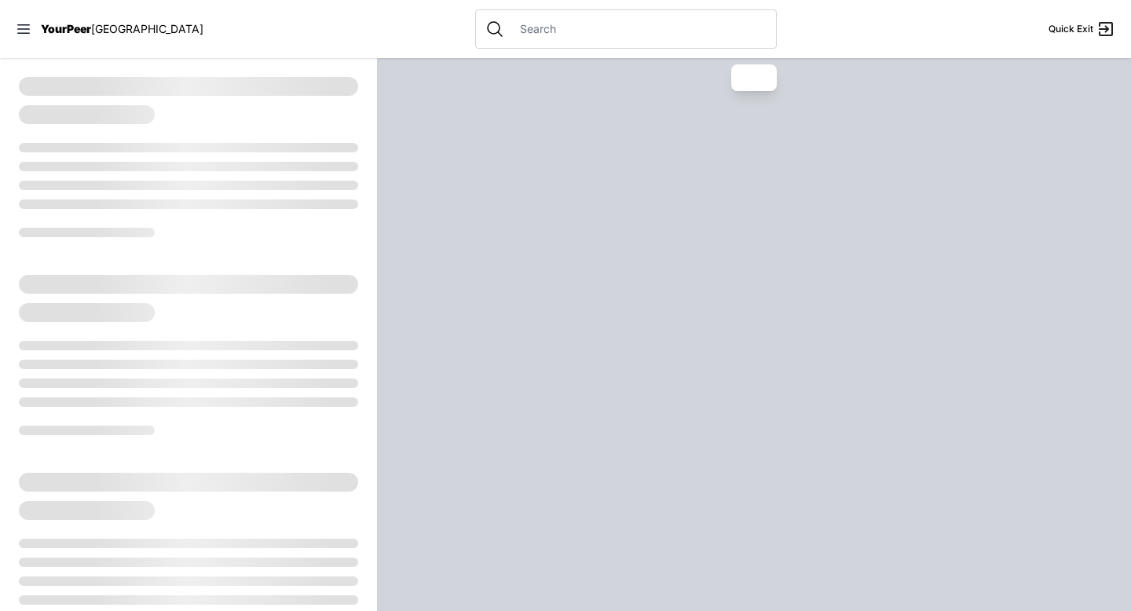
select select "recentlyUpdated"
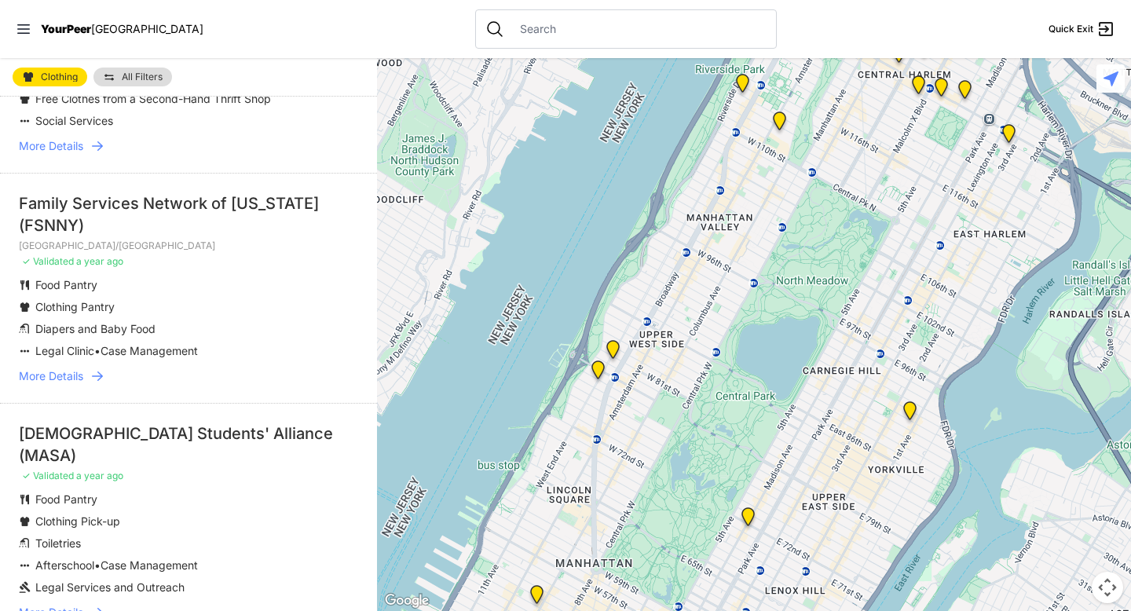
scroll to position [307, 0]
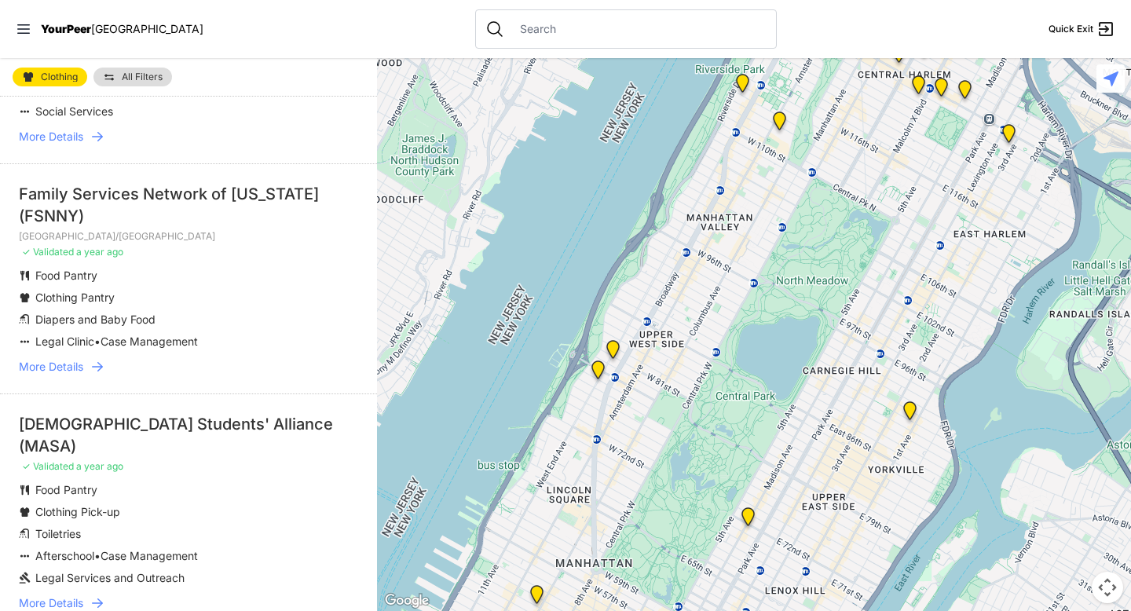
click at [74, 367] on span "More Details" at bounding box center [51, 367] width 64 height 16
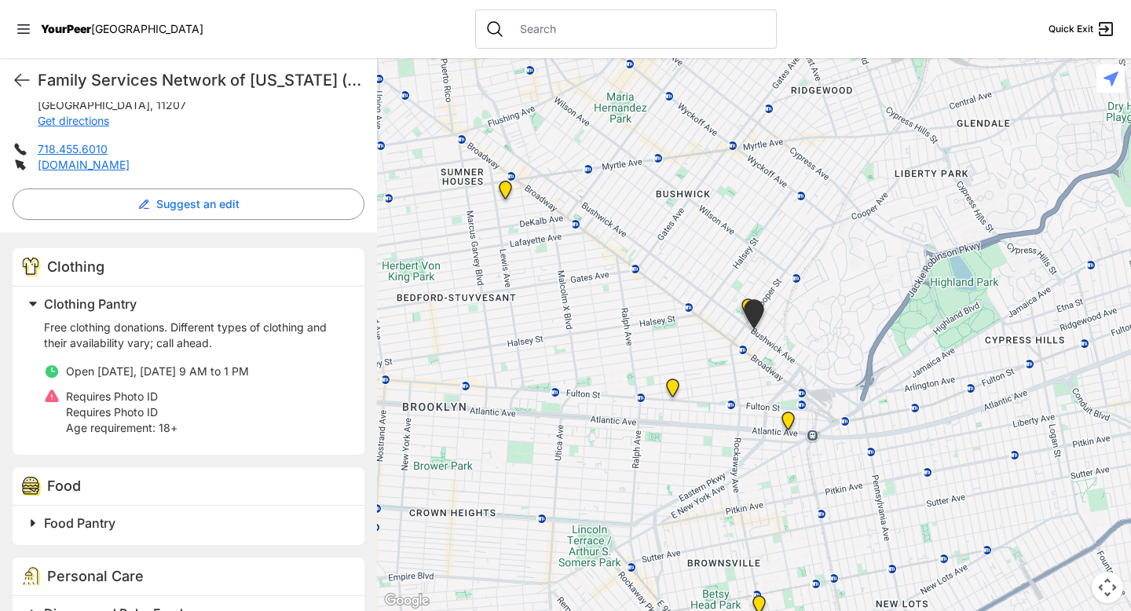
scroll to position [368, 0]
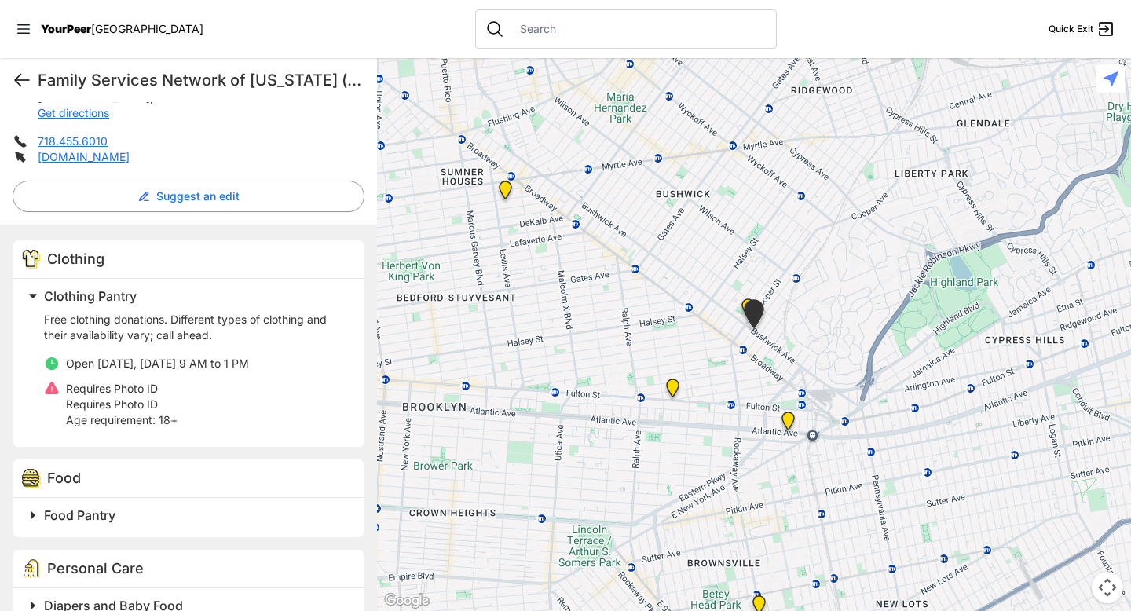
click at [21, 79] on icon at bounding box center [22, 80] width 19 height 19
select select "recentlyUpdated"
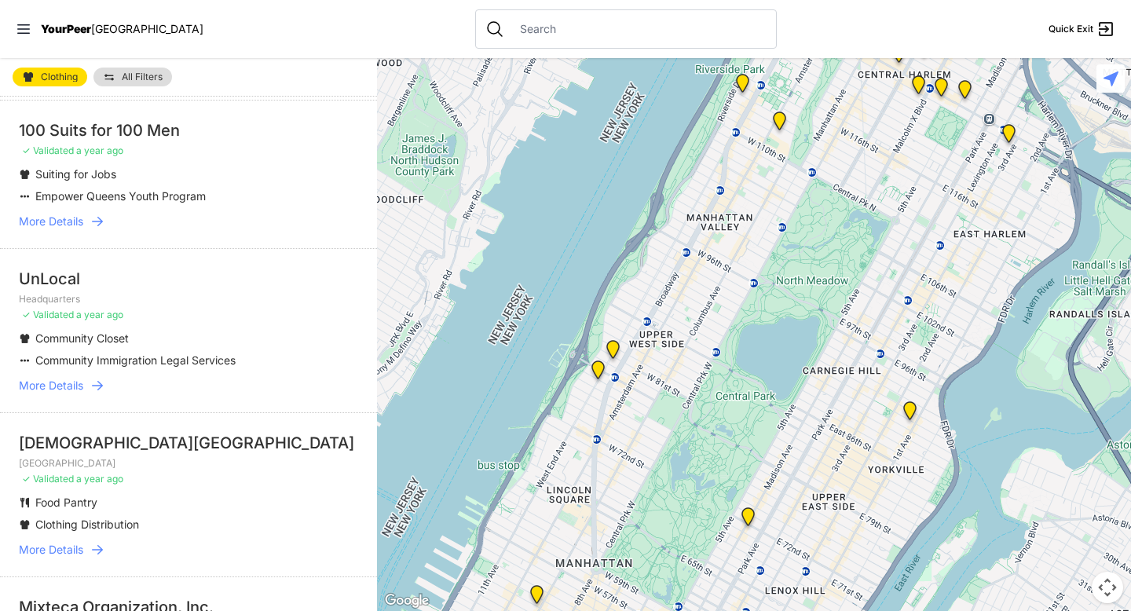
scroll to position [852, 0]
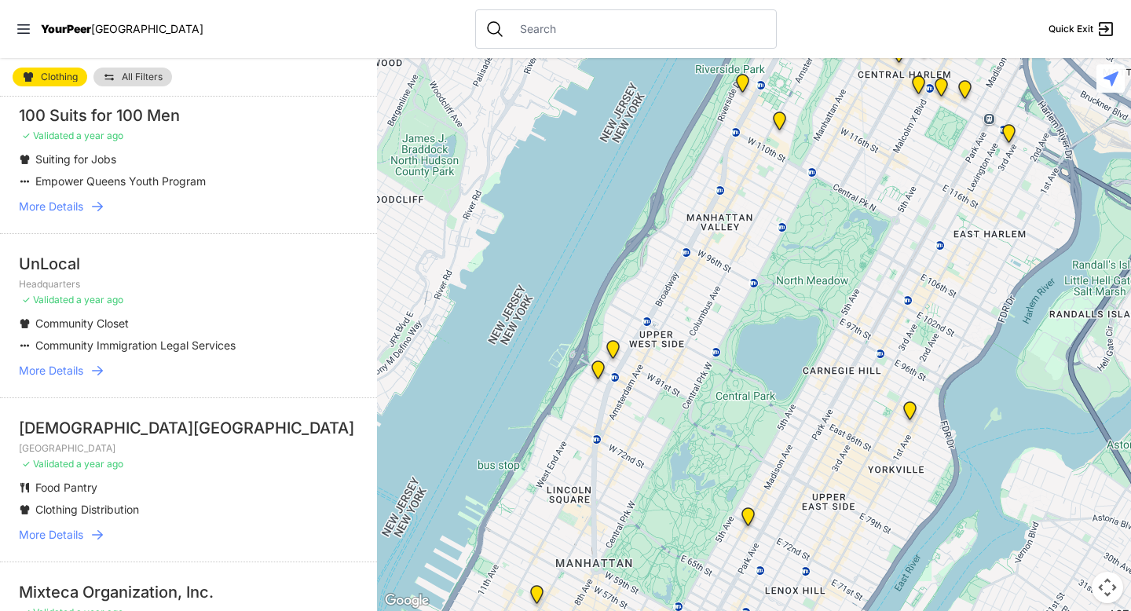
click at [65, 374] on span "More Details" at bounding box center [51, 371] width 64 height 16
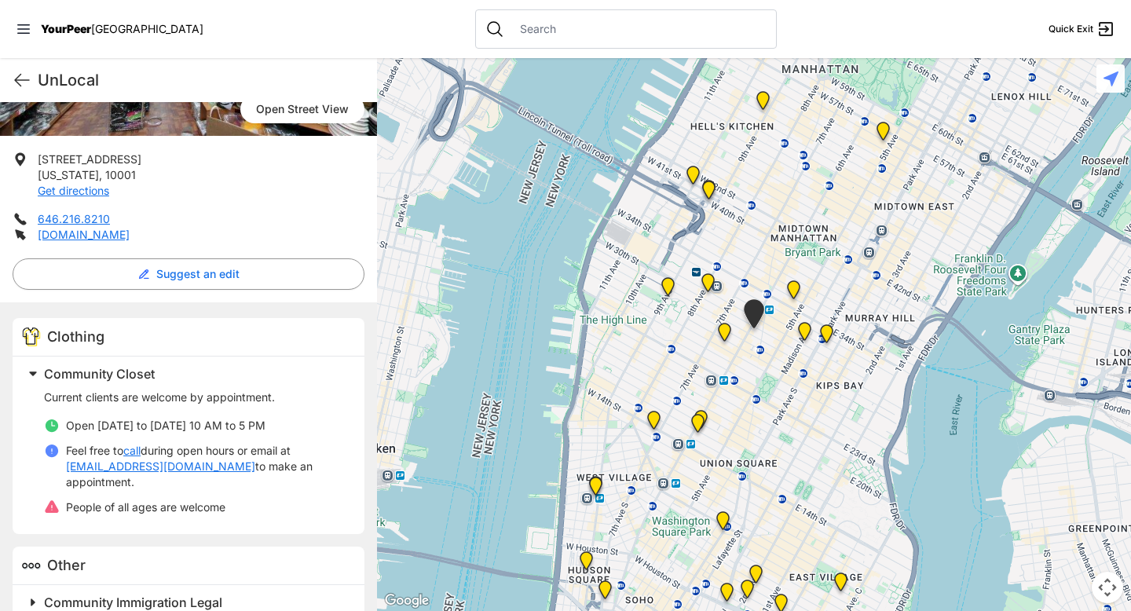
scroll to position [300, 0]
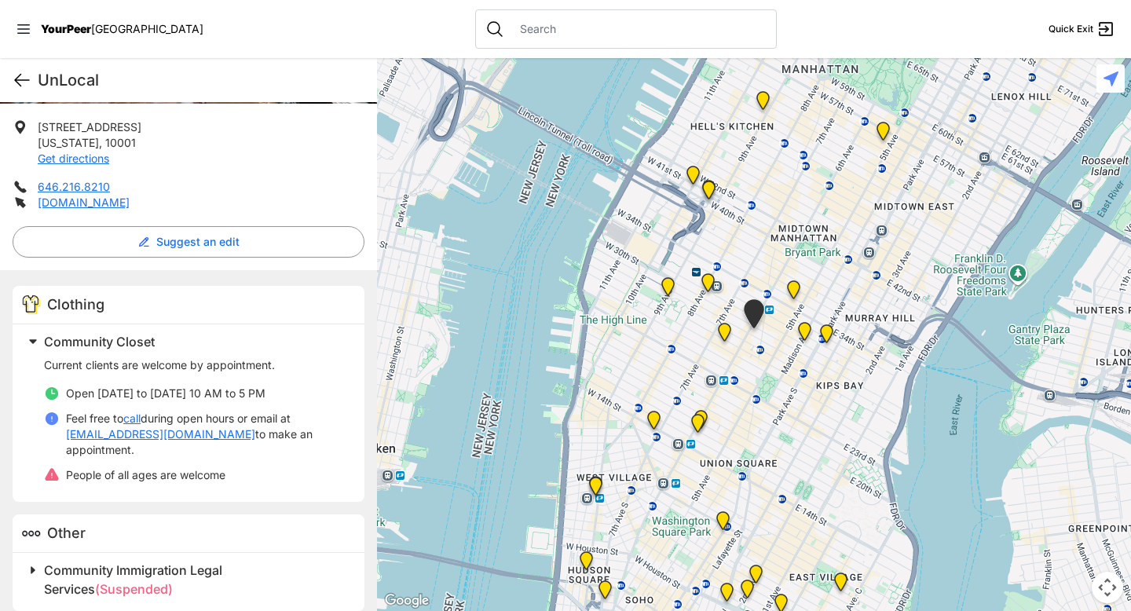
click at [19, 79] on icon at bounding box center [22, 81] width 14 height 12
select select "recentlyUpdated"
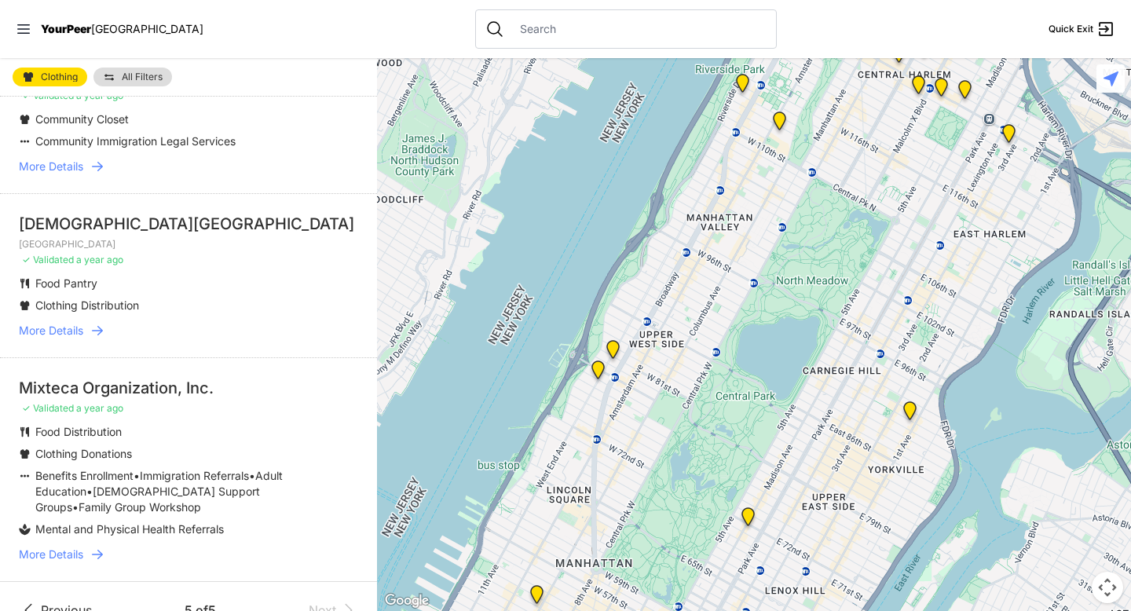
scroll to position [1084, 0]
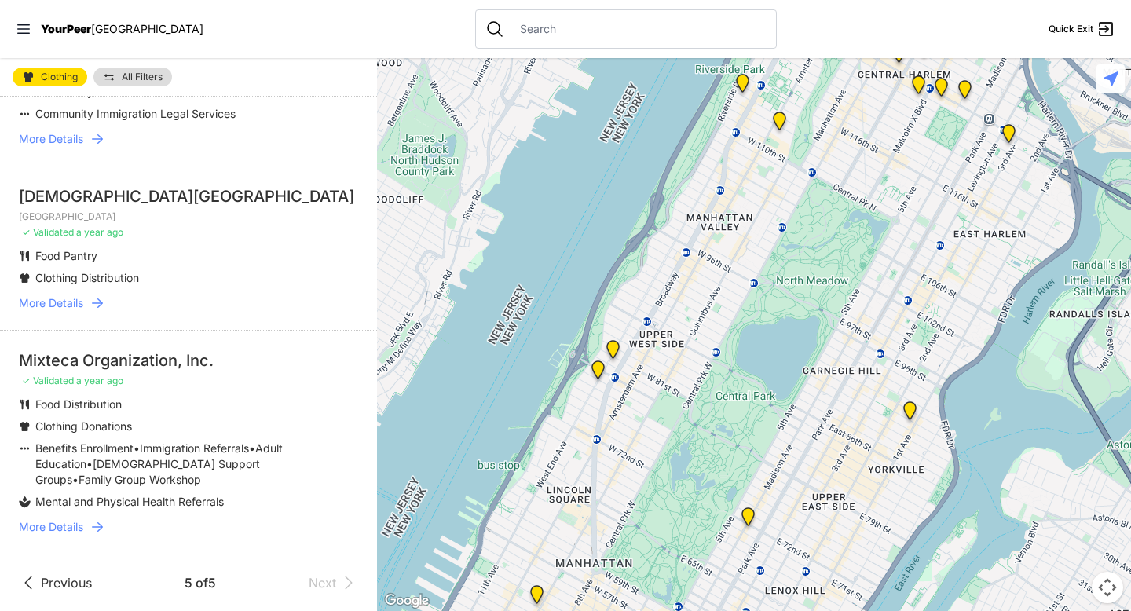
click at [48, 299] on span "More Details" at bounding box center [51, 303] width 64 height 16
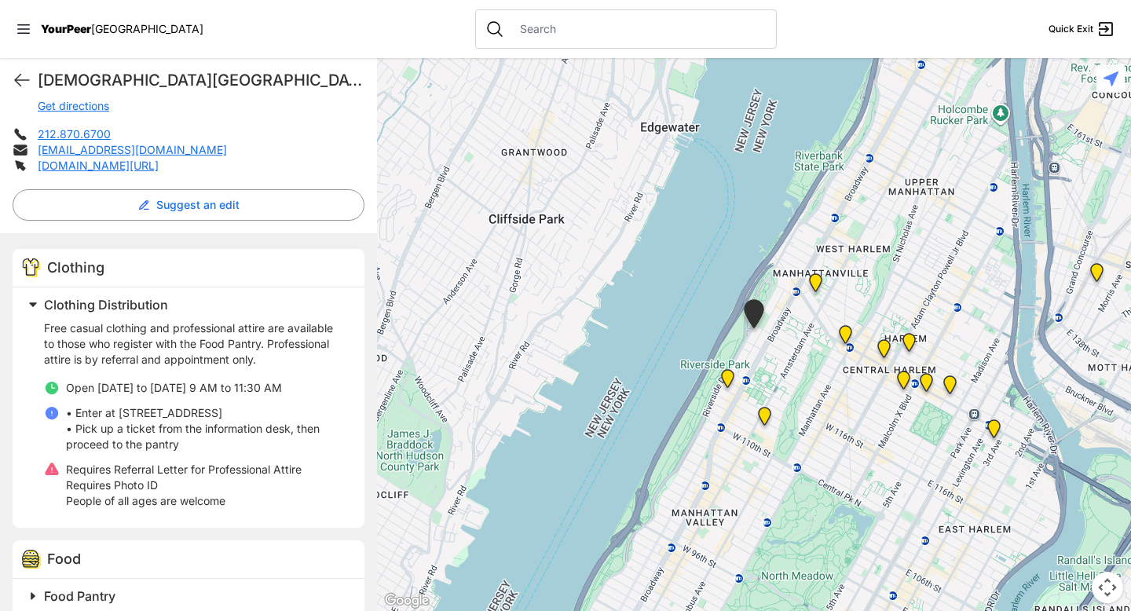
scroll to position [375, 0]
